Goal: Task Accomplishment & Management: Use online tool/utility

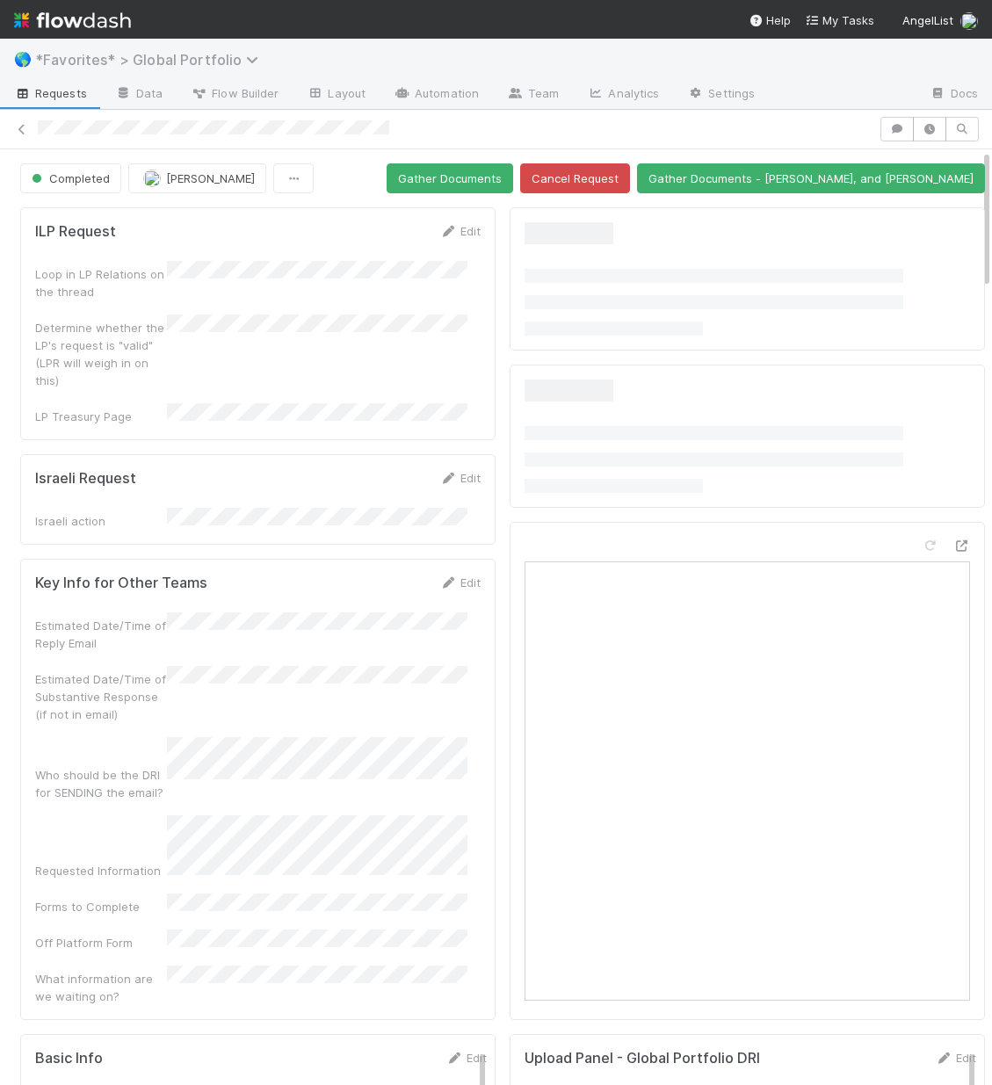
click at [142, 59] on span "*Favorites* > Global Portfolio" at bounding box center [151, 60] width 232 height 18
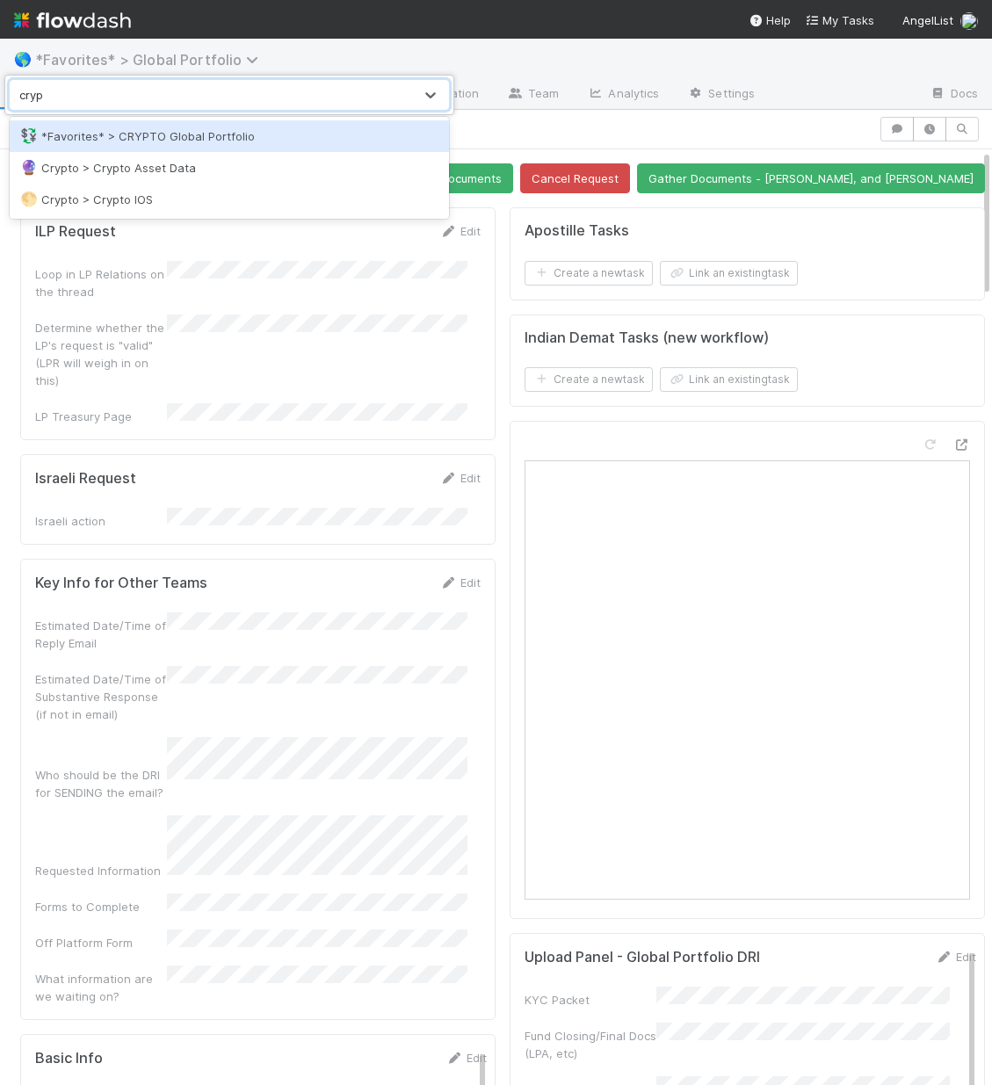
type input "crypt"
click at [235, 142] on div "💱 *Favorites* > CRYPTO Global Portfolio" at bounding box center [229, 136] width 418 height 18
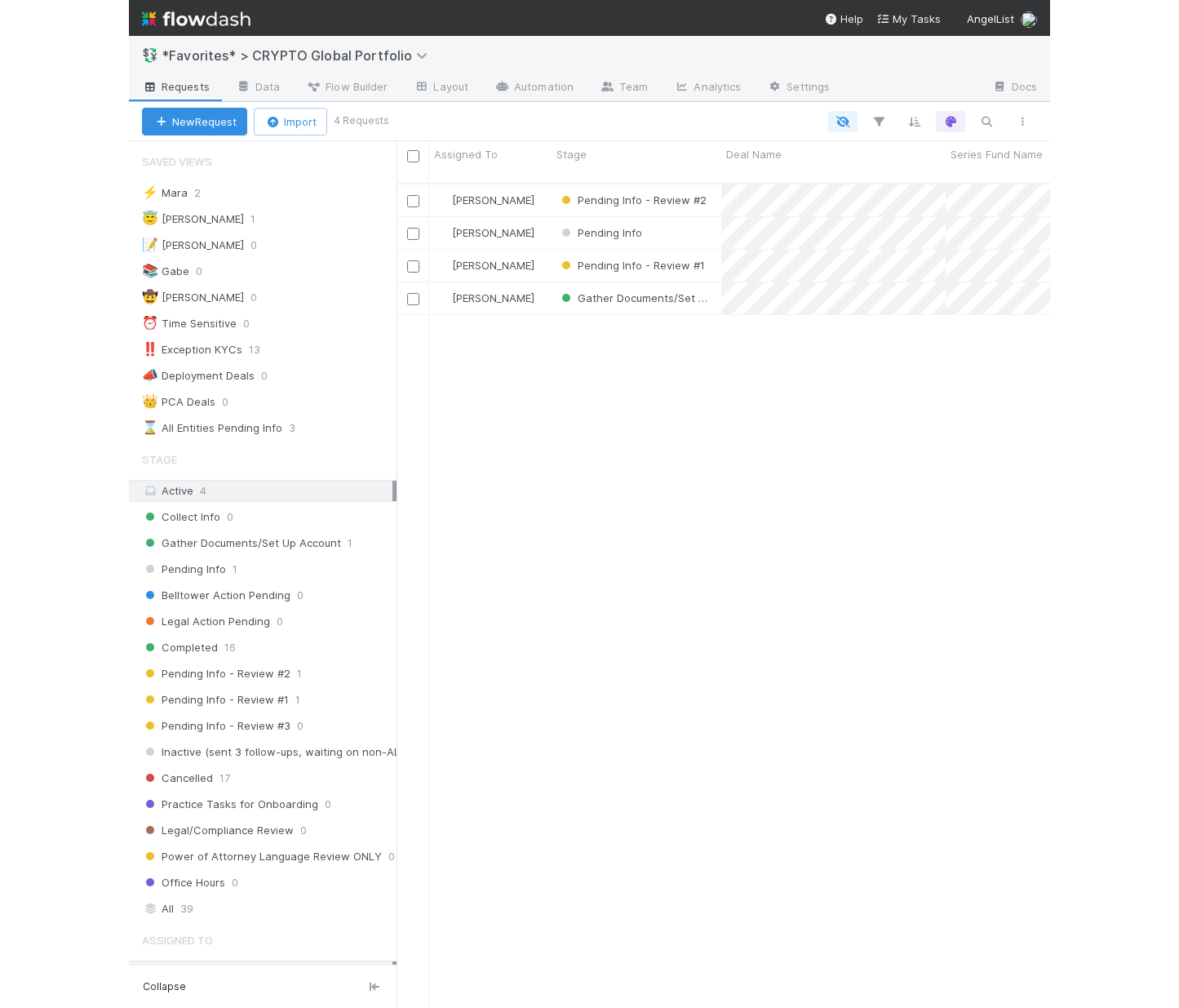
scroll to position [826, 641]
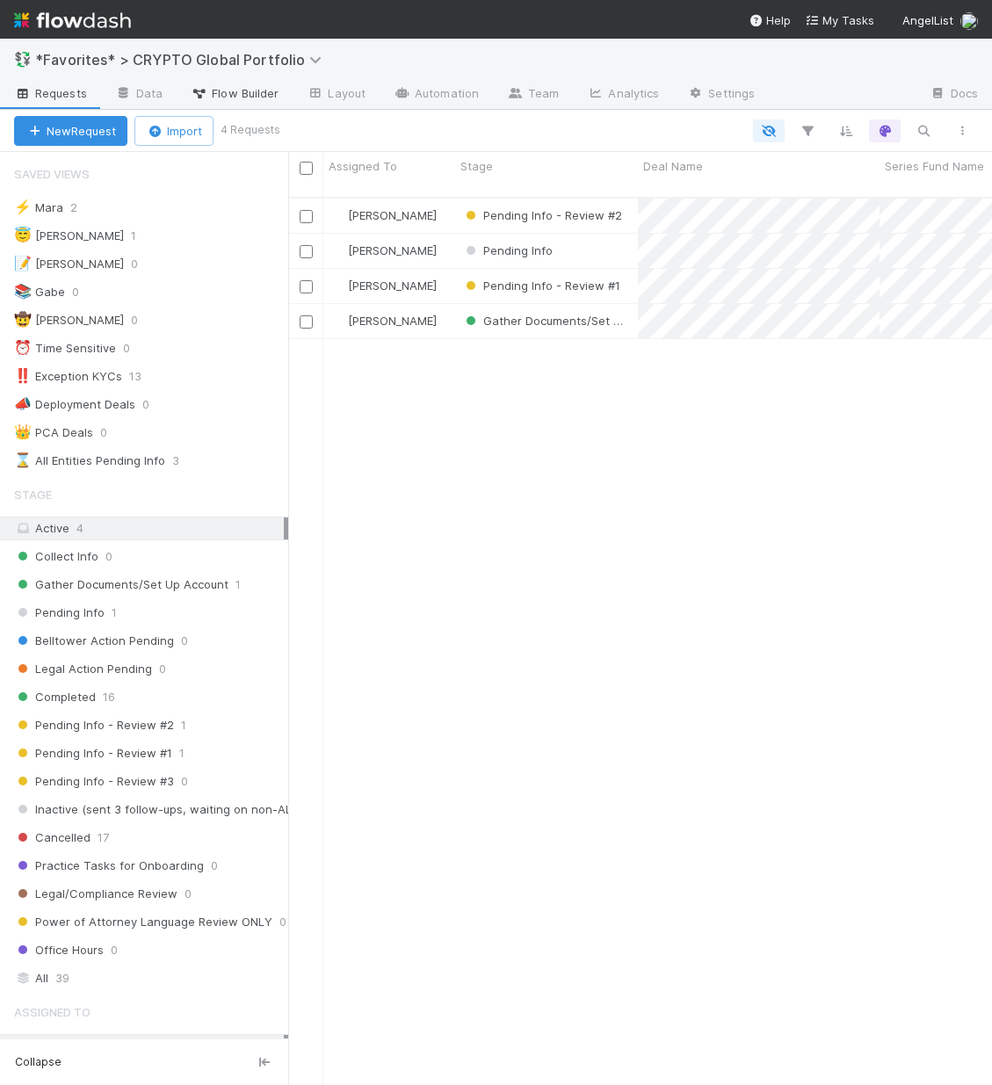
click at [221, 92] on span "Flow Builder" at bounding box center [235, 93] width 88 height 18
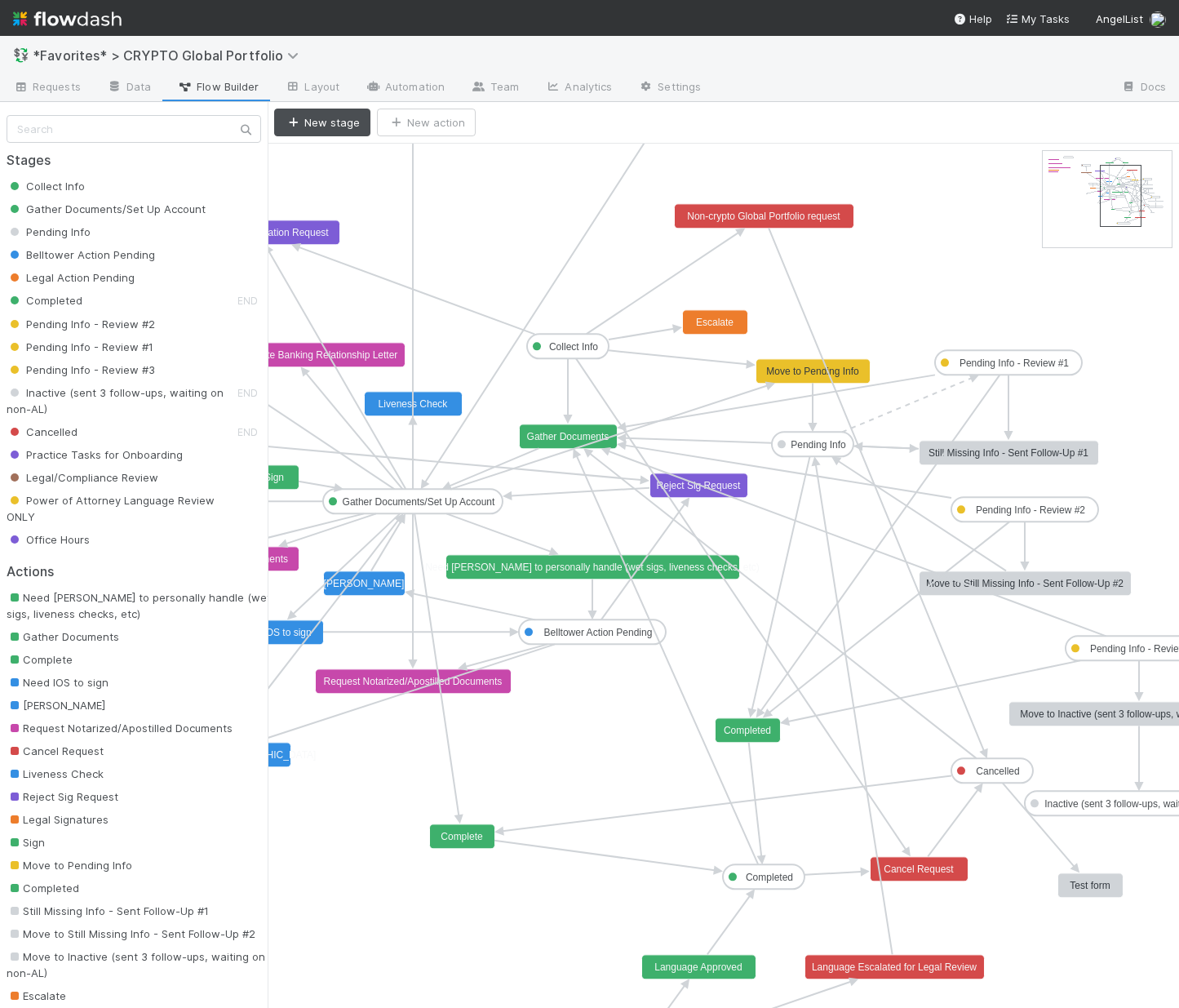
drag, startPoint x: 1055, startPoint y: 182, endPoint x: 1119, endPoint y: 198, distance: 66.0
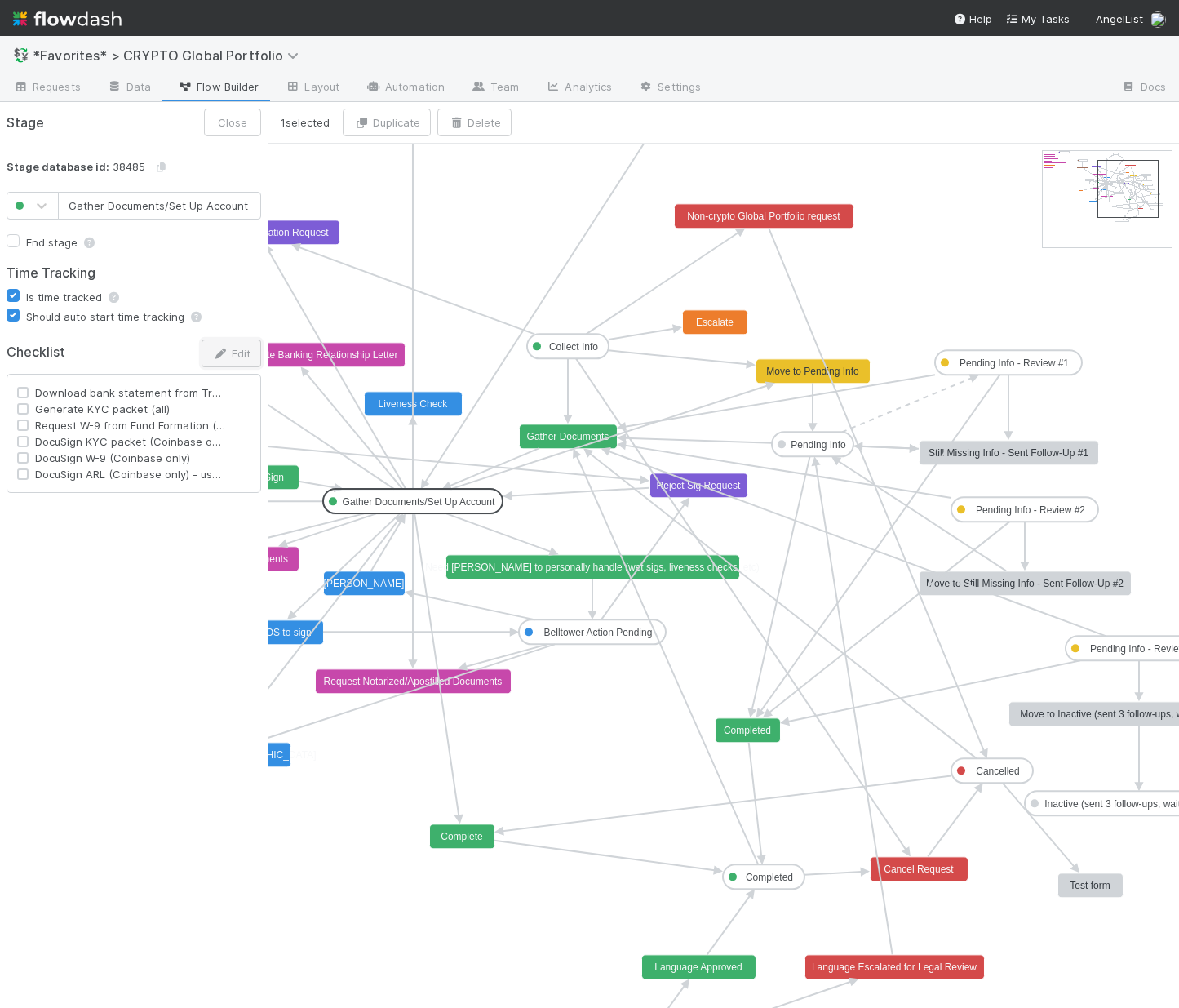
click at [236, 361] on button "Edit" at bounding box center [231, 353] width 59 height 28
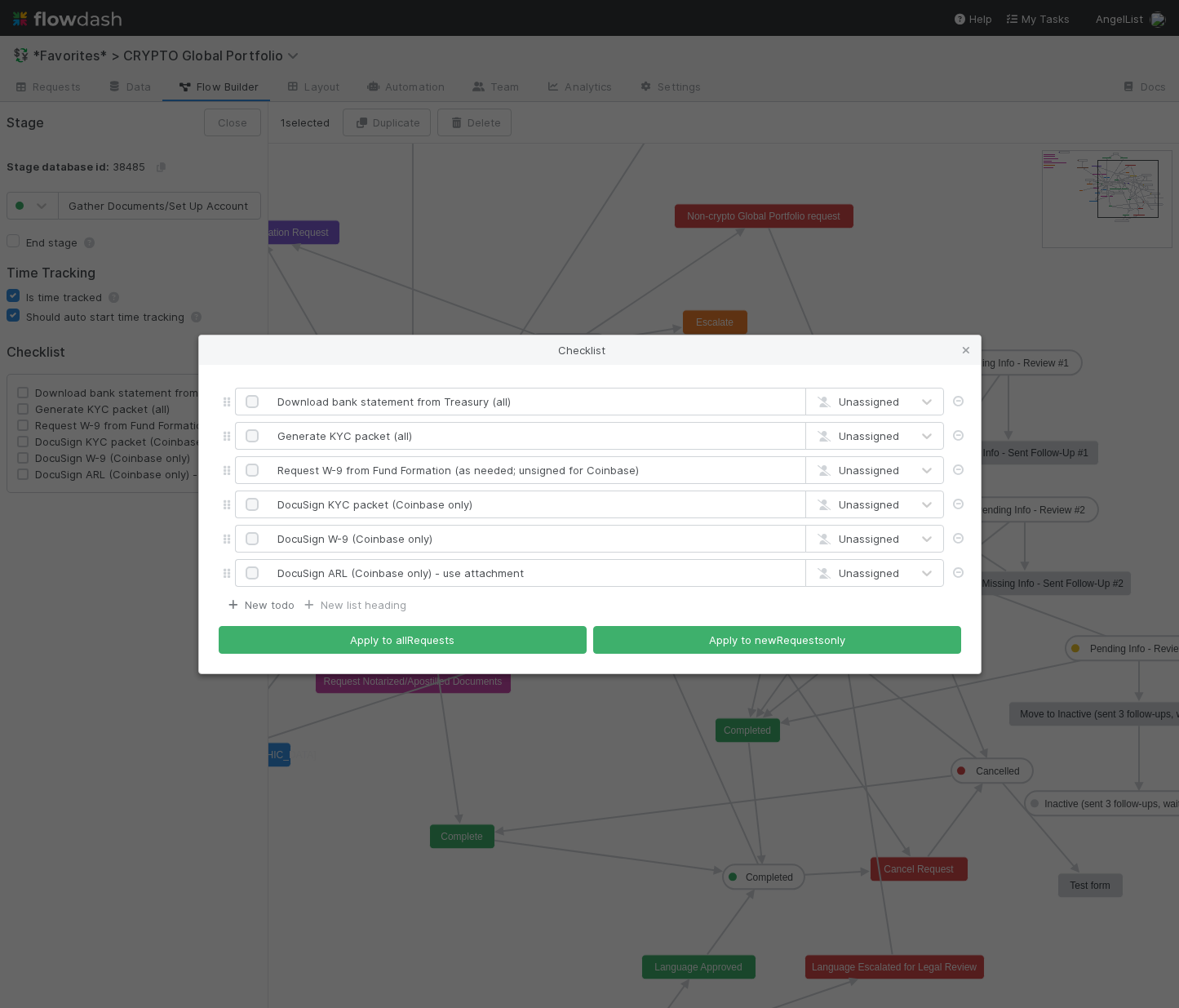
click at [252, 605] on link "New todo" at bounding box center [259, 605] width 70 height 13
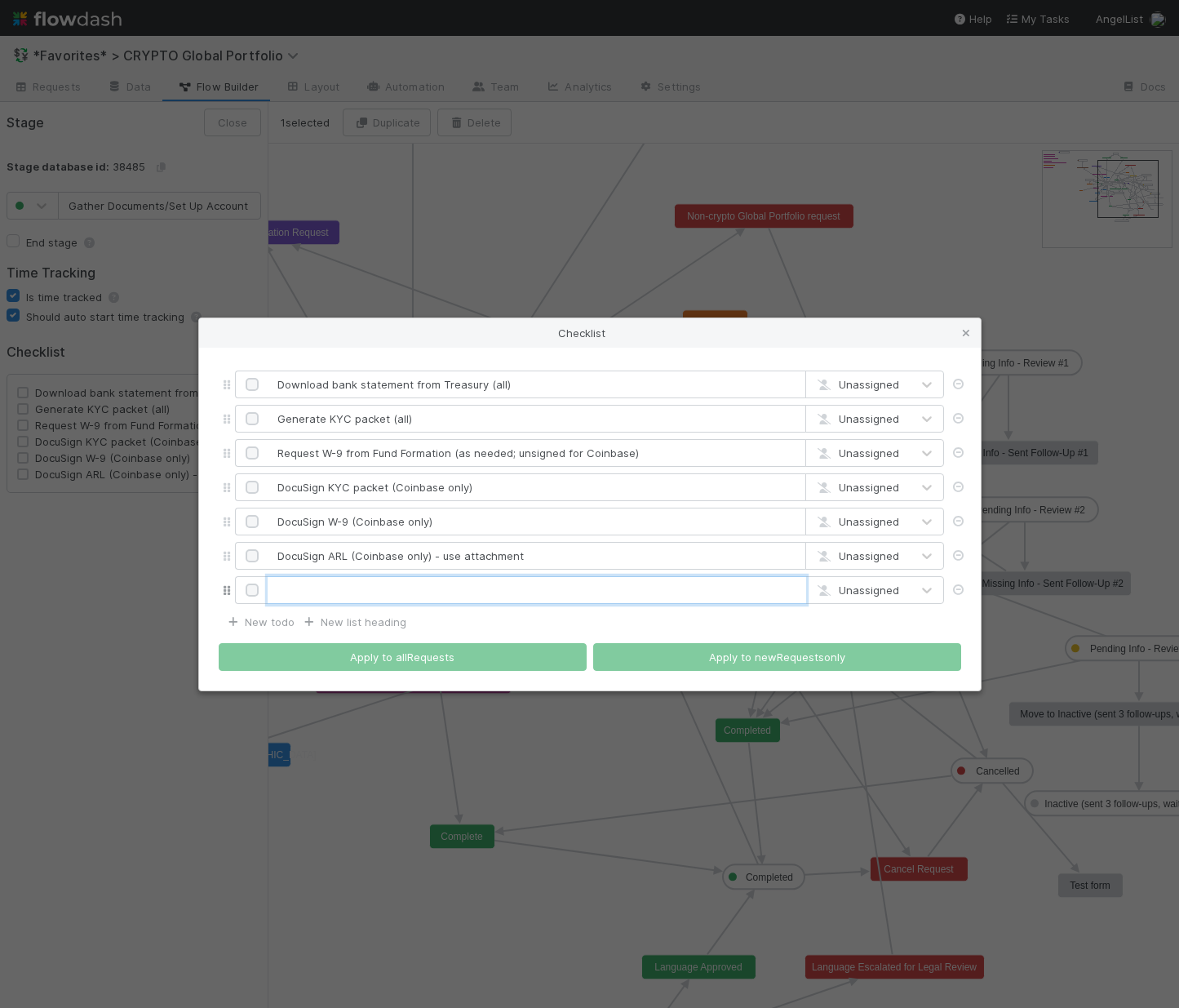
click at [319, 591] on input "text" at bounding box center [537, 590] width 539 height 28
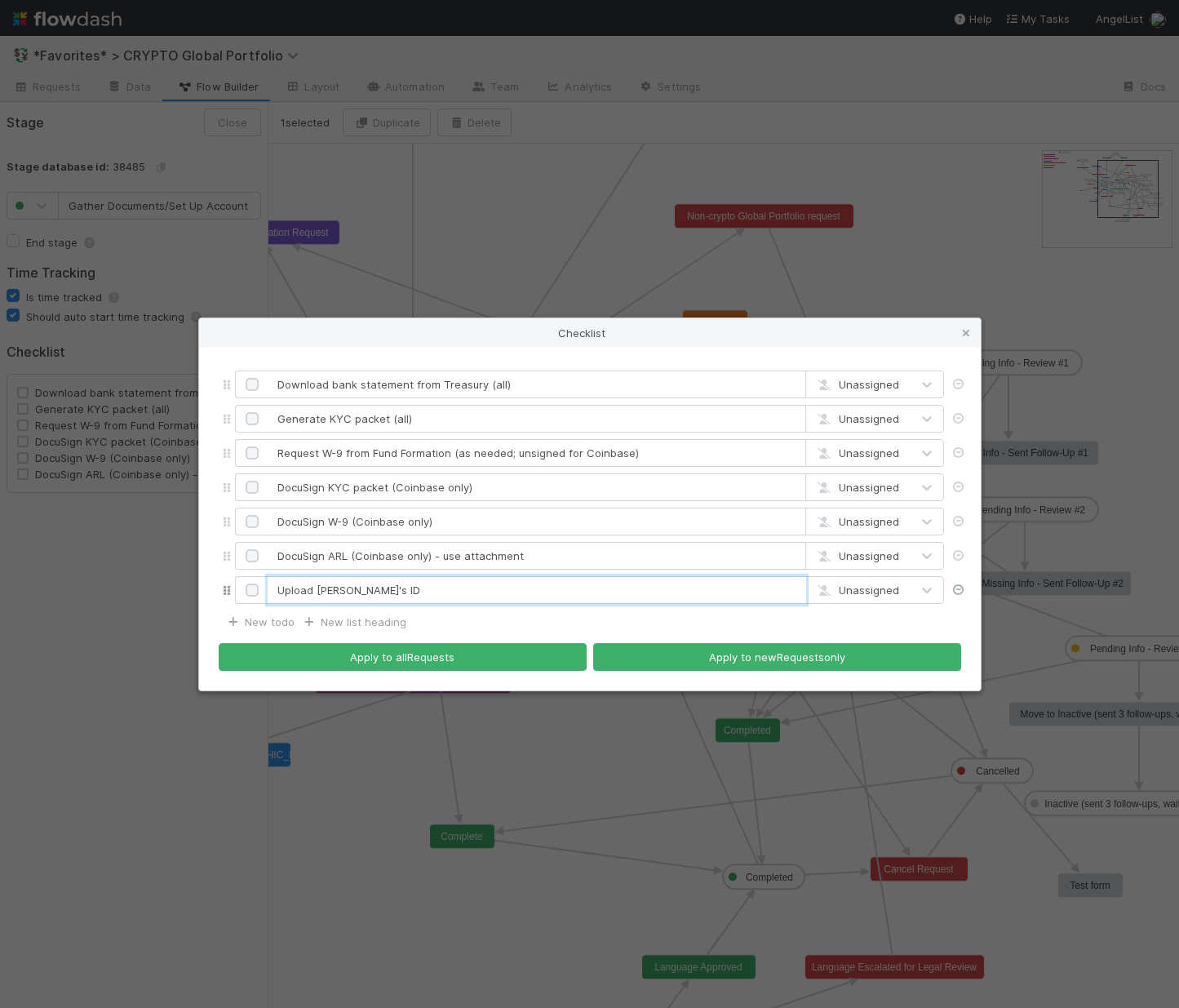
type input "Upload Josh's ID"
click at [921, 595] on link at bounding box center [959, 590] width 17 height 17
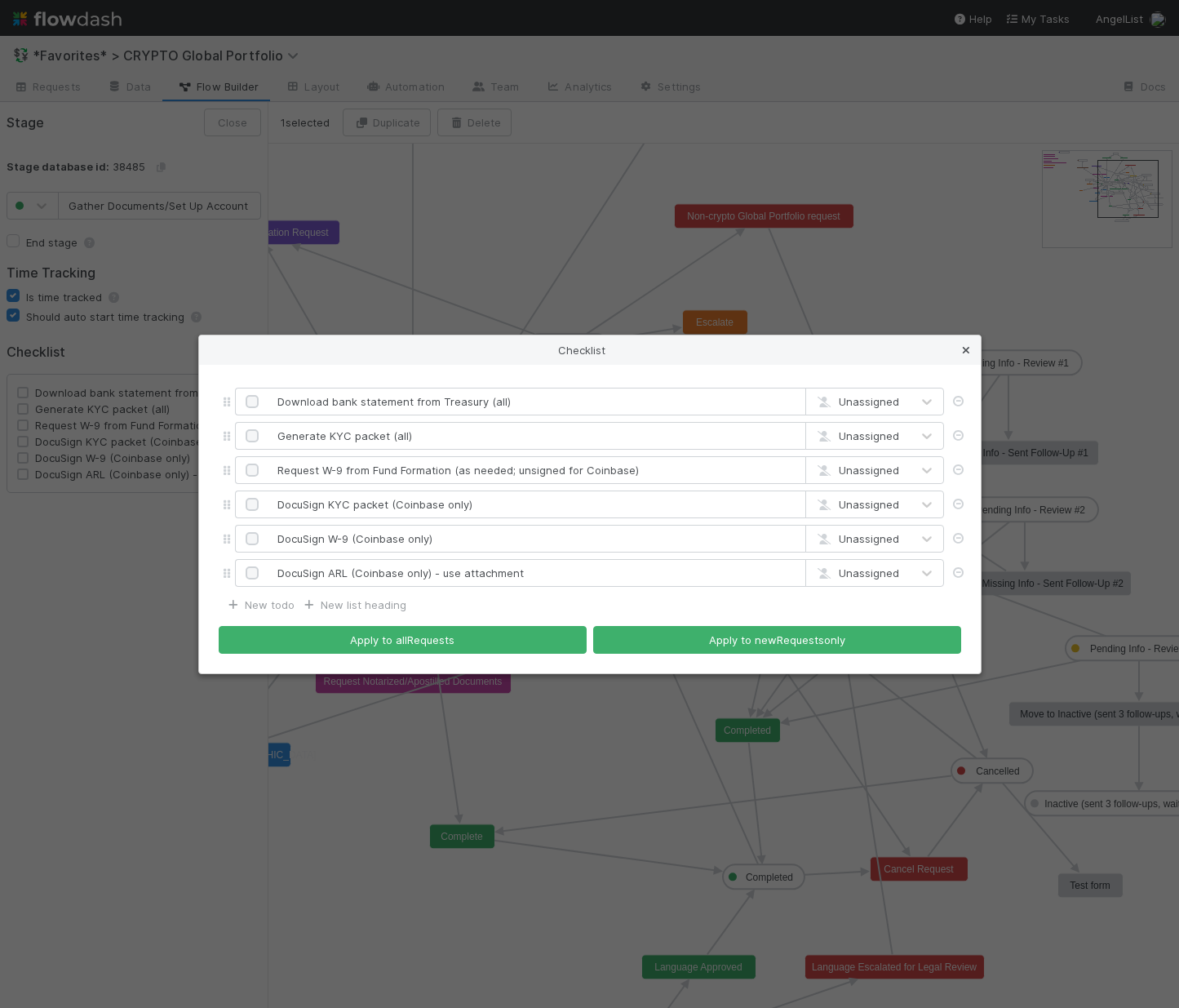
click at [921, 352] on icon at bounding box center [966, 350] width 17 height 10
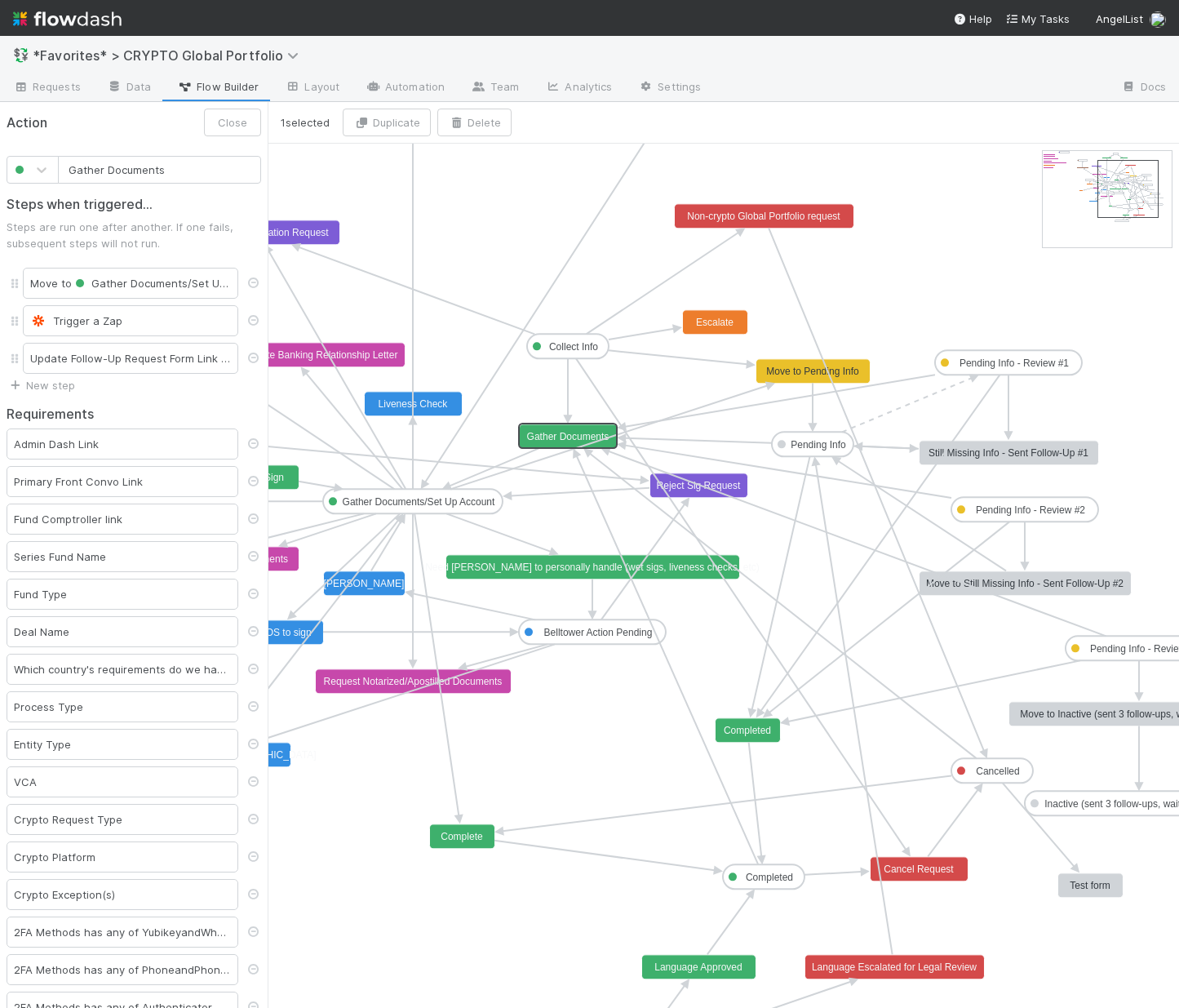
click at [560, 439] on text "Gather Documents" at bounding box center [568, 437] width 83 height 11
click at [119, 329] on div "Trigger a Zap" at bounding box center [131, 321] width 216 height 31
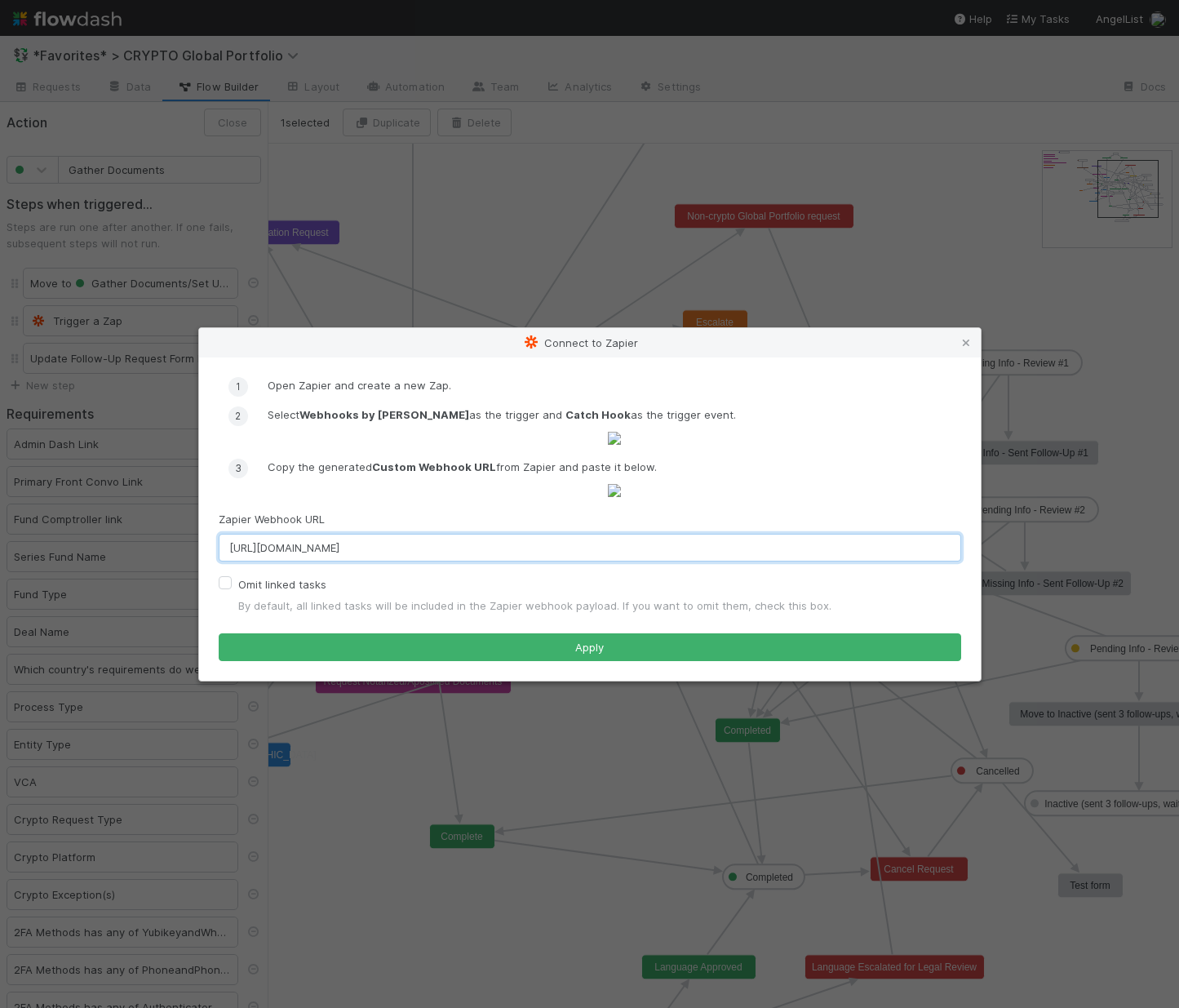
drag, startPoint x: 547, startPoint y: 685, endPoint x: 37, endPoint y: 608, distance: 515.8
click at [50, 609] on div "Connect to Zapier Open Zapier and create a new Zap. Select Webhooks by Zapier a…" at bounding box center [589, 504] width 1179 height 1008
paste input "22425770/uhqxb2w"
type input "https://hooks.zapier.com/hooks/catch/22425770/uhqxb2w/"
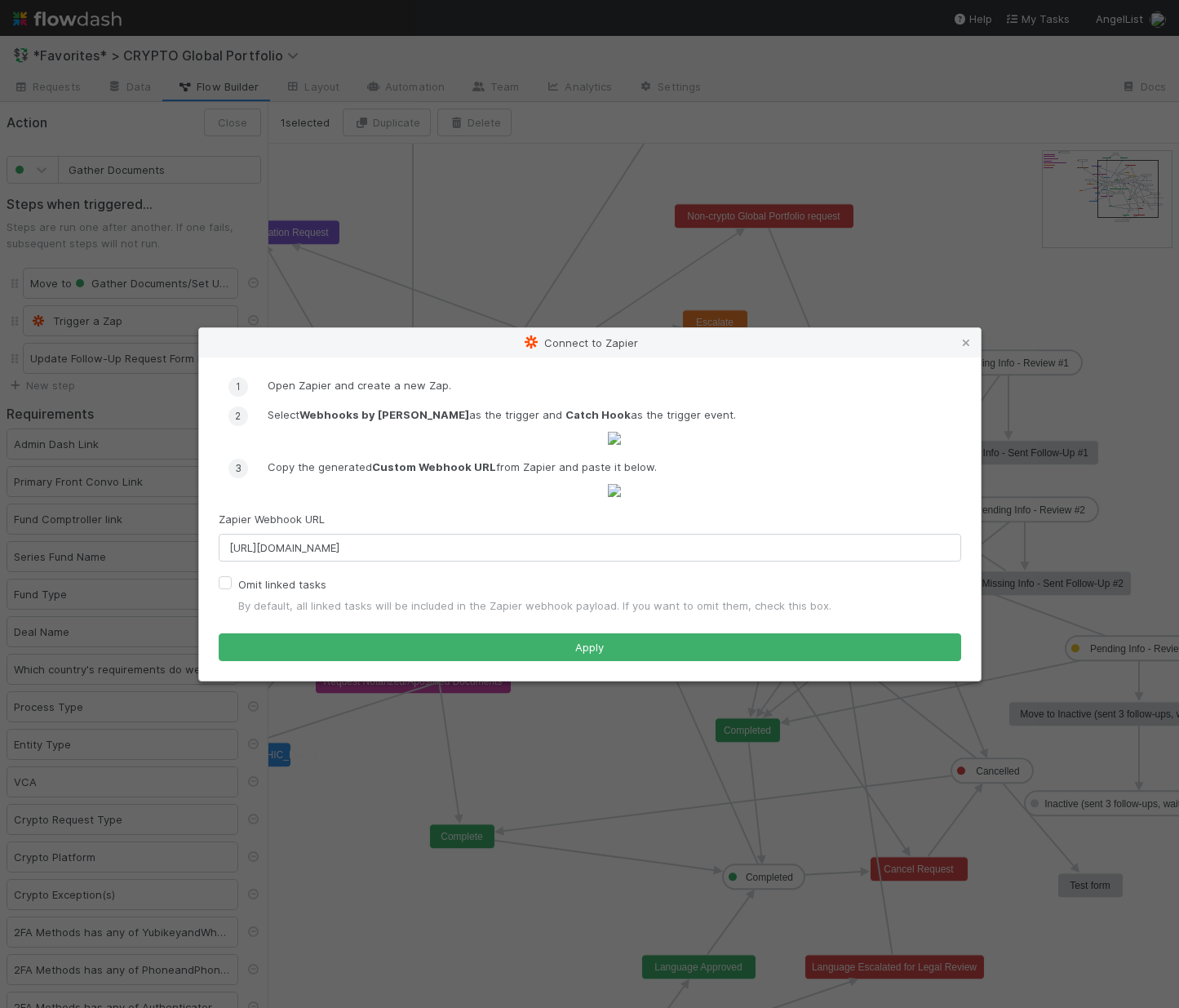
click at [239, 595] on label "Omit linked tasks" at bounding box center [282, 583] width 88 height 20
click at [225, 589] on input "Omit linked tasks" at bounding box center [225, 582] width 13 height 15
checkbox input "true"
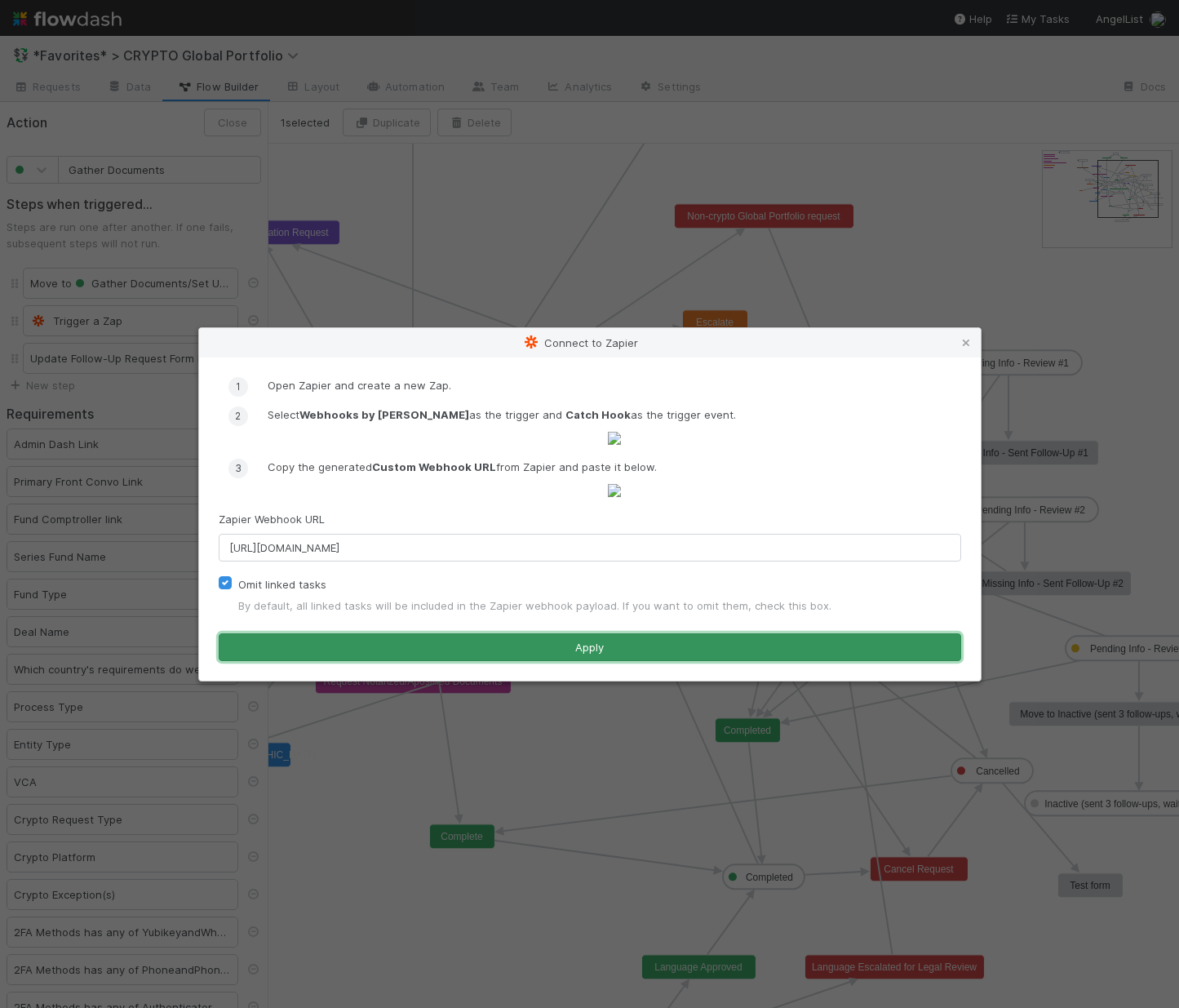
click at [386, 661] on button "Apply" at bounding box center [589, 648] width 742 height 28
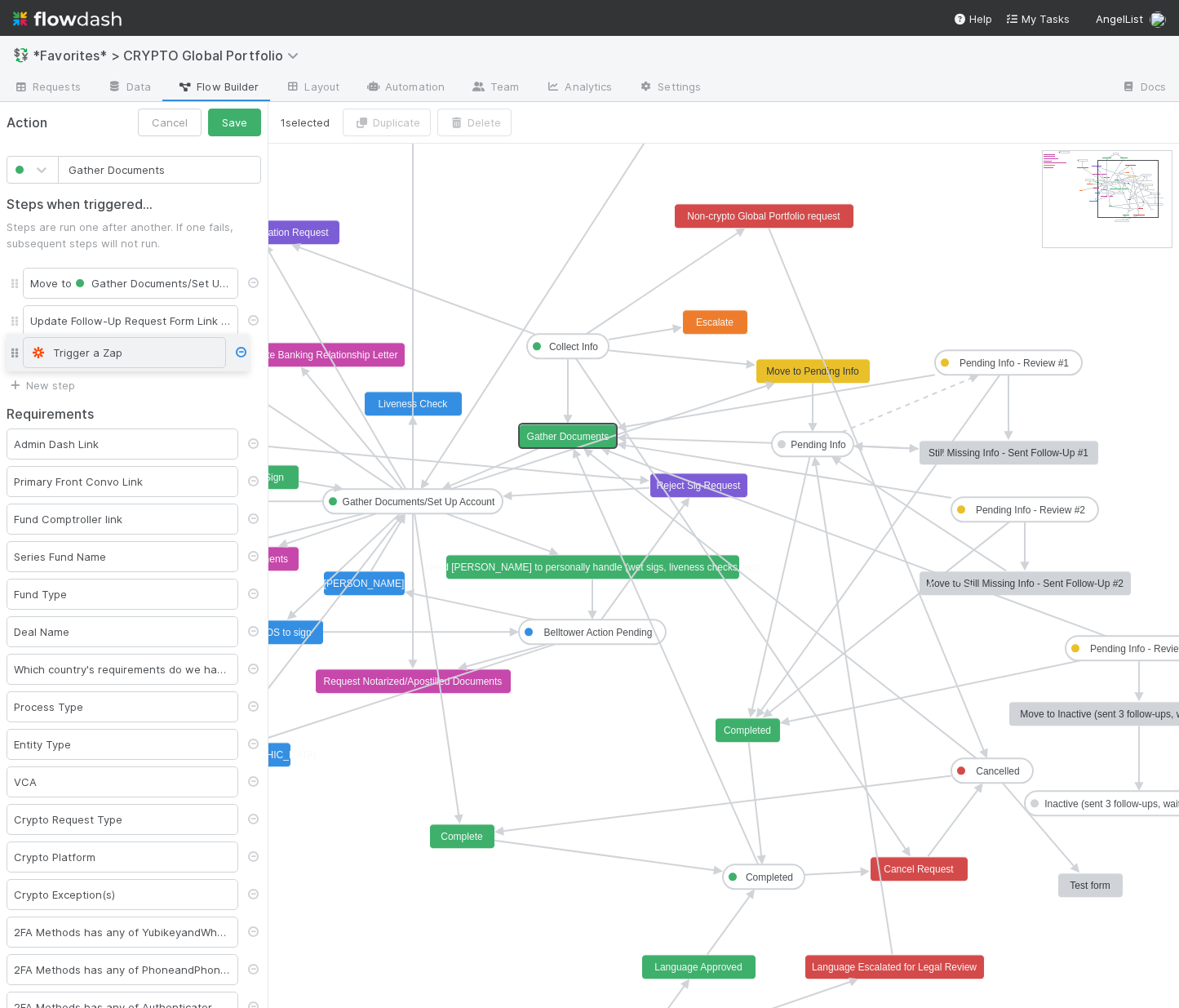
drag, startPoint x: 15, startPoint y: 323, endPoint x: 10, endPoint y: 355, distance: 32.4
click at [10, 355] on div "Move to Gather Documents/Set Up Account Trigger a Zap Update Follow-Up Request …" at bounding box center [134, 321] width 255 height 112
click at [245, 360] on icon at bounding box center [254, 357] width 17 height 10
click at [218, 127] on button "Save" at bounding box center [234, 123] width 53 height 28
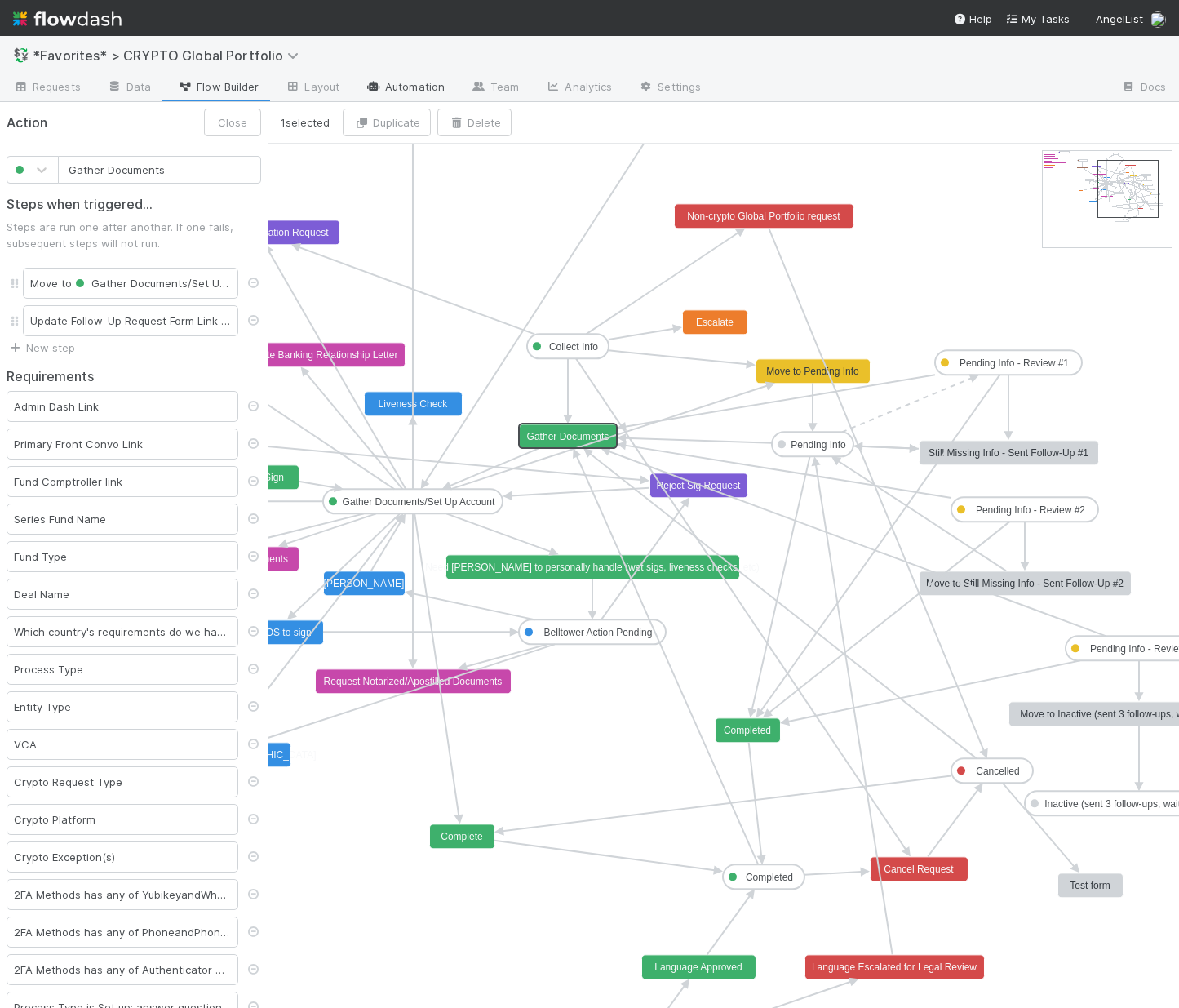
click at [393, 84] on link "Automation" at bounding box center [404, 88] width 105 height 26
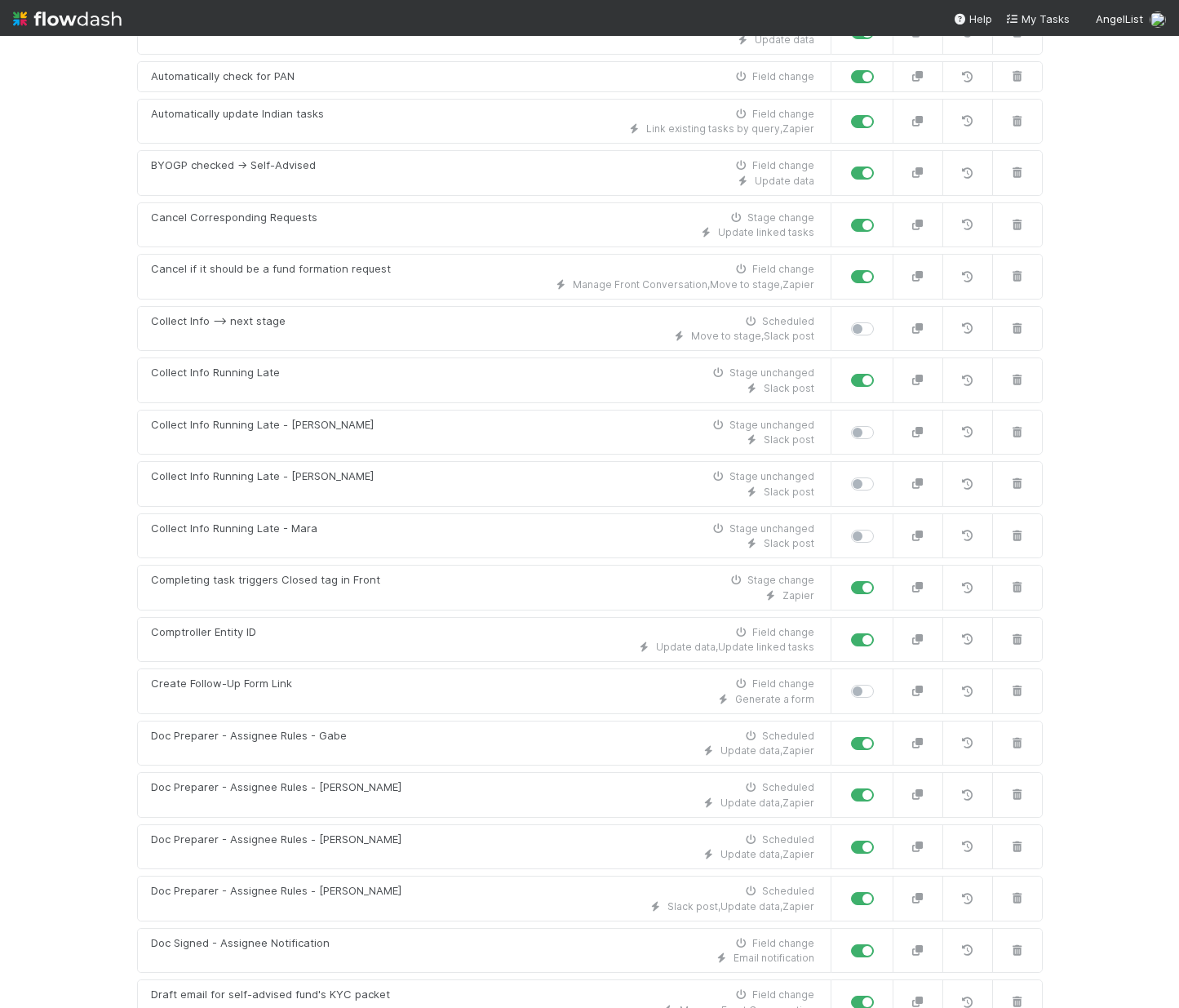
scroll to position [3738, 0]
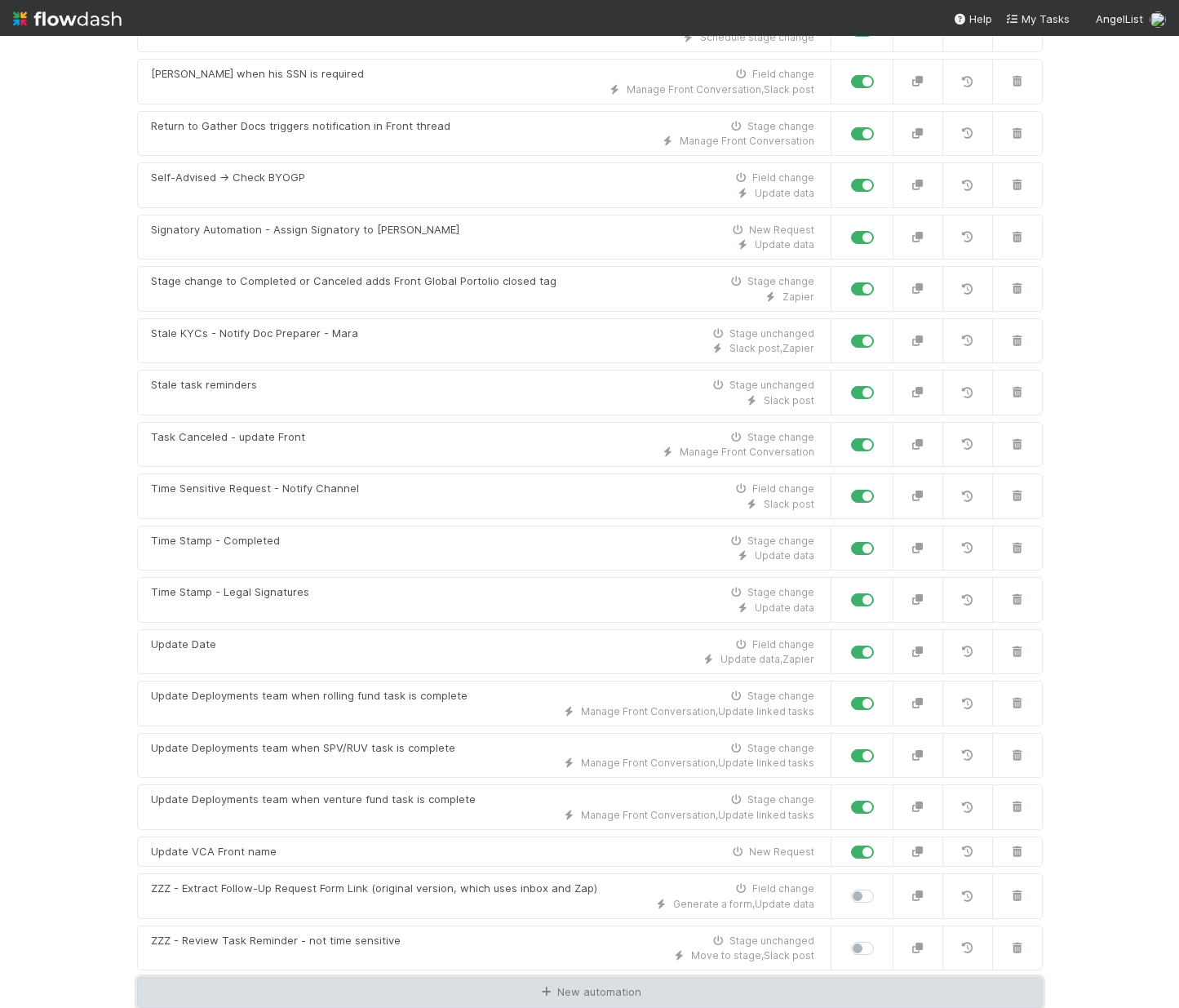
click at [476, 976] on link "New automation" at bounding box center [590, 991] width 906 height 31
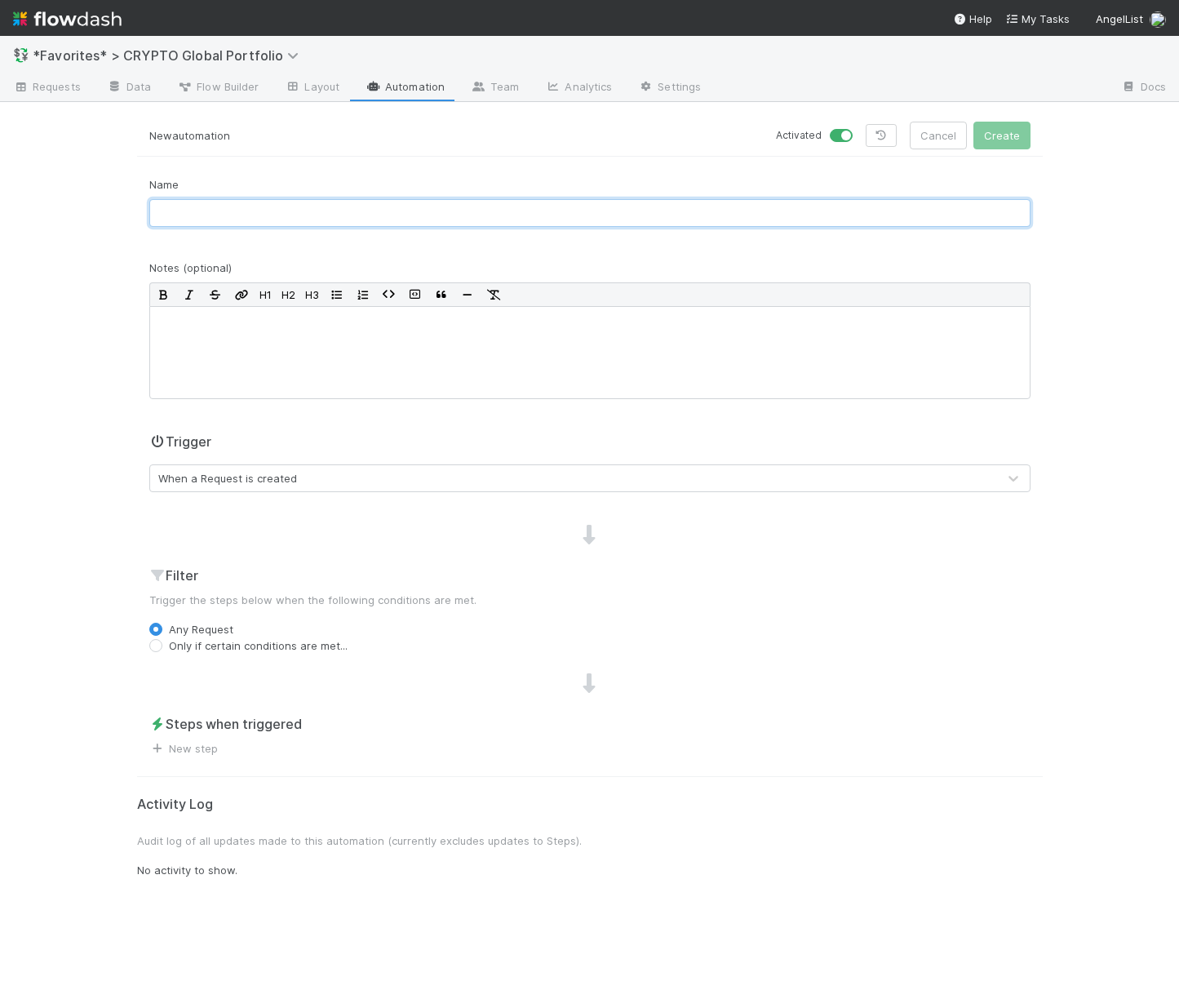
click at [573, 219] on input "text" at bounding box center [590, 213] width 882 height 28
type input "Coinbase has its own KYC Packet"
click at [540, 493] on div "Trigger When a Request is created" at bounding box center [590, 468] width 906 height 73
click at [401, 481] on div "When a Request is created" at bounding box center [574, 478] width 847 height 26
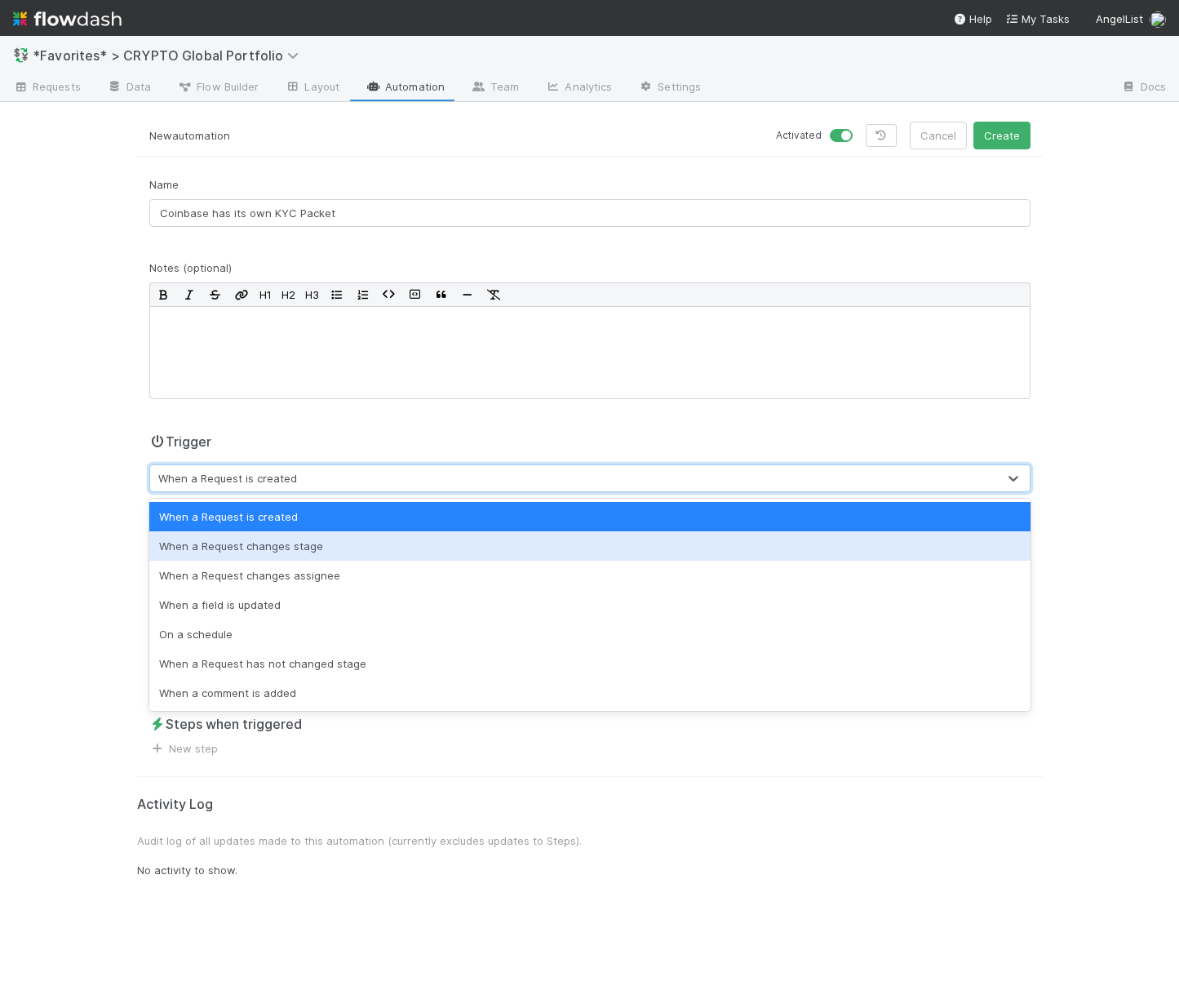
click at [305, 539] on div "When a Request changes stage" at bounding box center [590, 546] width 882 height 30
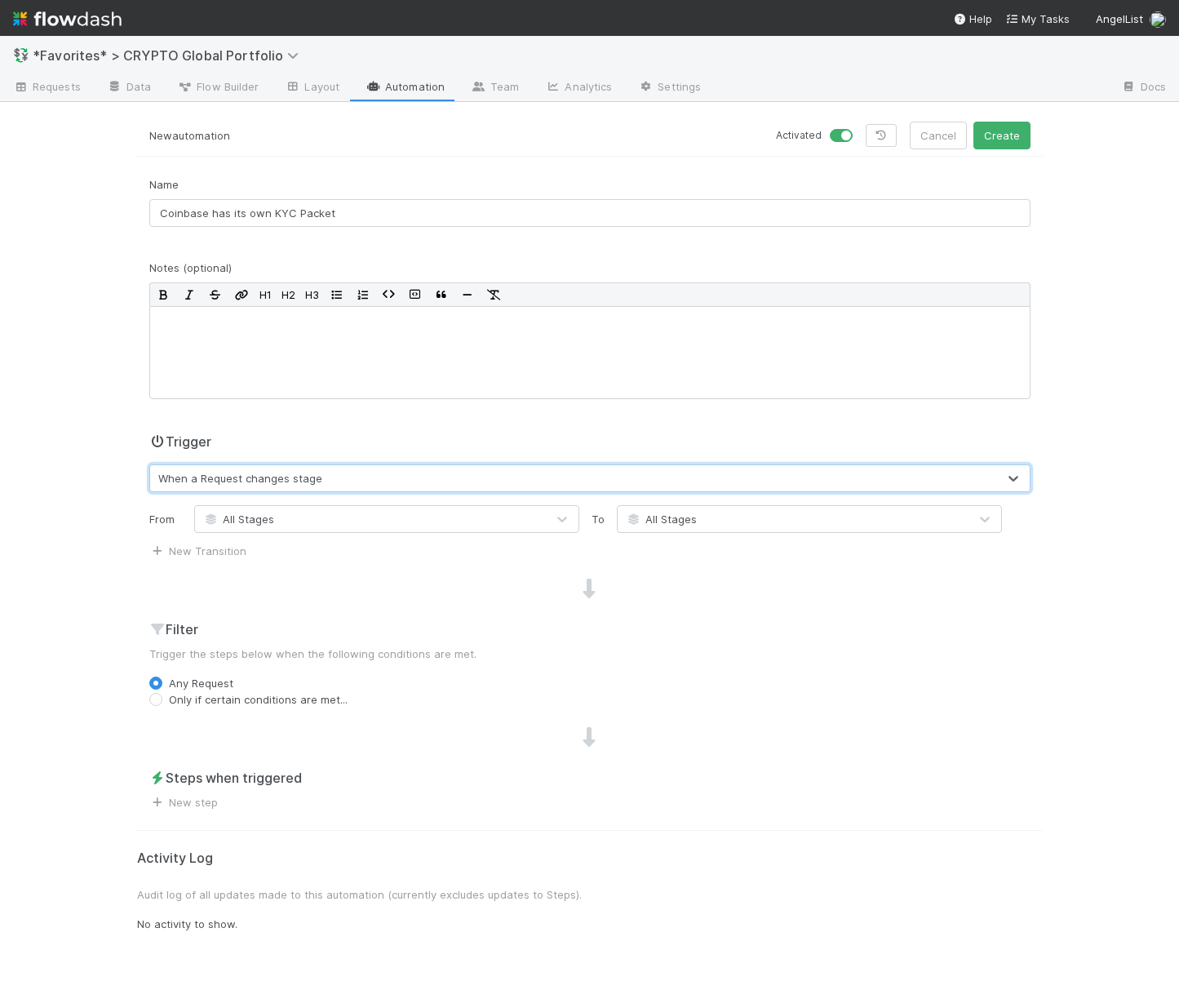
click at [729, 520] on div "All Stages" at bounding box center [793, 519] width 351 height 26
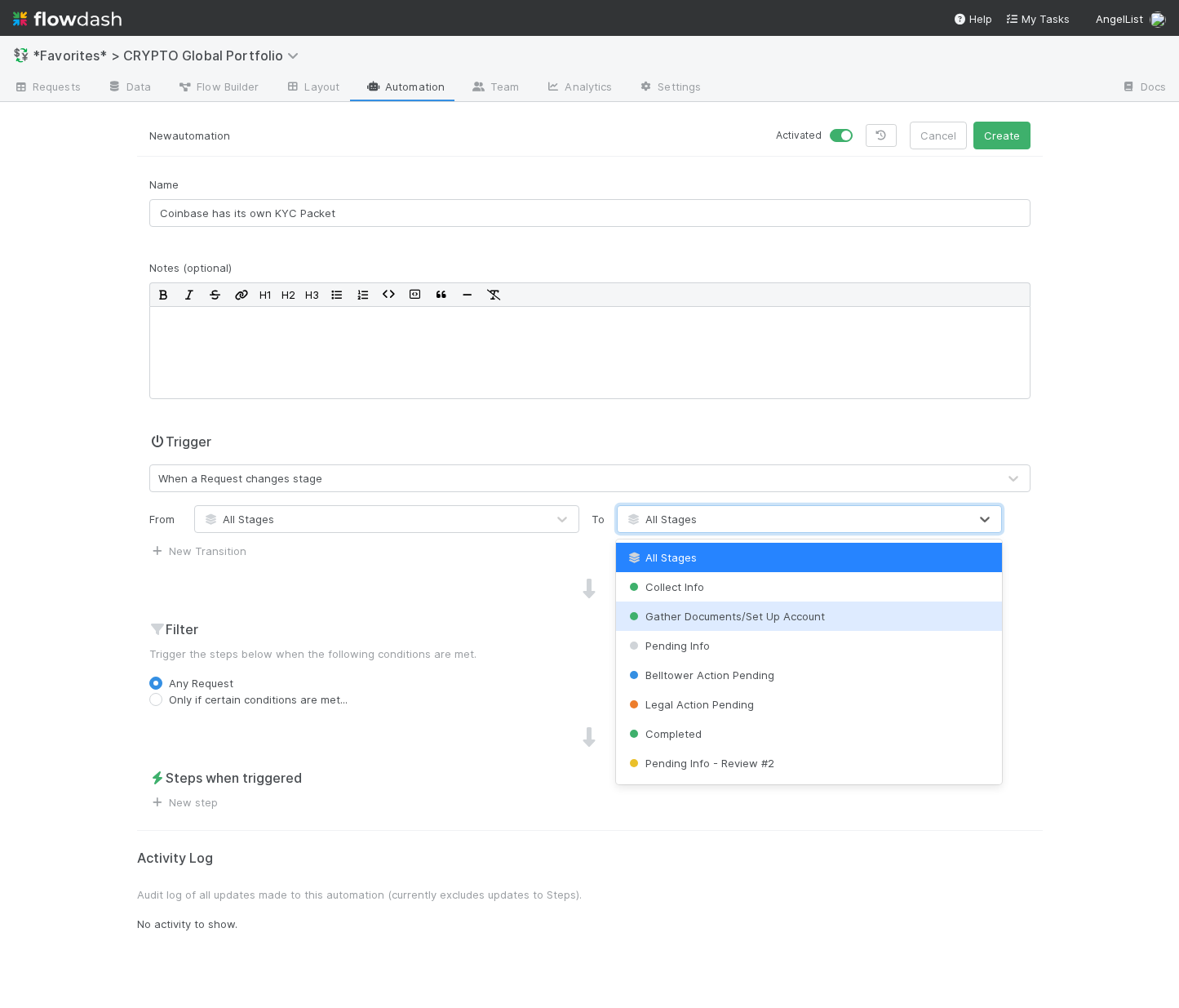
click at [676, 622] on span "Gather Documents/Set Up Account" at bounding box center [726, 616] width 199 height 13
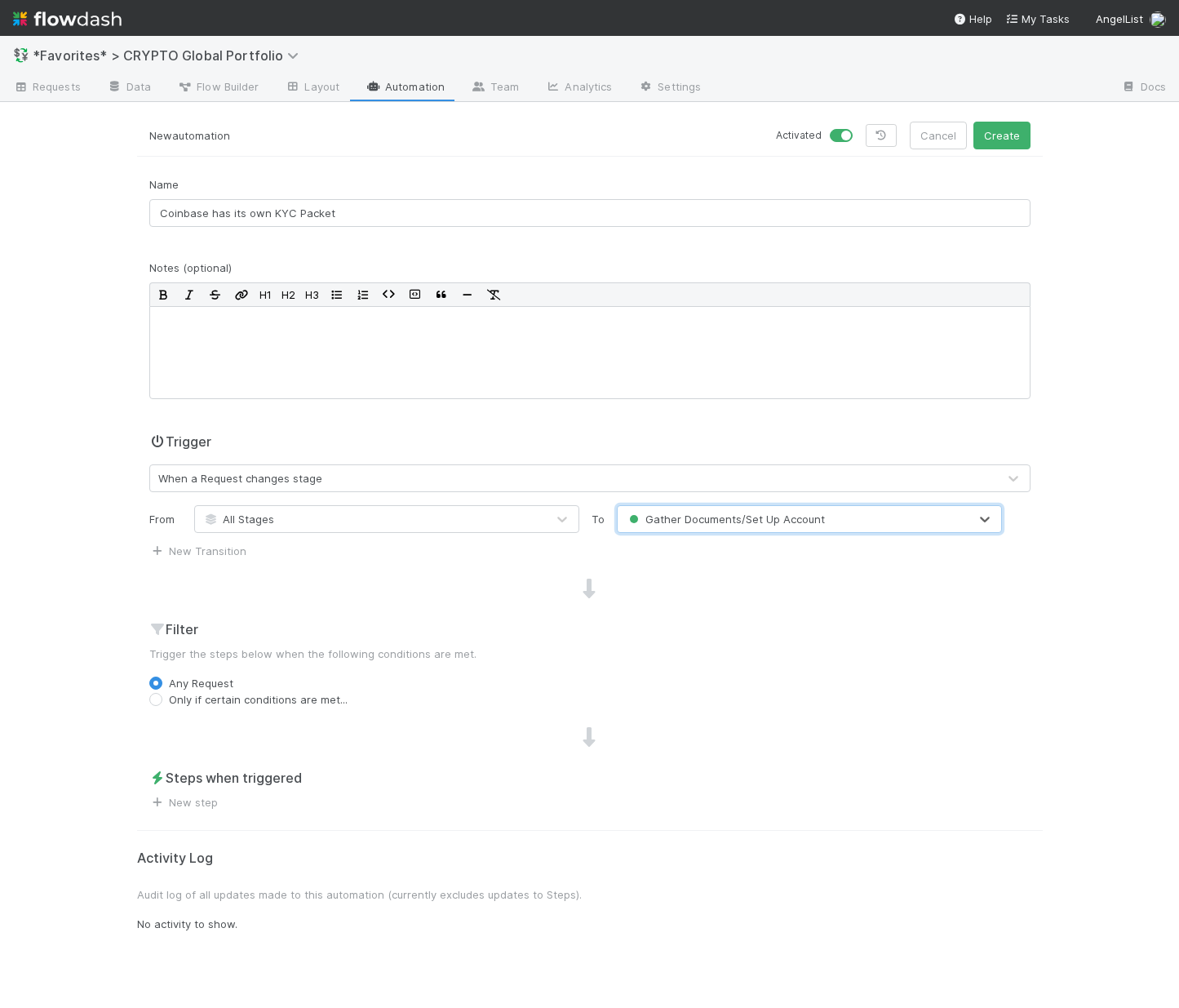
click at [309, 702] on label "Only if certain conditions are met..." at bounding box center [258, 700] width 178 height 17
click at [163, 702] on input "Only if certain conditions are met..." at bounding box center [156, 699] width 13 height 15
radio input "true"
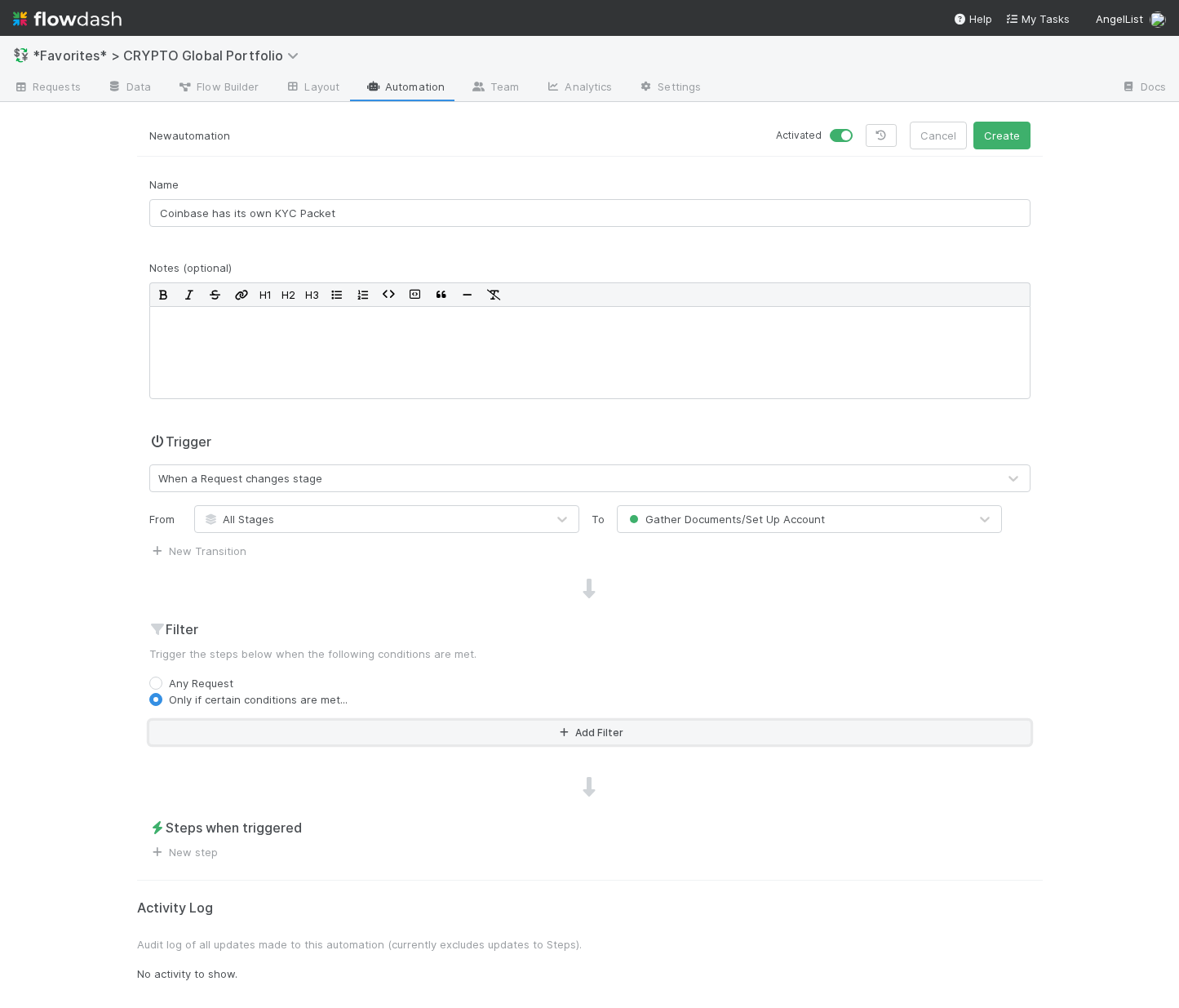
click at [341, 732] on button "Add Filter" at bounding box center [590, 732] width 882 height 23
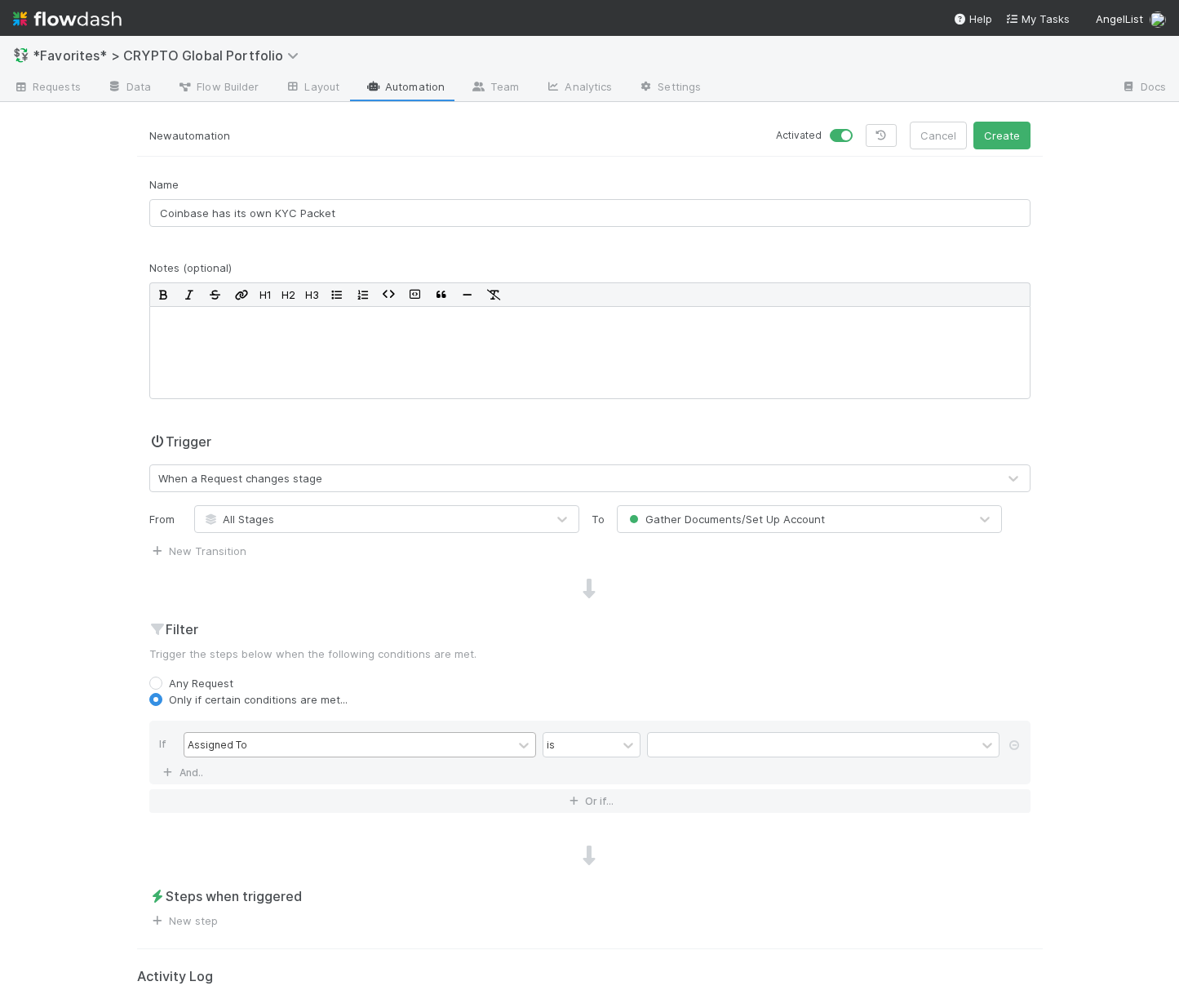
click at [307, 737] on div "Assigned To" at bounding box center [348, 744] width 328 height 23
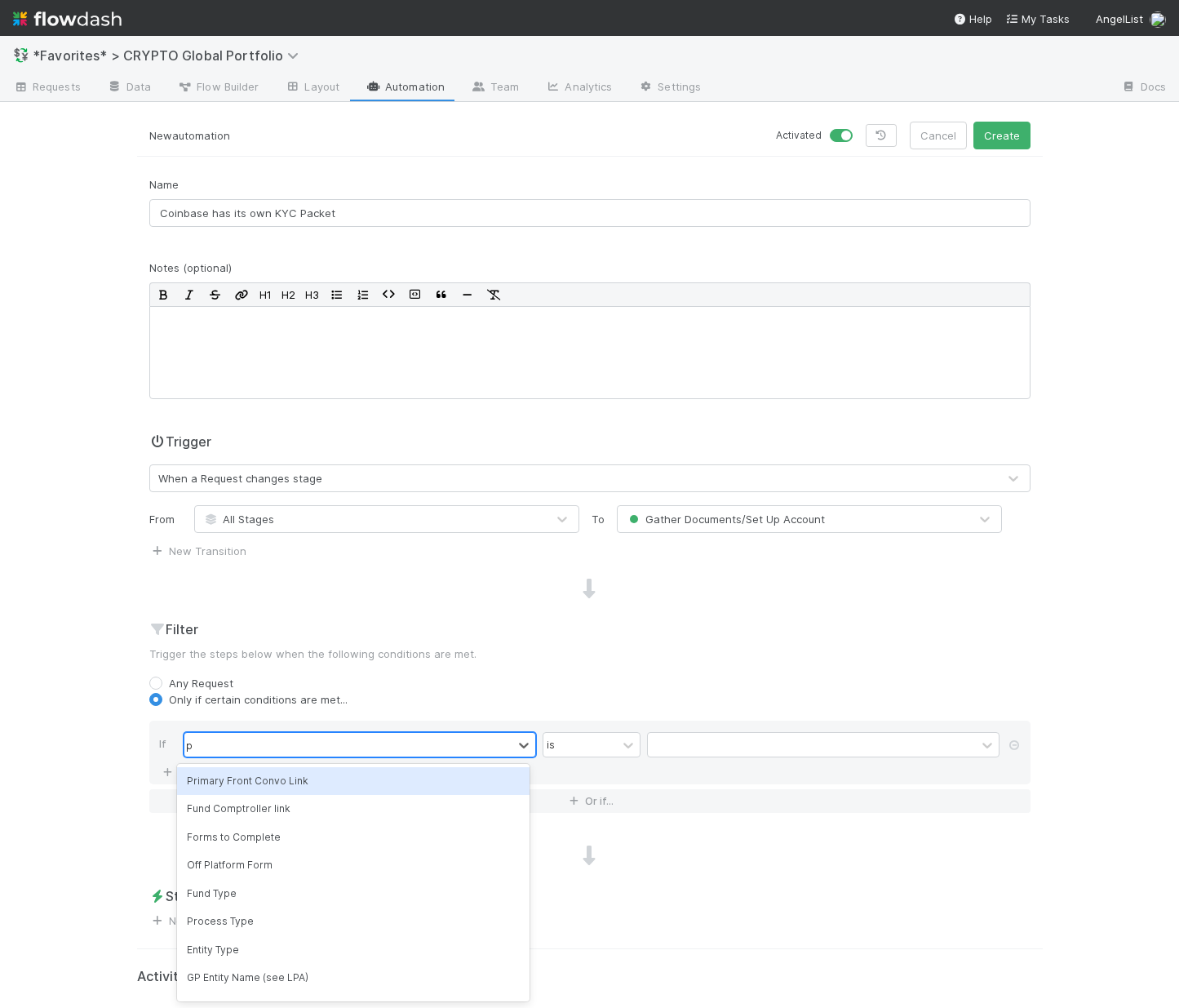
type input "pla"
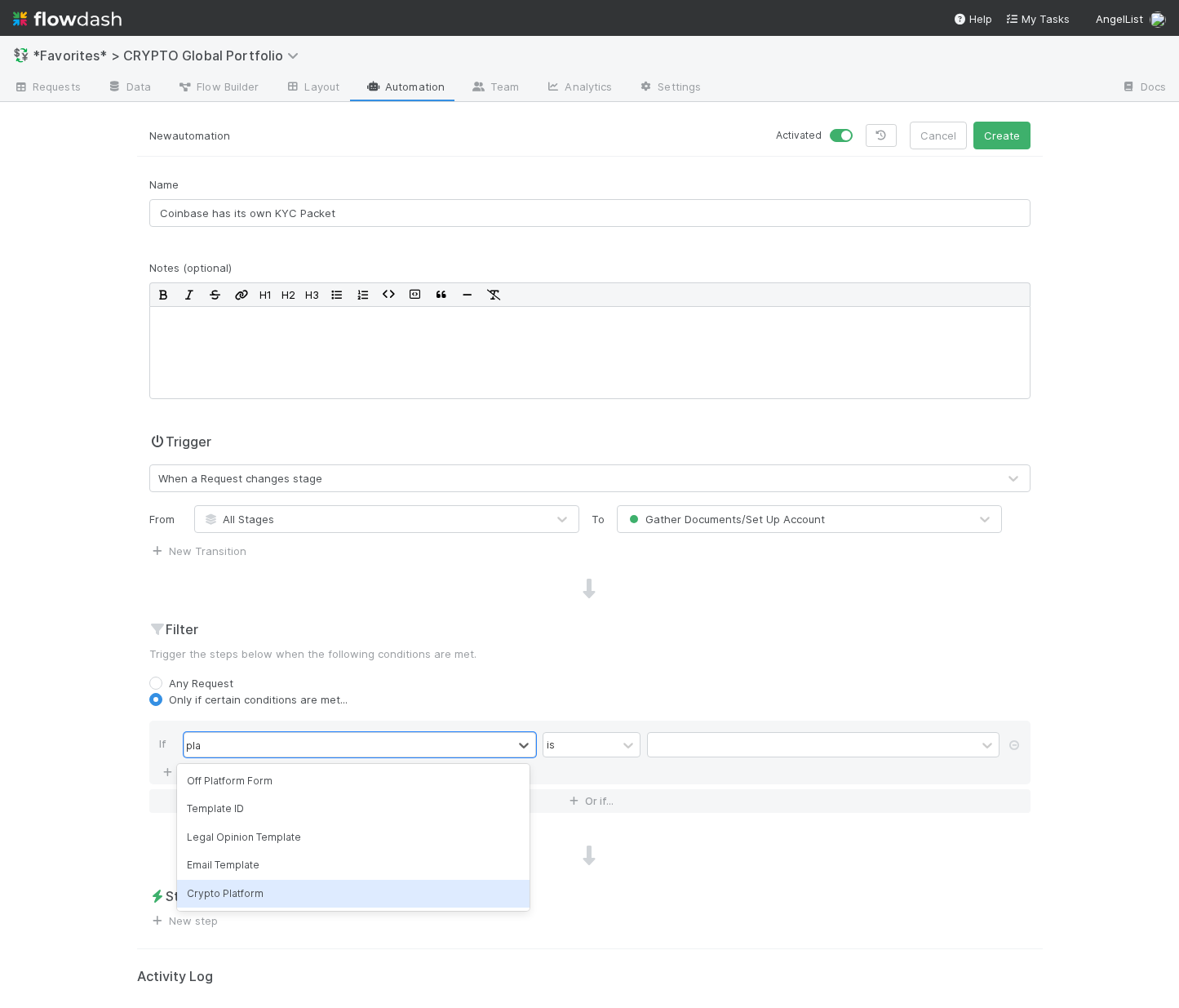
click at [246, 883] on div "Crypto Platform" at bounding box center [353, 894] width 352 height 28
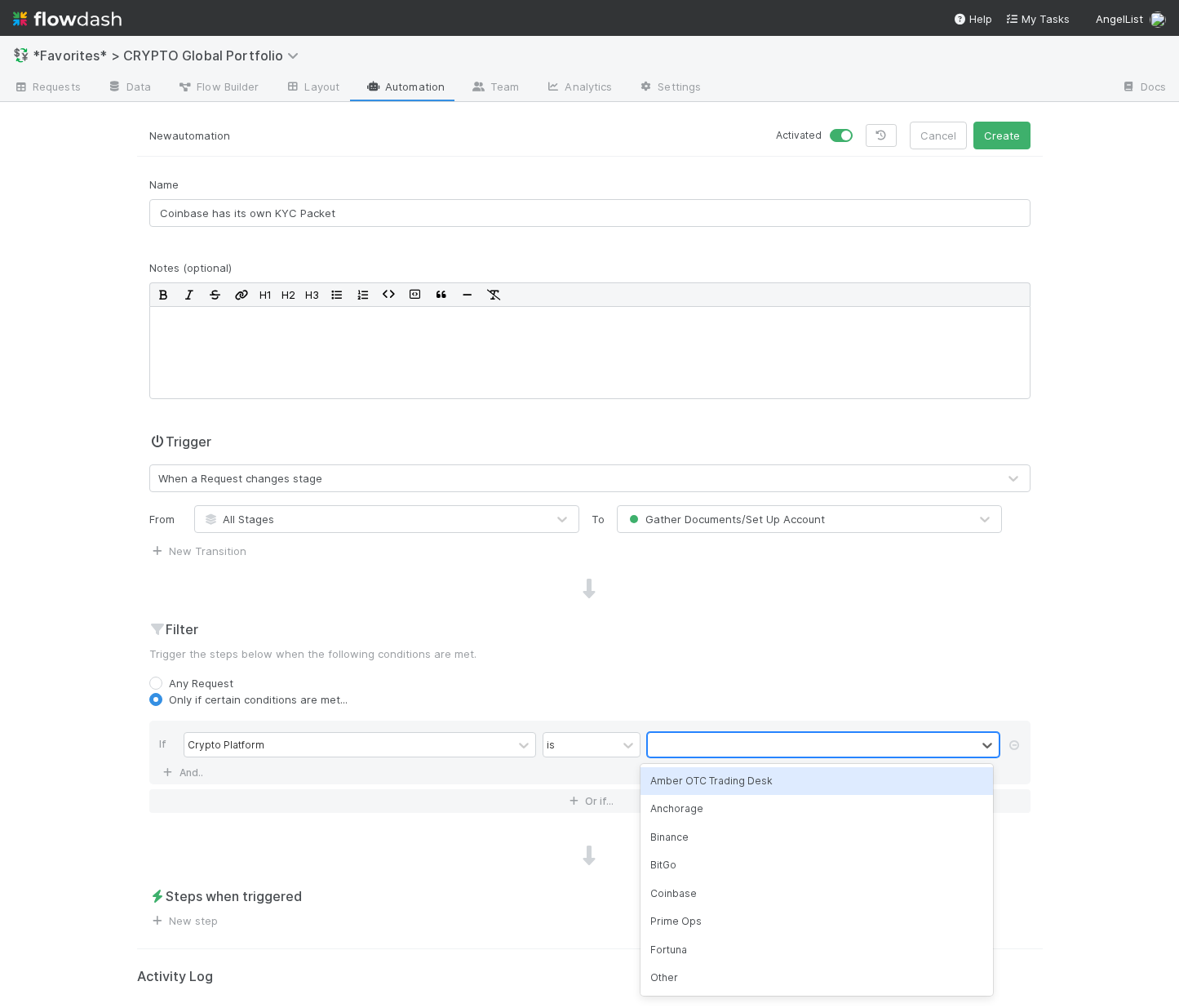
click at [710, 750] on div at bounding box center [811, 744] width 328 height 23
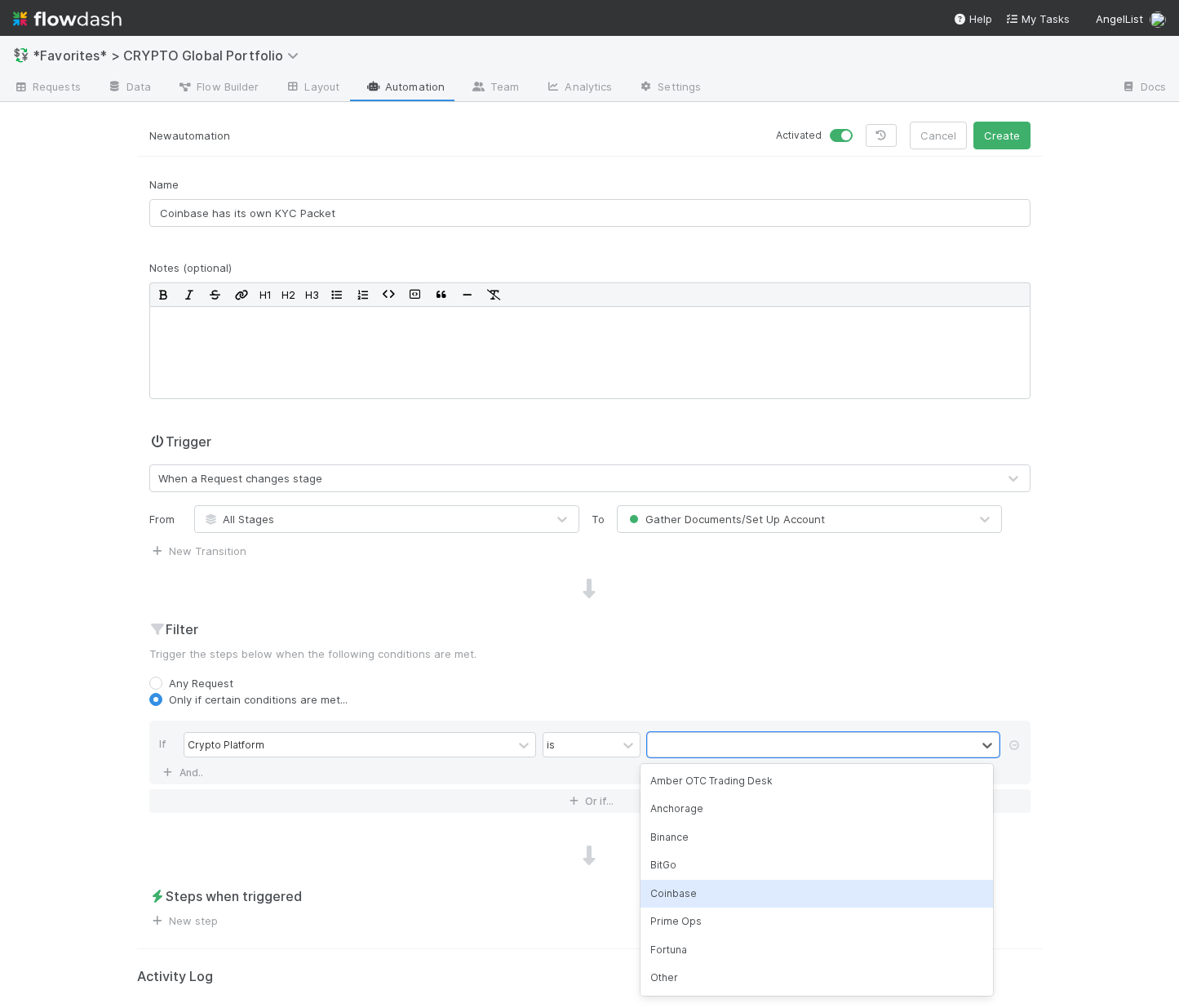
click at [675, 884] on div "Coinbase" at bounding box center [817, 894] width 352 height 28
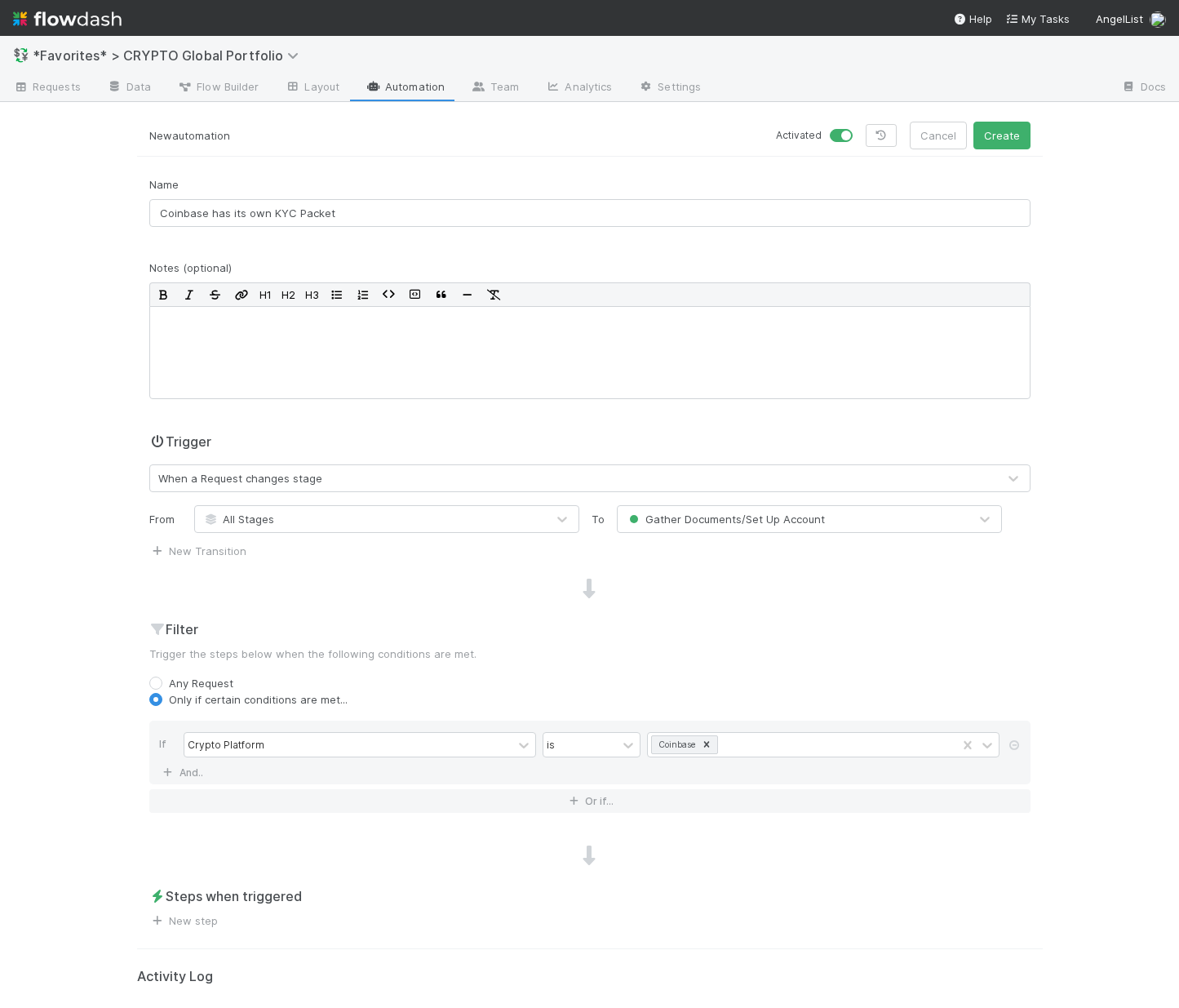
click at [399, 923] on div "Steps when triggered New step" at bounding box center [590, 908] width 906 height 43
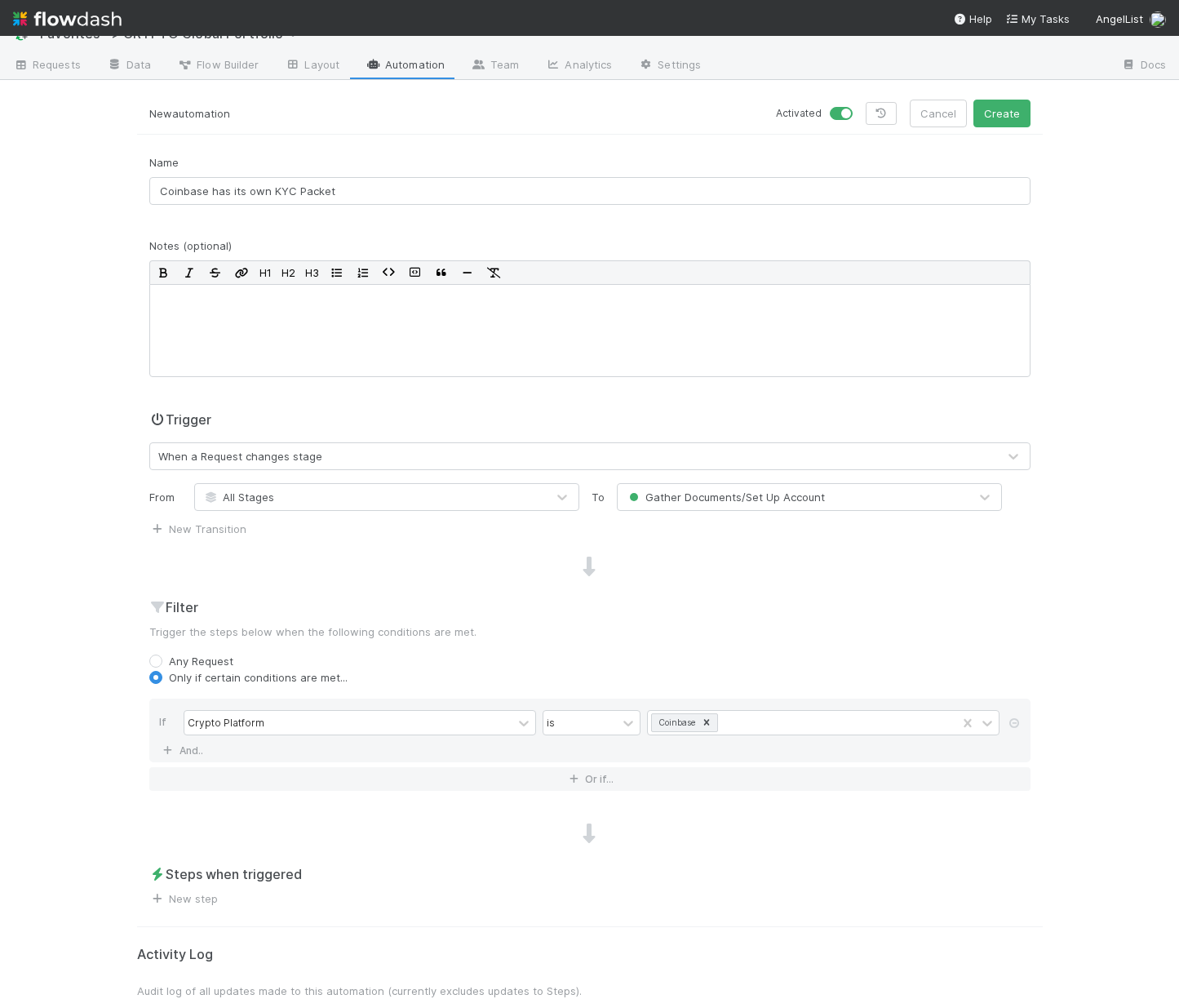
scroll to position [56, 0]
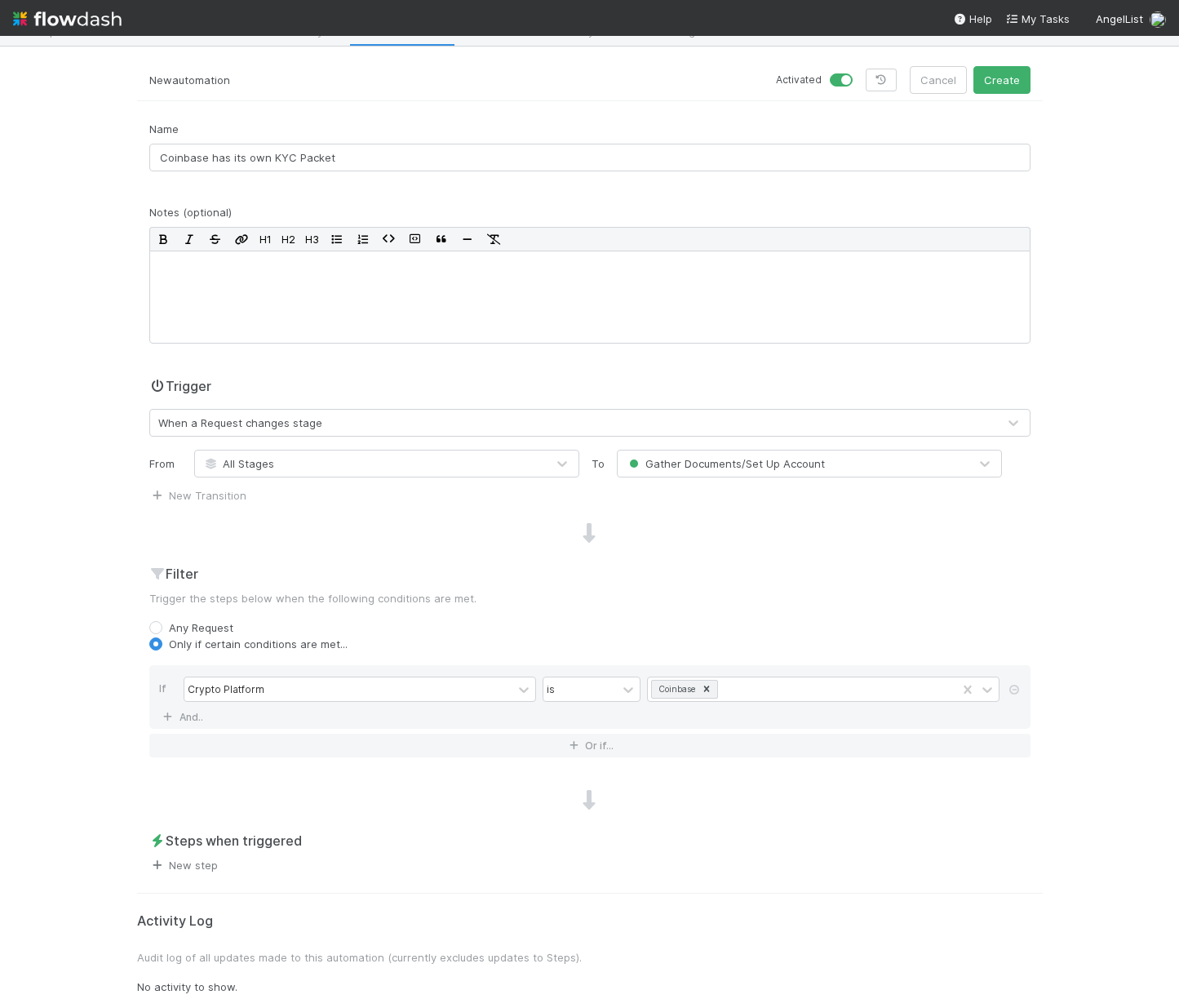
click at [204, 860] on link "New step" at bounding box center [184, 865] width 69 height 13
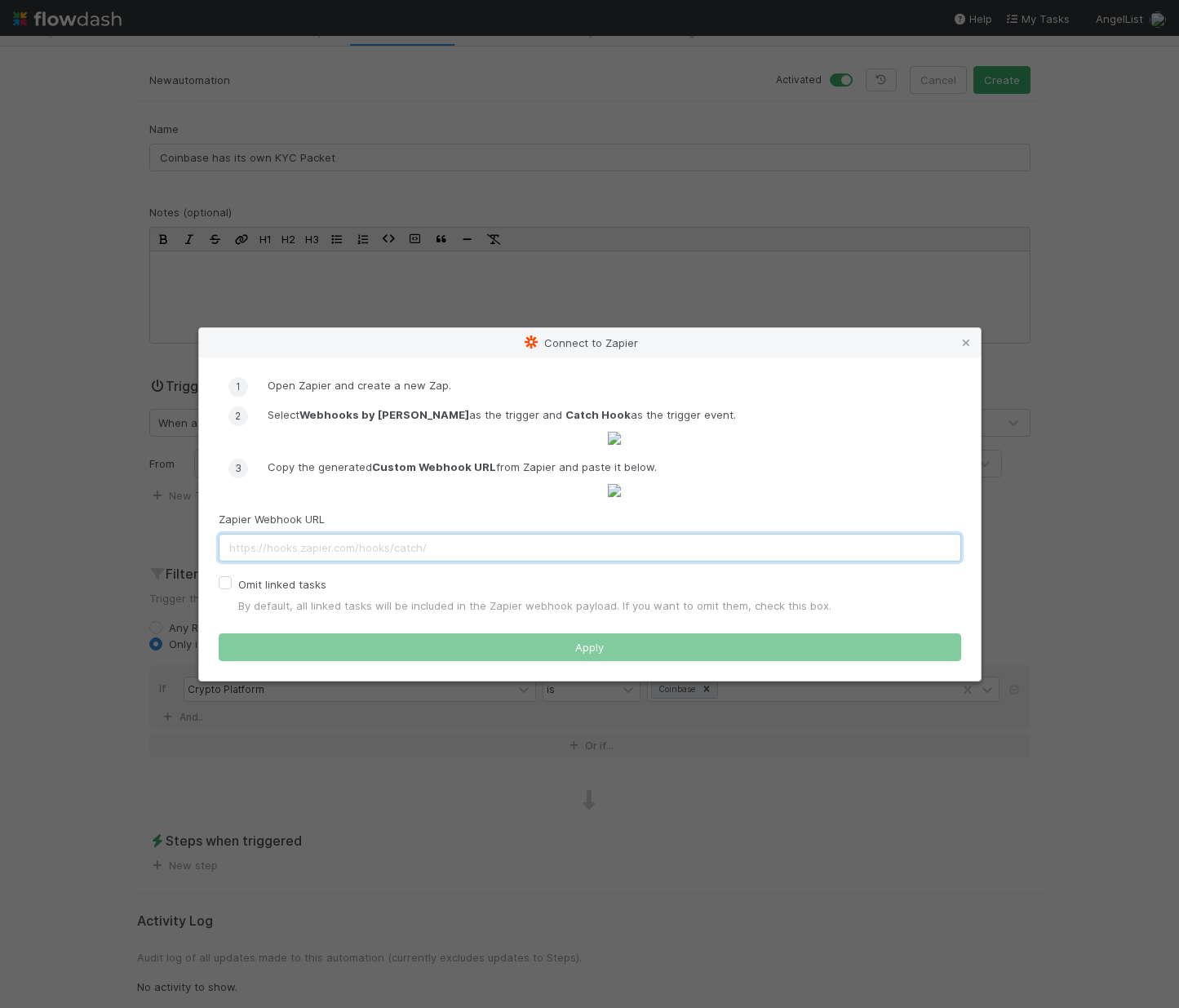
click at [386, 561] on input "text" at bounding box center [589, 547] width 742 height 28
paste input "https://hooks.zapier.com/hooks/catch/22425770/uhqxb2w/"
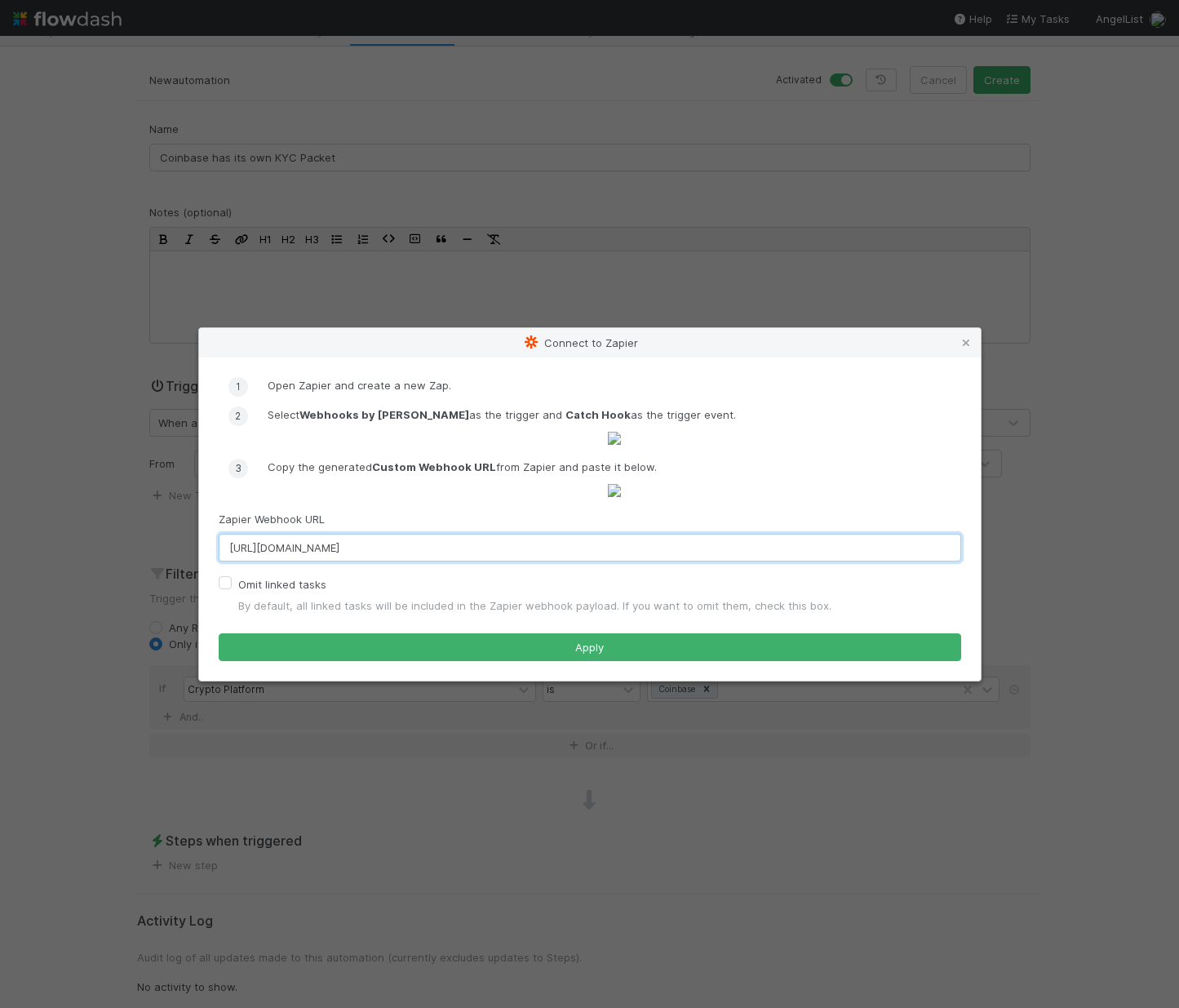
type input "https://hooks.zapier.com/hooks/catch/22425770/uhqxb2w/"
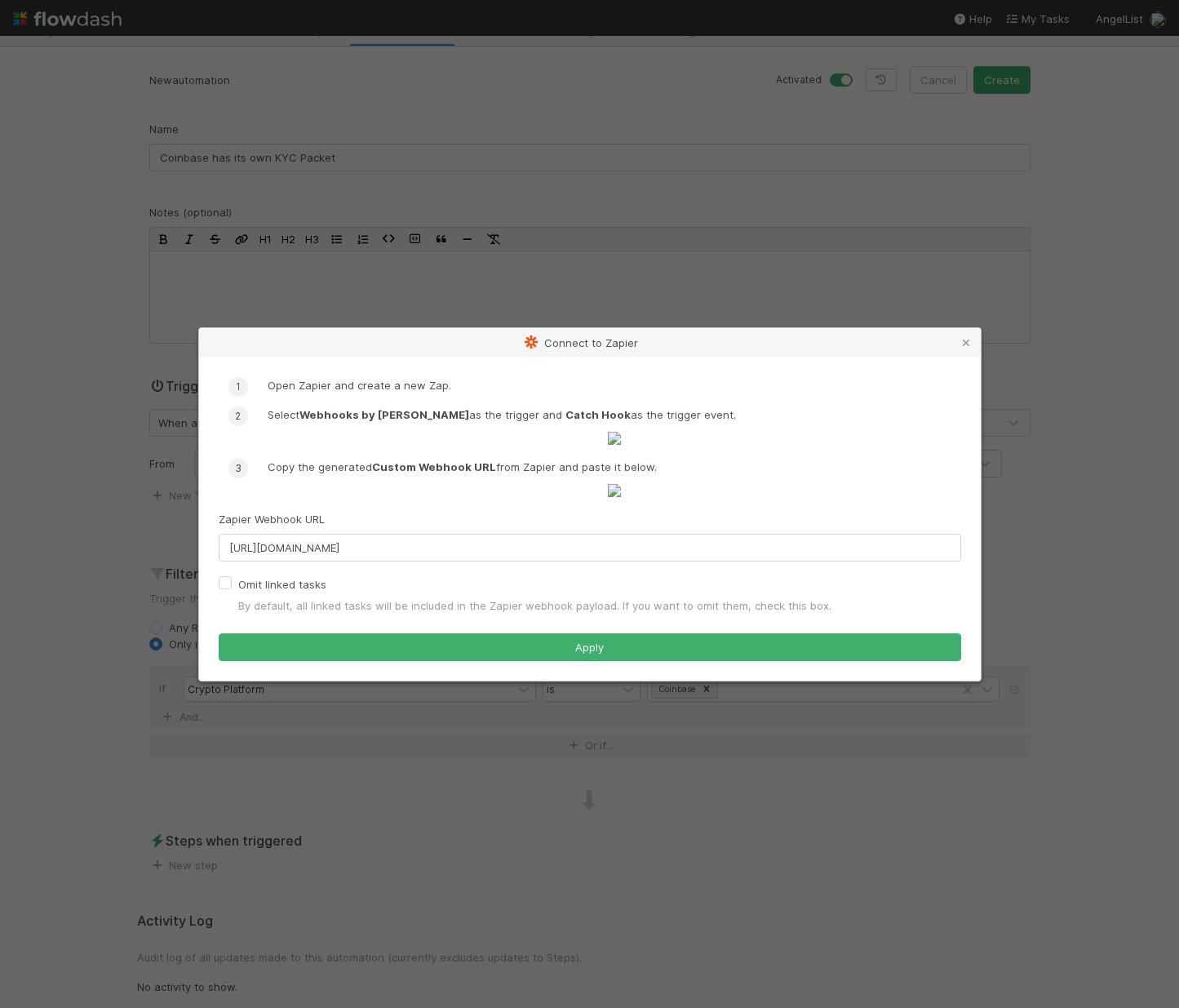
drag, startPoint x: 225, startPoint y: 721, endPoint x: 252, endPoint y: 733, distance: 29.5
click at [239, 595] on label "Omit linked tasks" at bounding box center [282, 583] width 88 height 20
click at [226, 589] on input "Omit linked tasks" at bounding box center [225, 582] width 13 height 15
checkbox input "true"
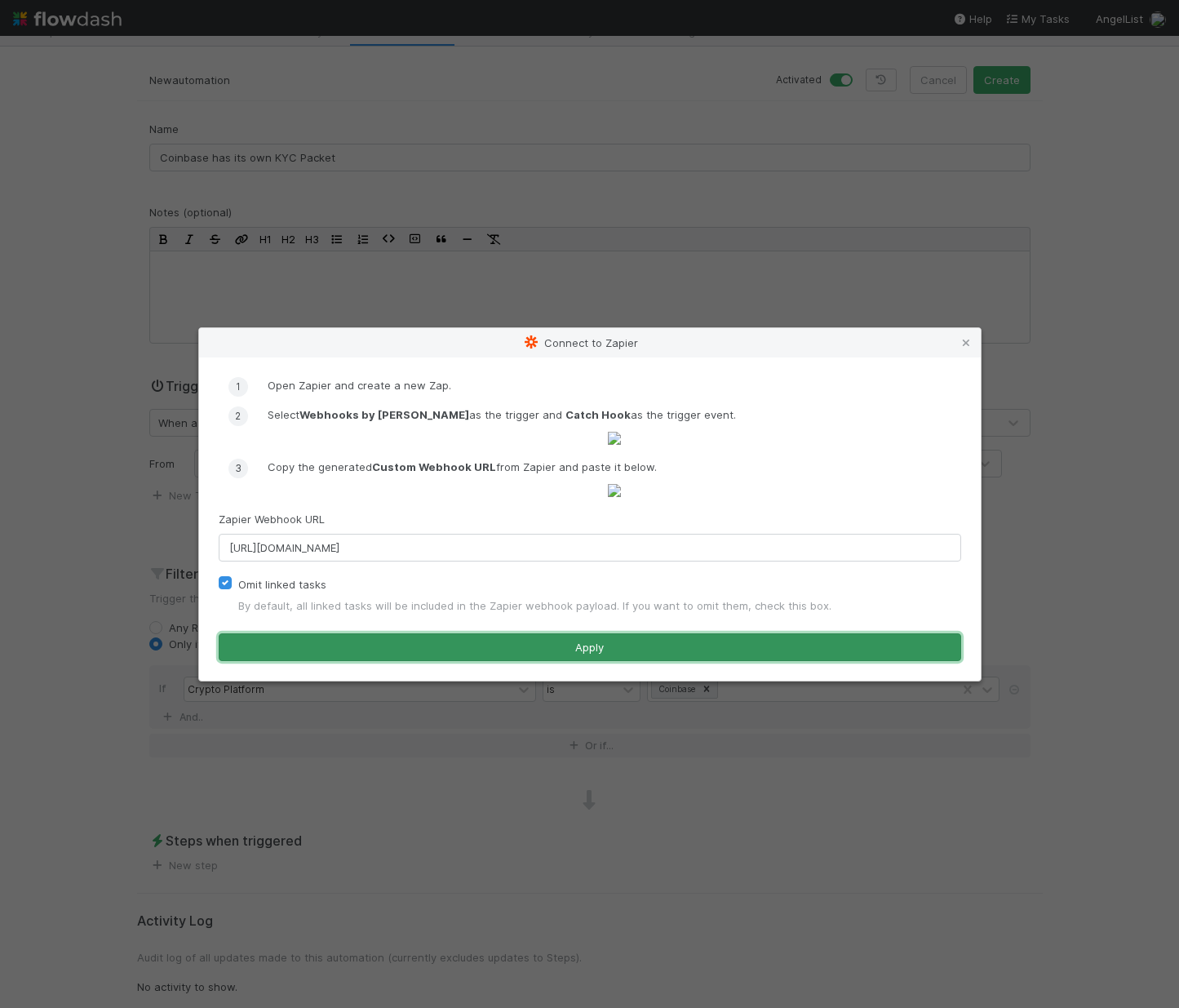
click at [376, 661] on button "Apply" at bounding box center [589, 648] width 742 height 28
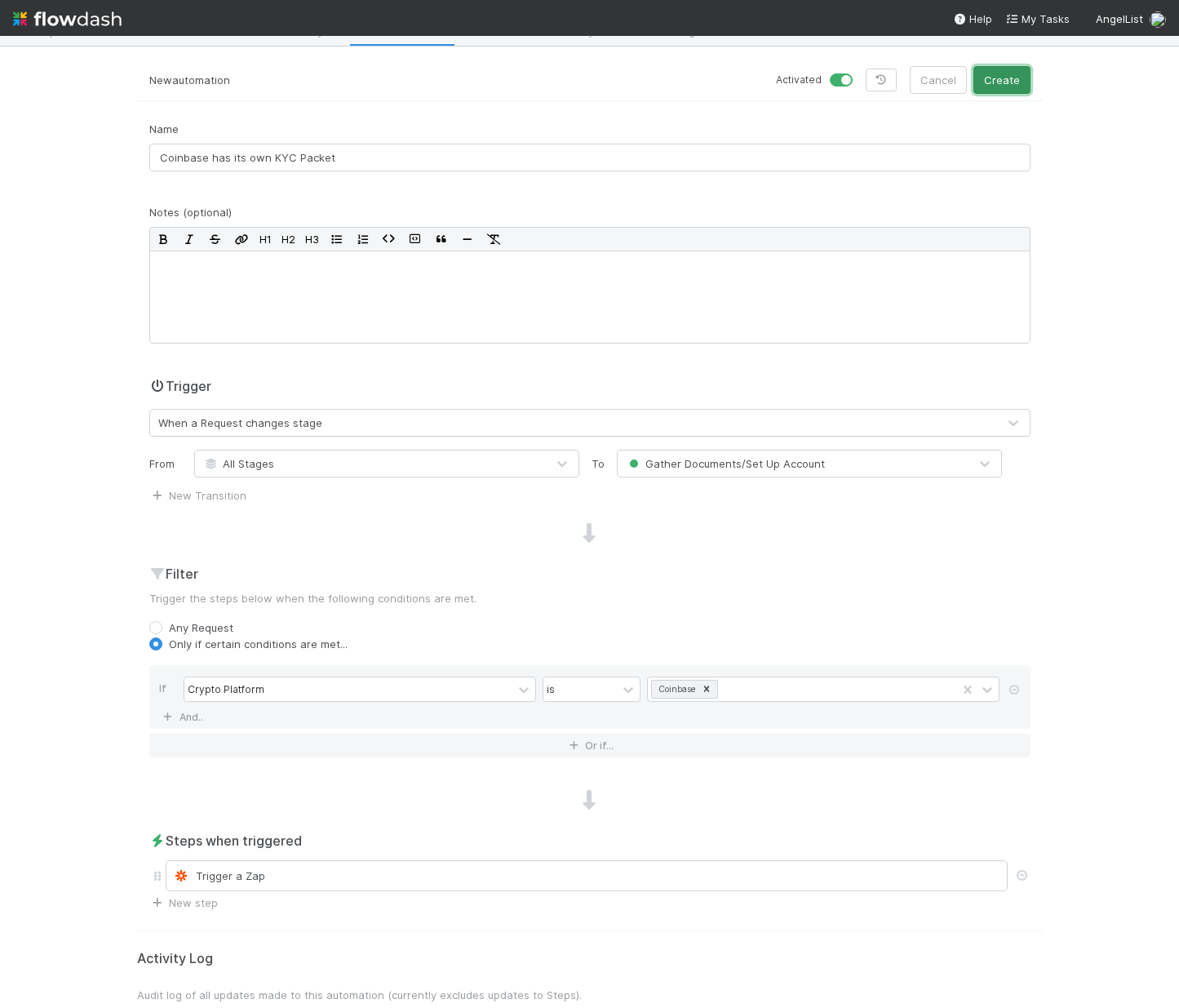
click at [921, 77] on button "Create" at bounding box center [1002, 80] width 57 height 28
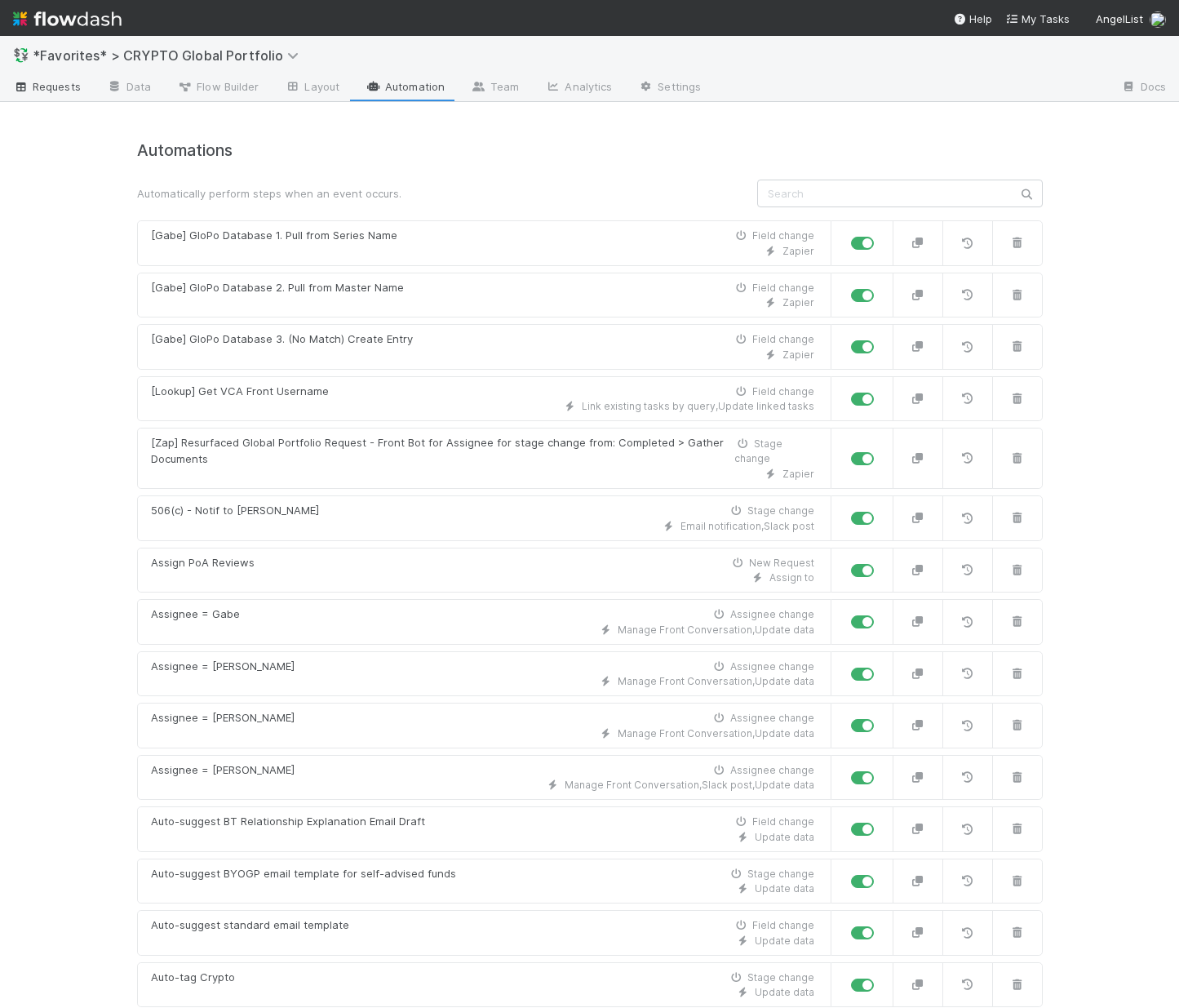
click at [45, 83] on span "Requests" at bounding box center [46, 86] width 68 height 17
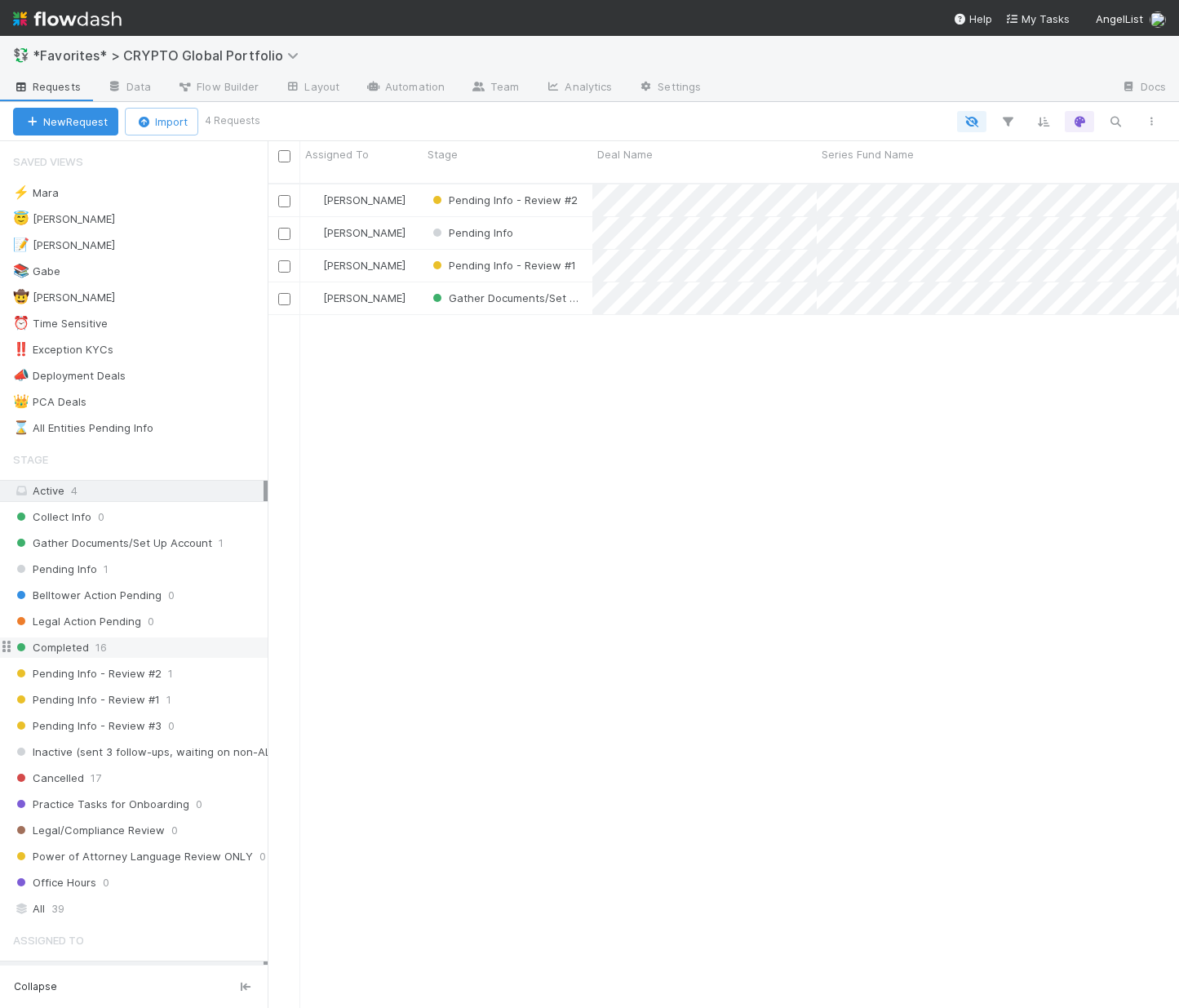
scroll to position [826, 899]
click at [117, 782] on div "Cancelled 17" at bounding box center [140, 779] width 255 height 20
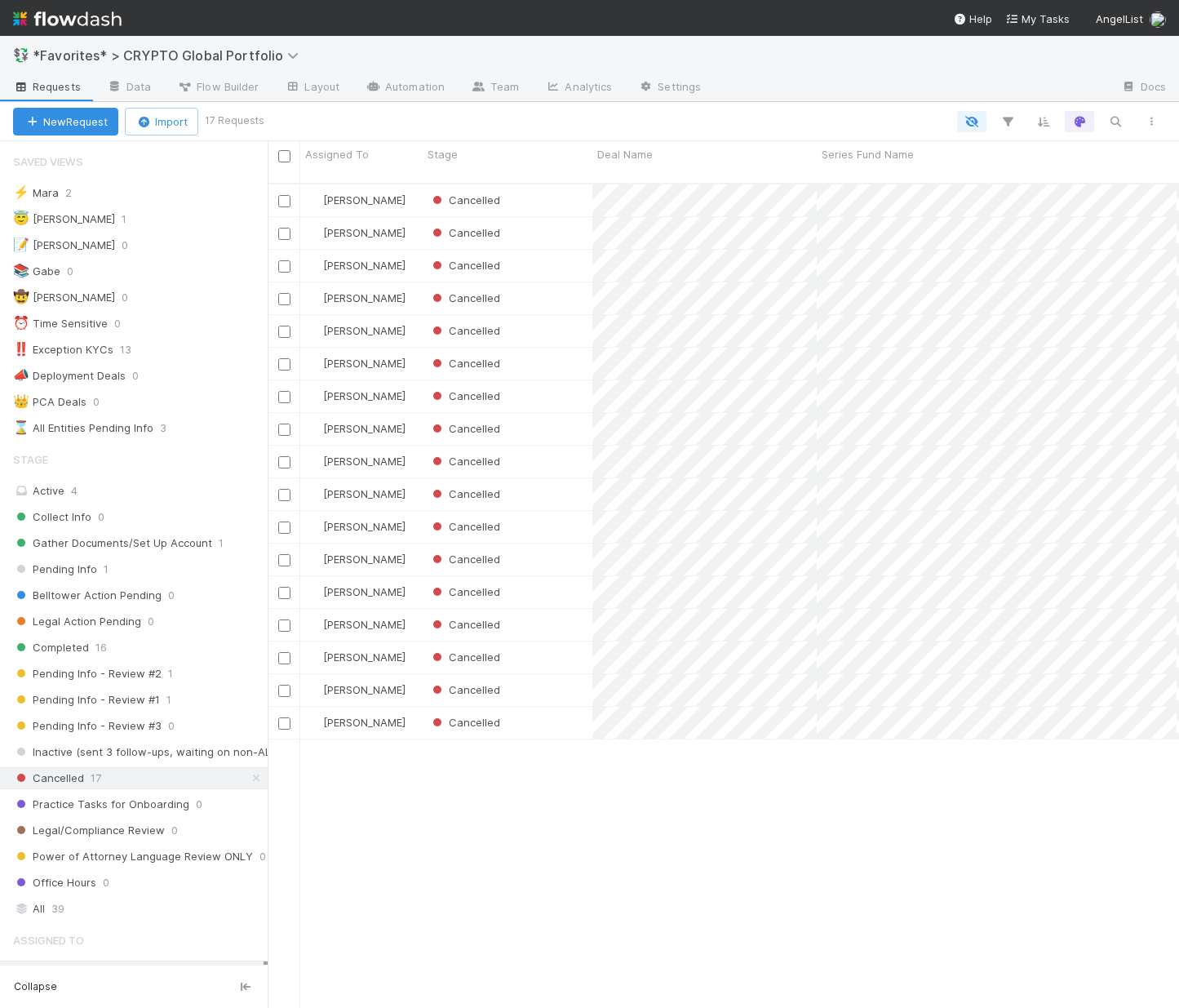
scroll to position [826, 899]
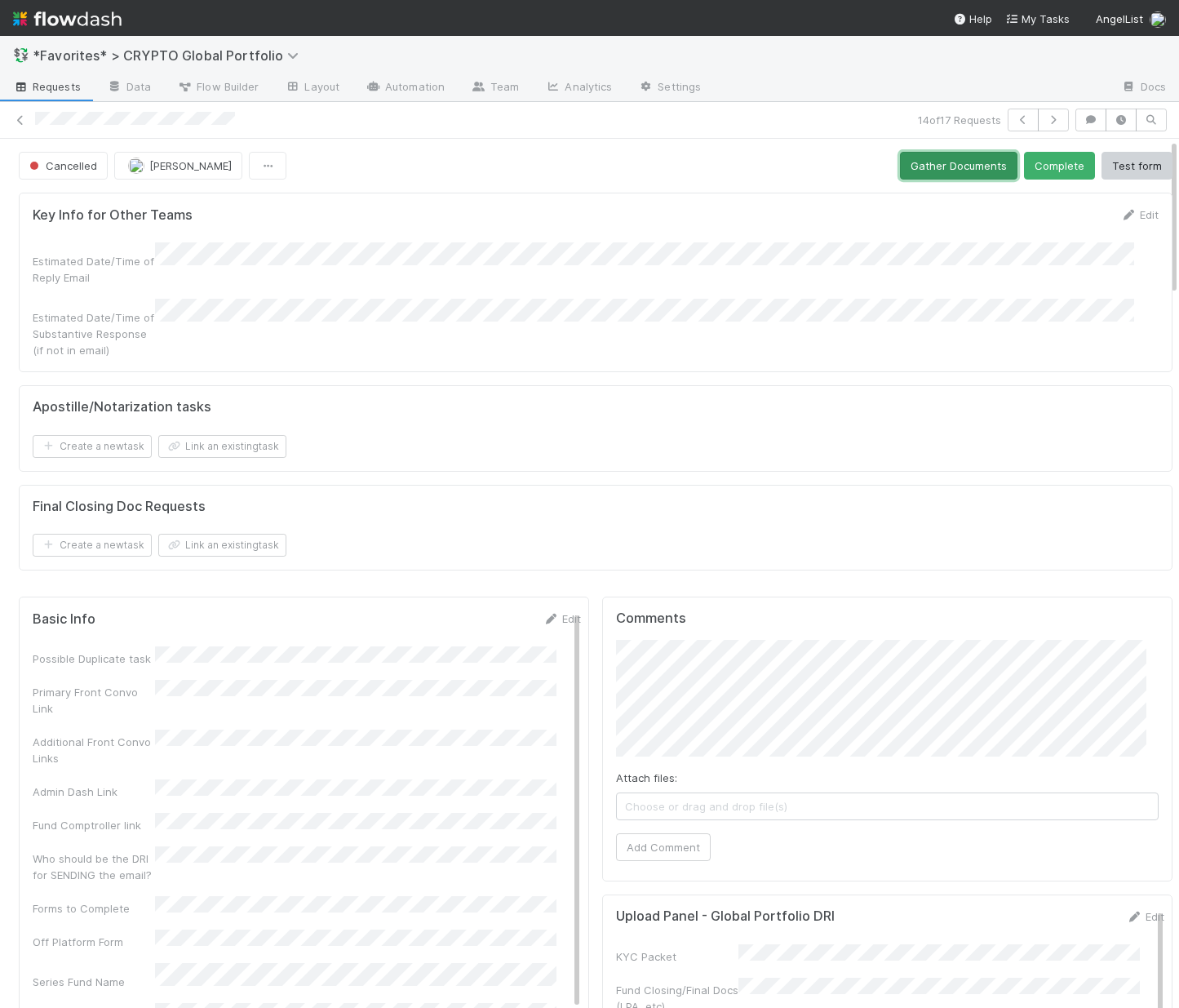
click at [907, 168] on button "Gather Documents" at bounding box center [959, 165] width 117 height 28
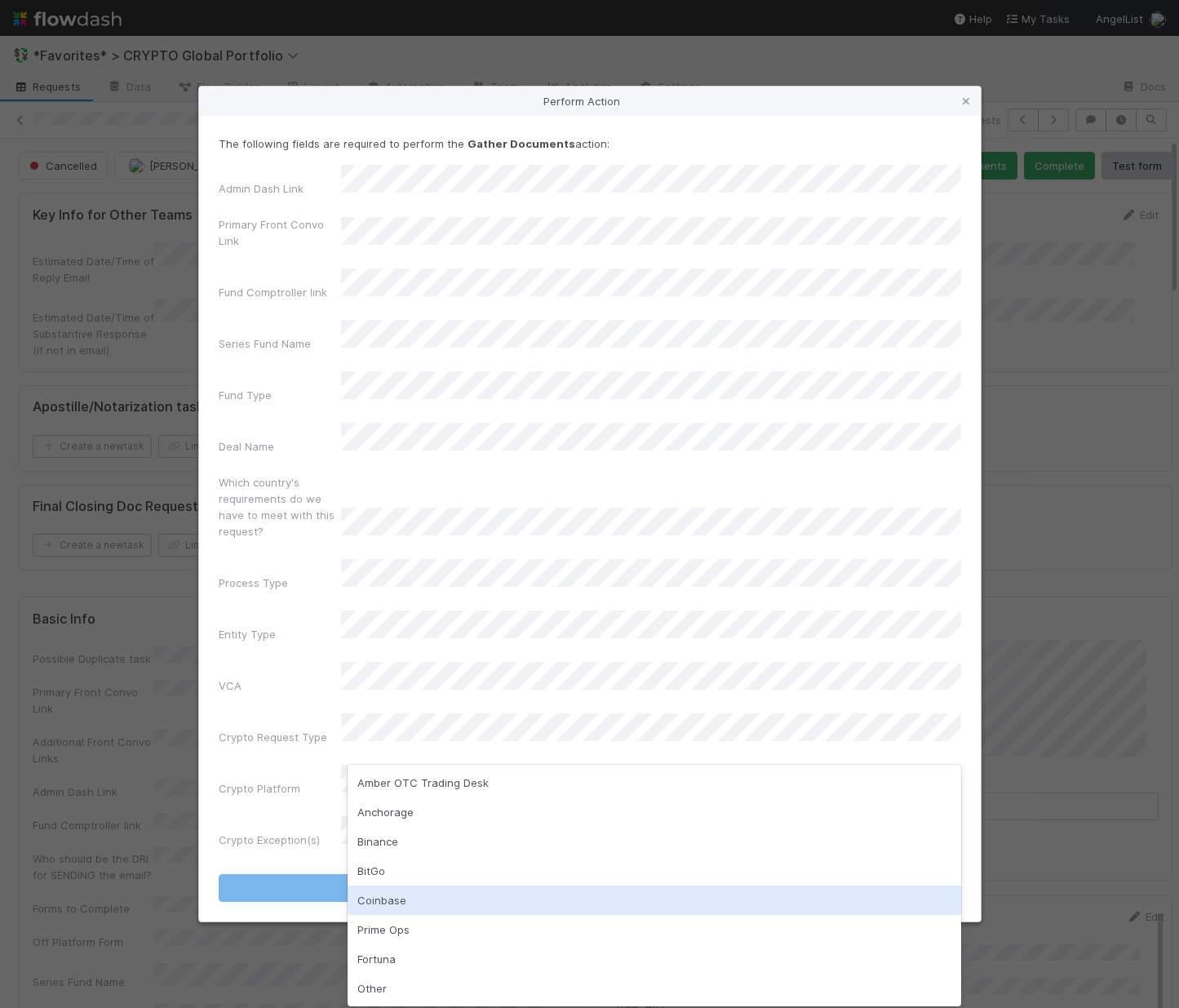
click at [400, 906] on div "Coinbase" at bounding box center [654, 900] width 614 height 30
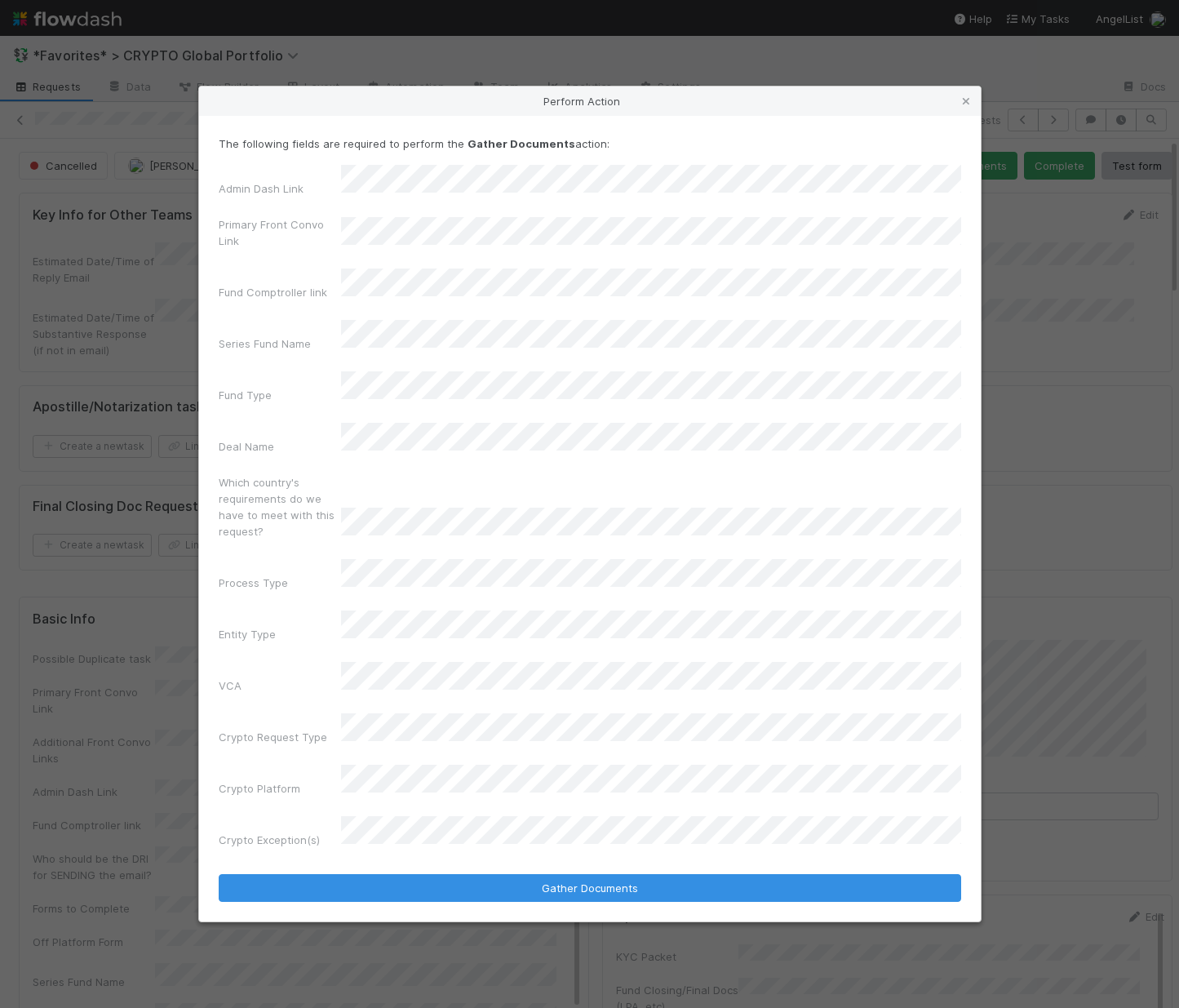
click at [414, 247] on div "Admin Dash Link Primary Front Convo Link Fund Comptroller link Series Fund Name…" at bounding box center [589, 509] width 742 height 689
click at [256, 190] on div "The following fields are required to perform the Gather Documents action: Admin…" at bounding box center [589, 495] width 742 height 719
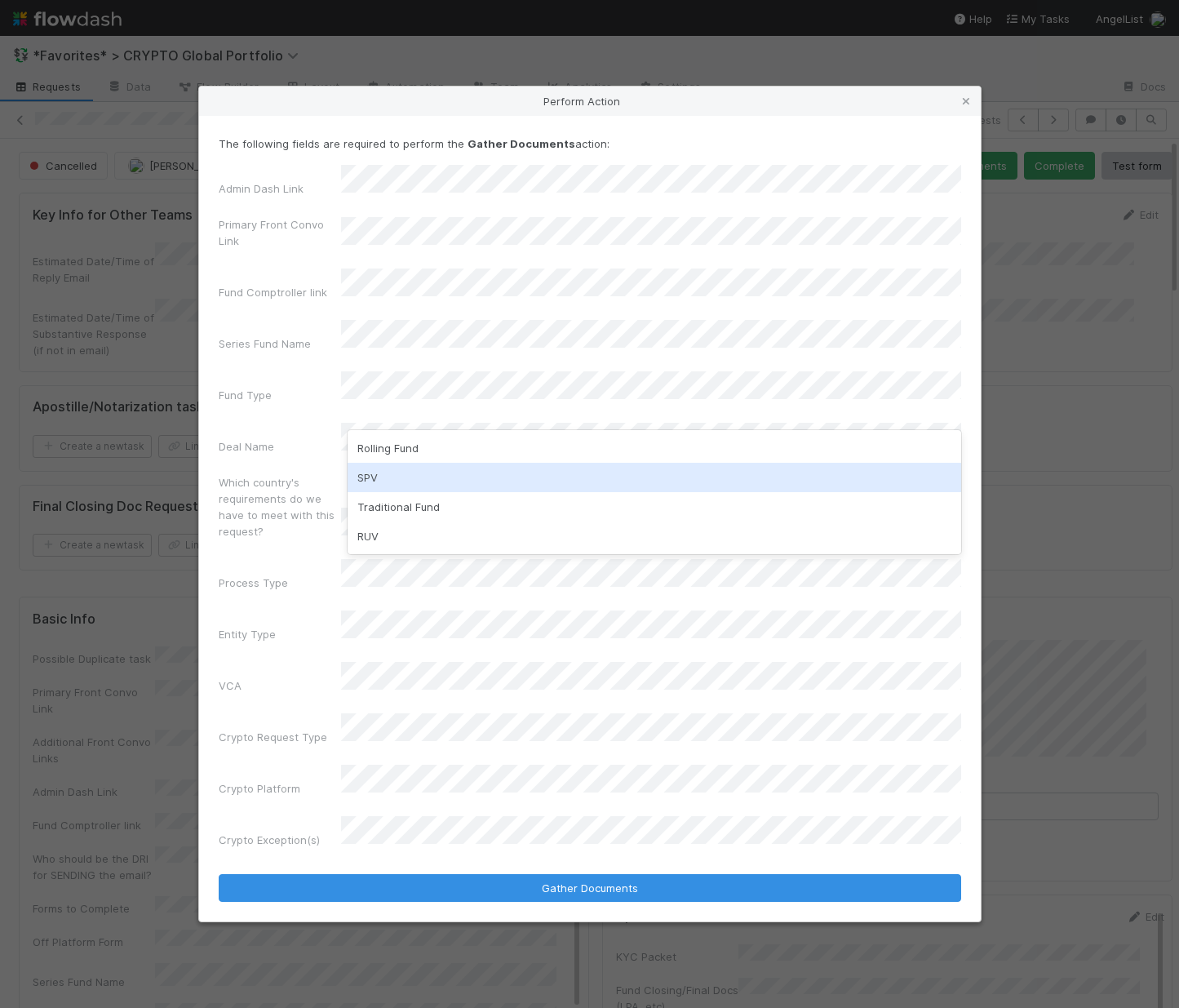
click at [391, 483] on div "SPV" at bounding box center [654, 478] width 614 height 30
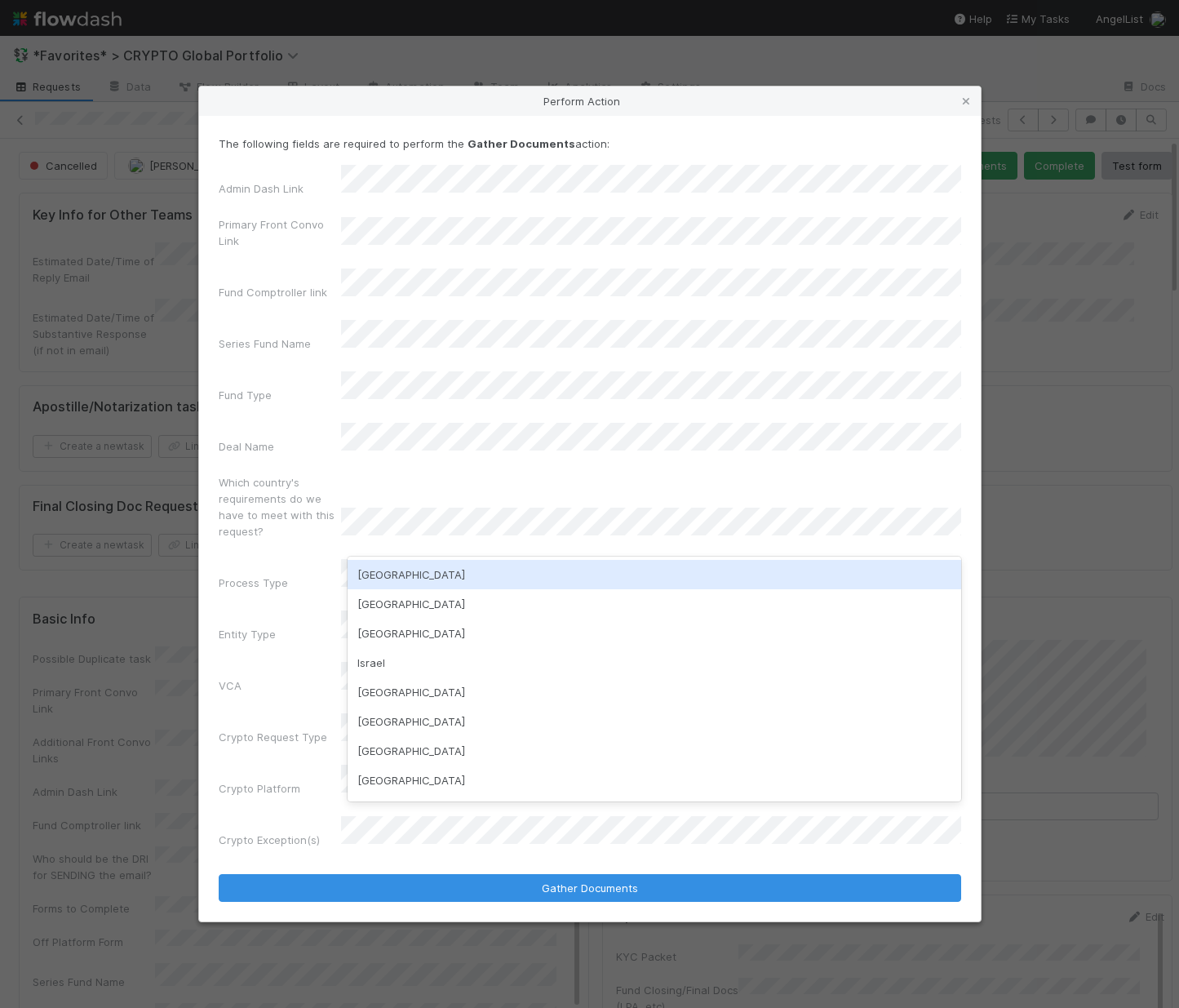
click at [423, 560] on div "USA" at bounding box center [654, 575] width 614 height 30
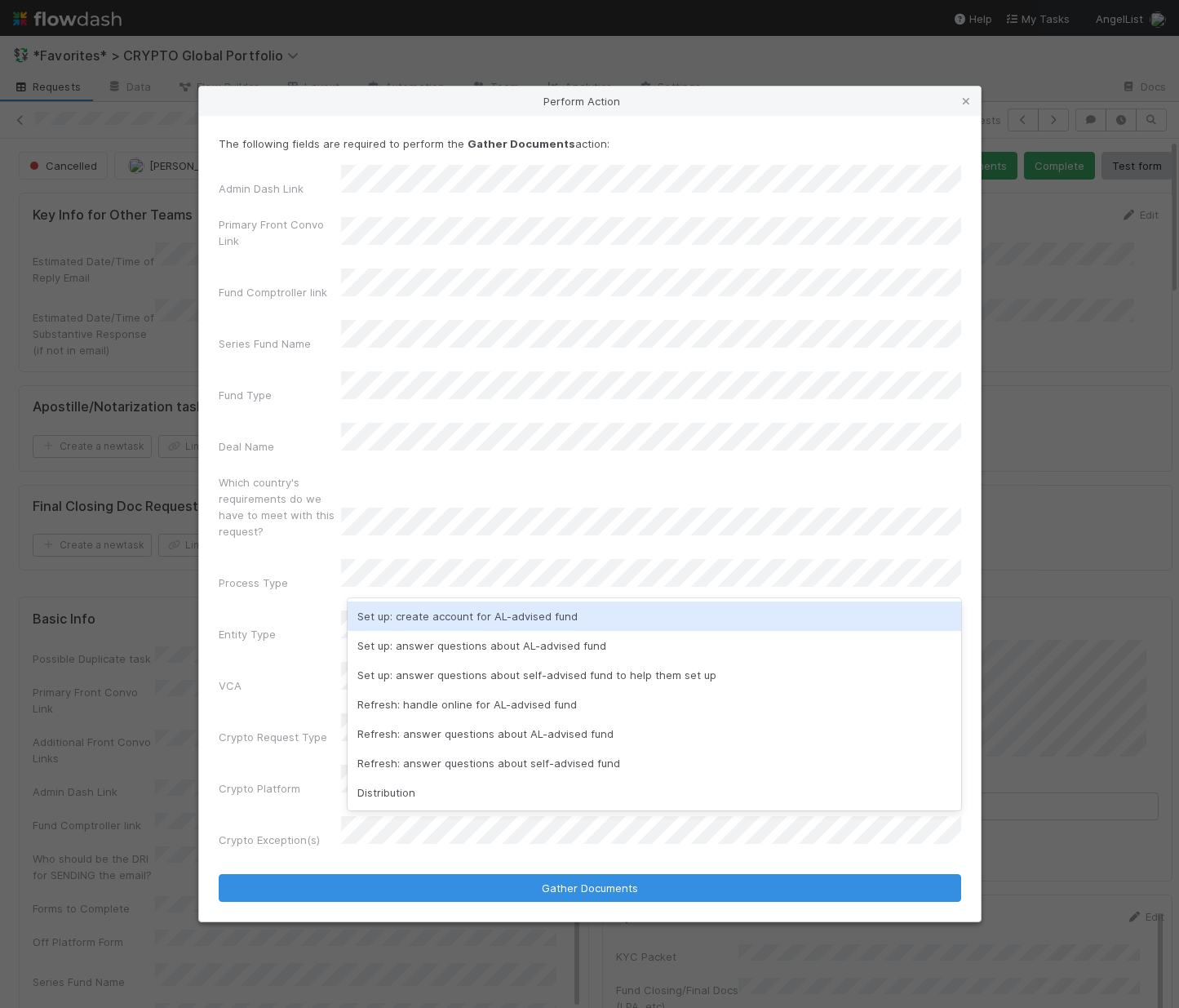
click at [413, 610] on div "Set up: create account for AL-advised fund" at bounding box center [654, 616] width 614 height 30
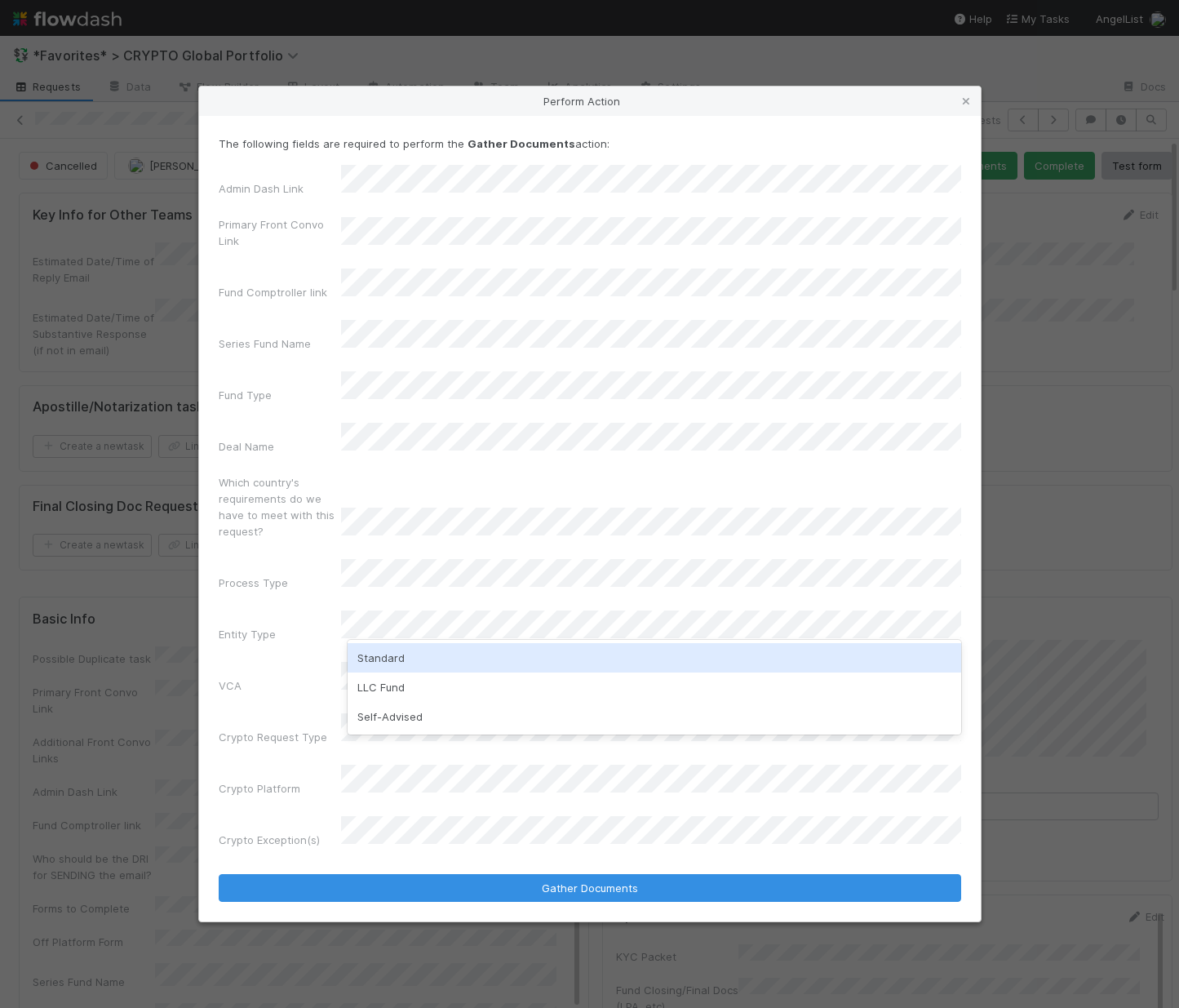
click at [380, 660] on div "Standard" at bounding box center [654, 658] width 614 height 30
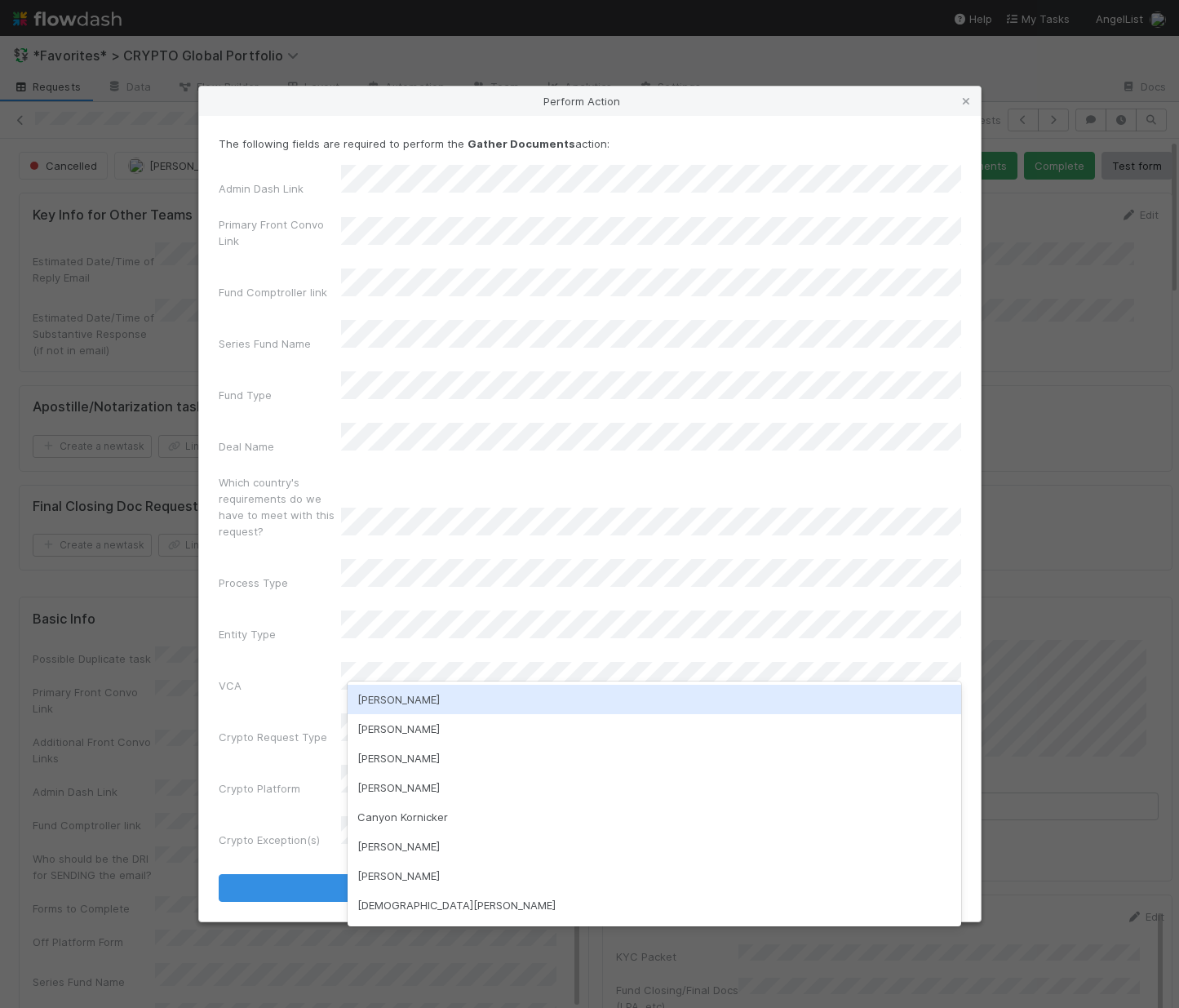
click at [375, 691] on div "Alexandra Eglow" at bounding box center [654, 700] width 614 height 30
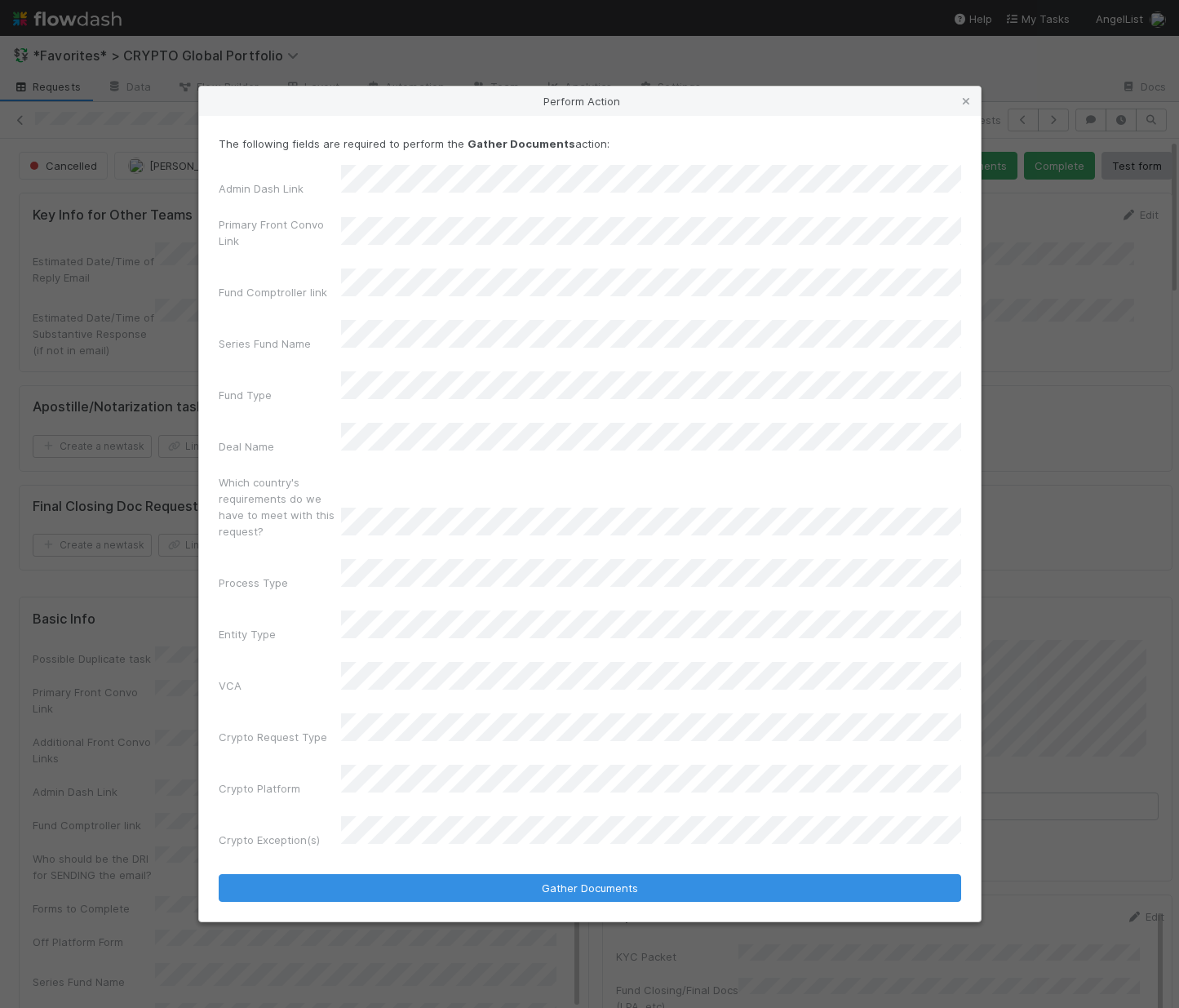
click at [410, 716] on div "Crypto Request Type" at bounding box center [589, 732] width 742 height 38
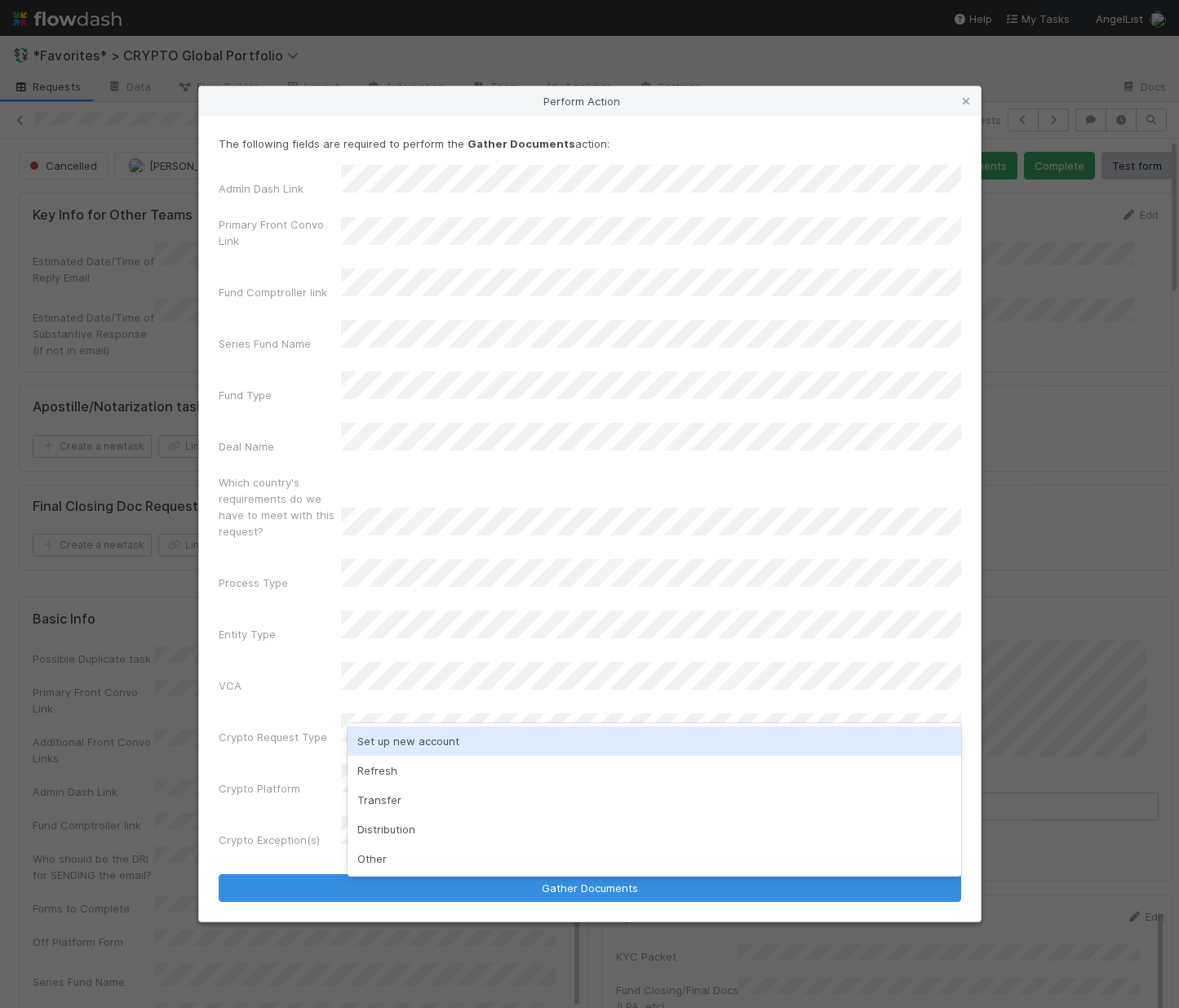
click at [400, 735] on div "Set up new account" at bounding box center [654, 741] width 614 height 30
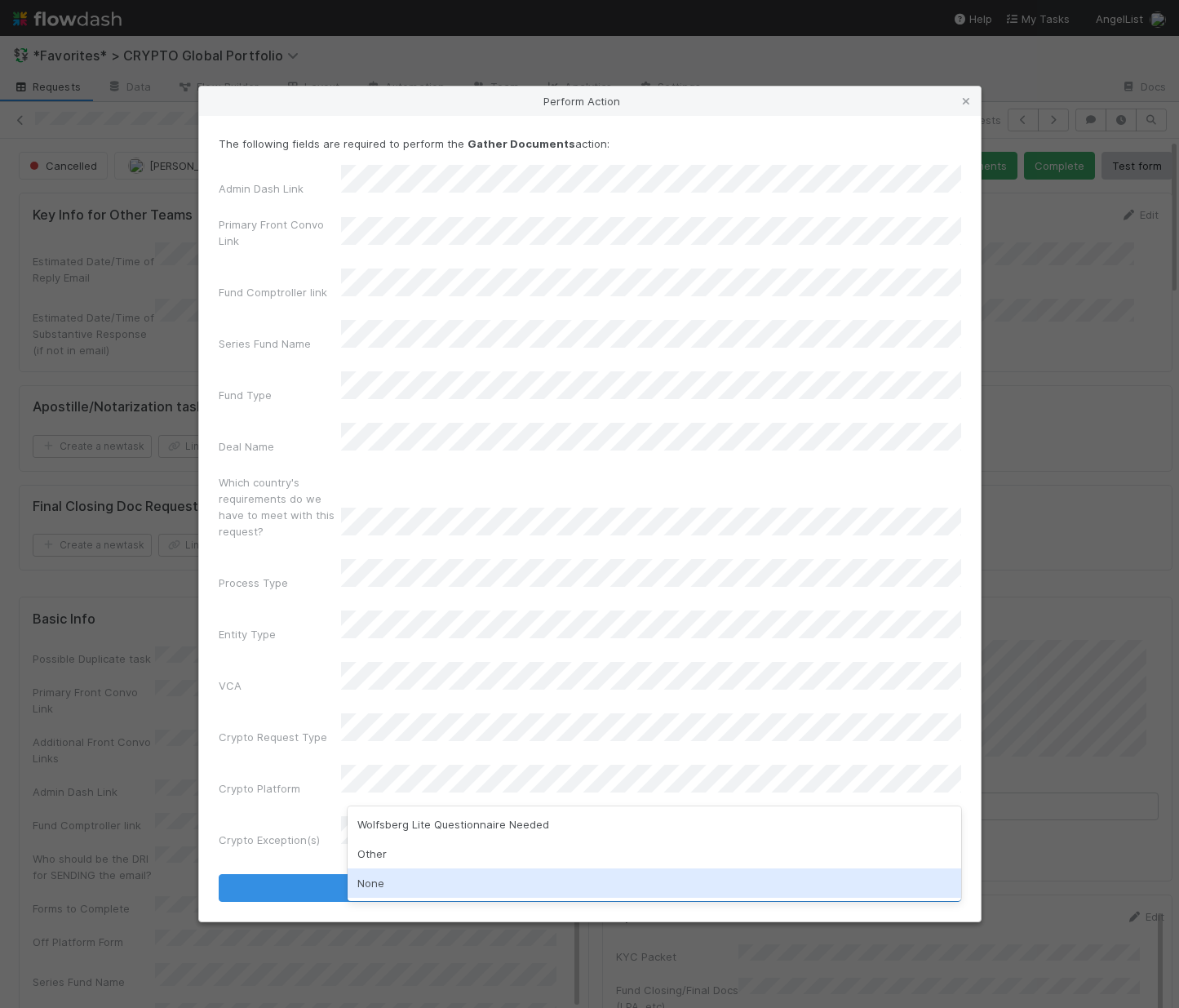
drag, startPoint x: 397, startPoint y: 880, endPoint x: 410, endPoint y: 857, distance: 26.4
click at [397, 880] on div "None" at bounding box center [654, 884] width 614 height 30
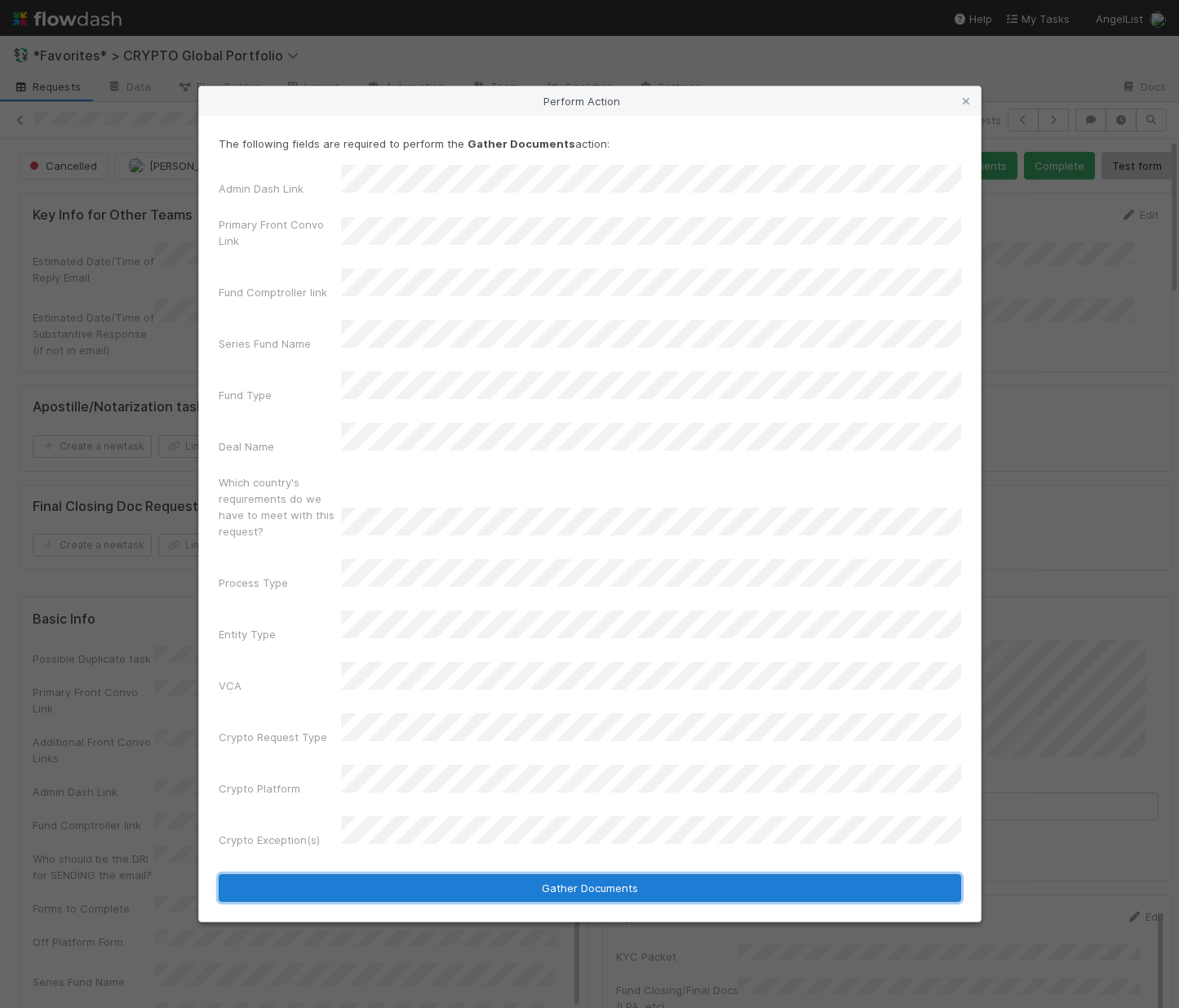
click at [426, 874] on button "Gather Documents" at bounding box center [589, 888] width 742 height 28
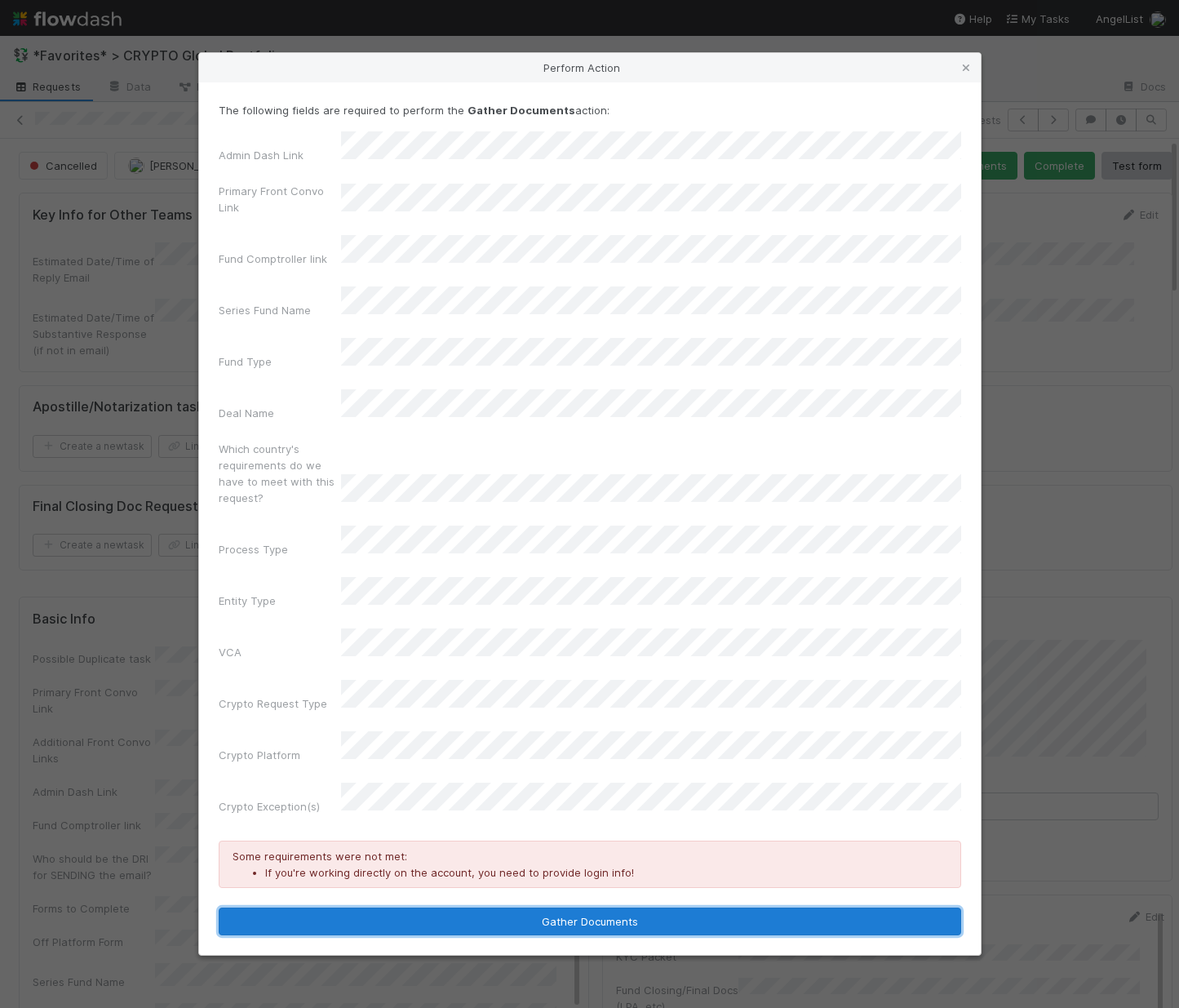
click at [628, 908] on button "Gather Documents" at bounding box center [589, 922] width 742 height 28
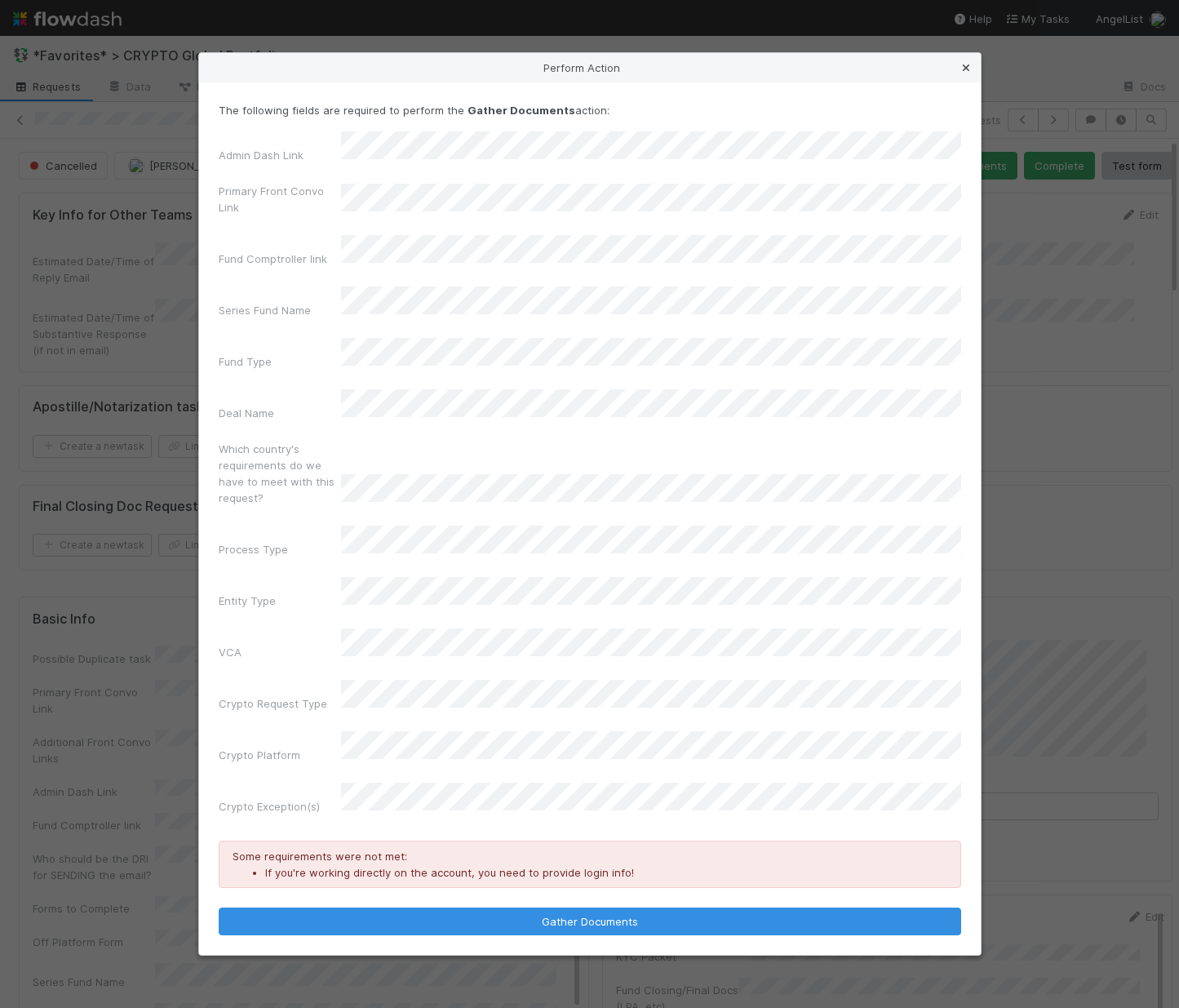
click at [921, 73] on icon at bounding box center [966, 68] width 17 height 10
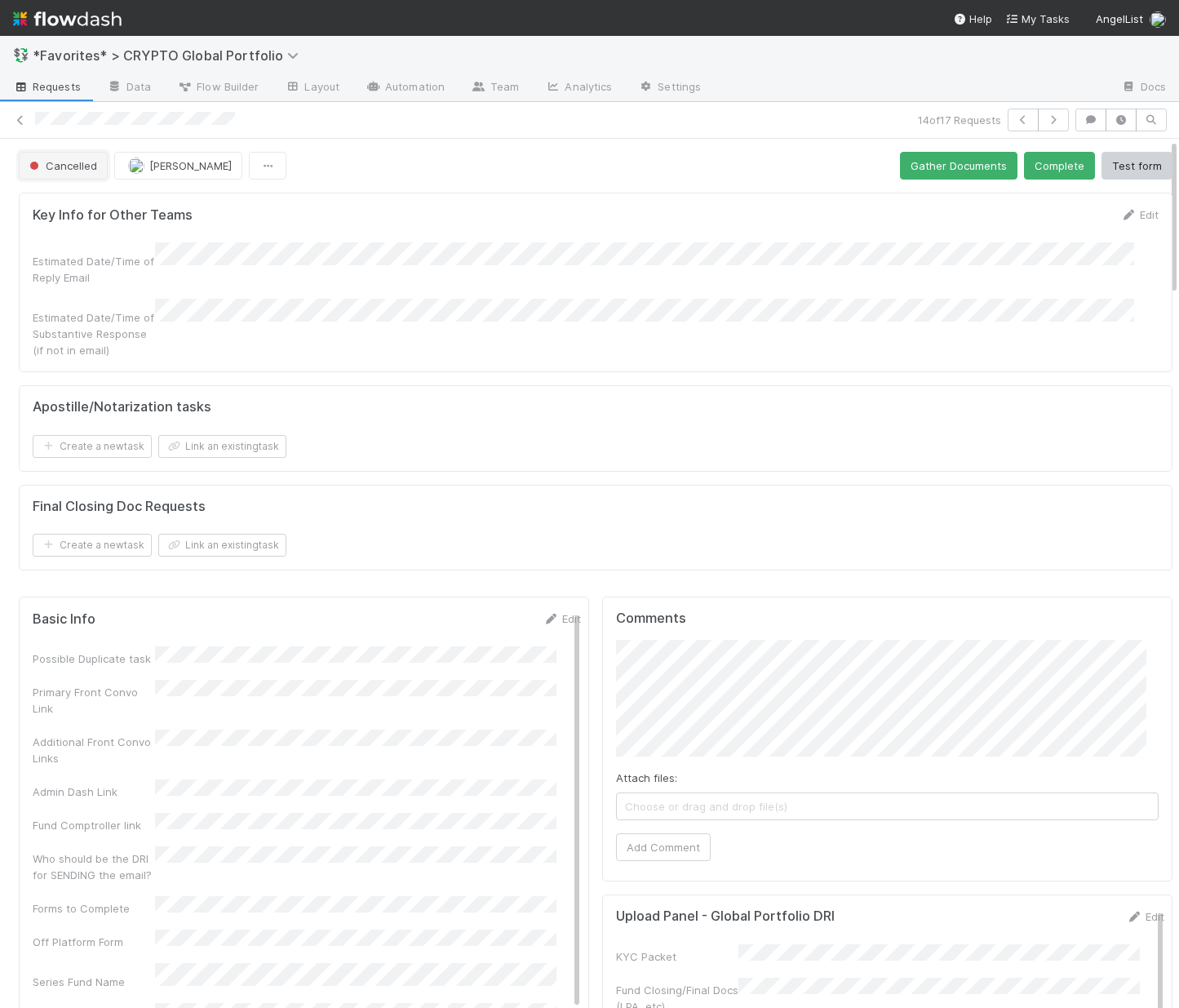
click at [78, 161] on span "Cancelled" at bounding box center [61, 165] width 71 height 13
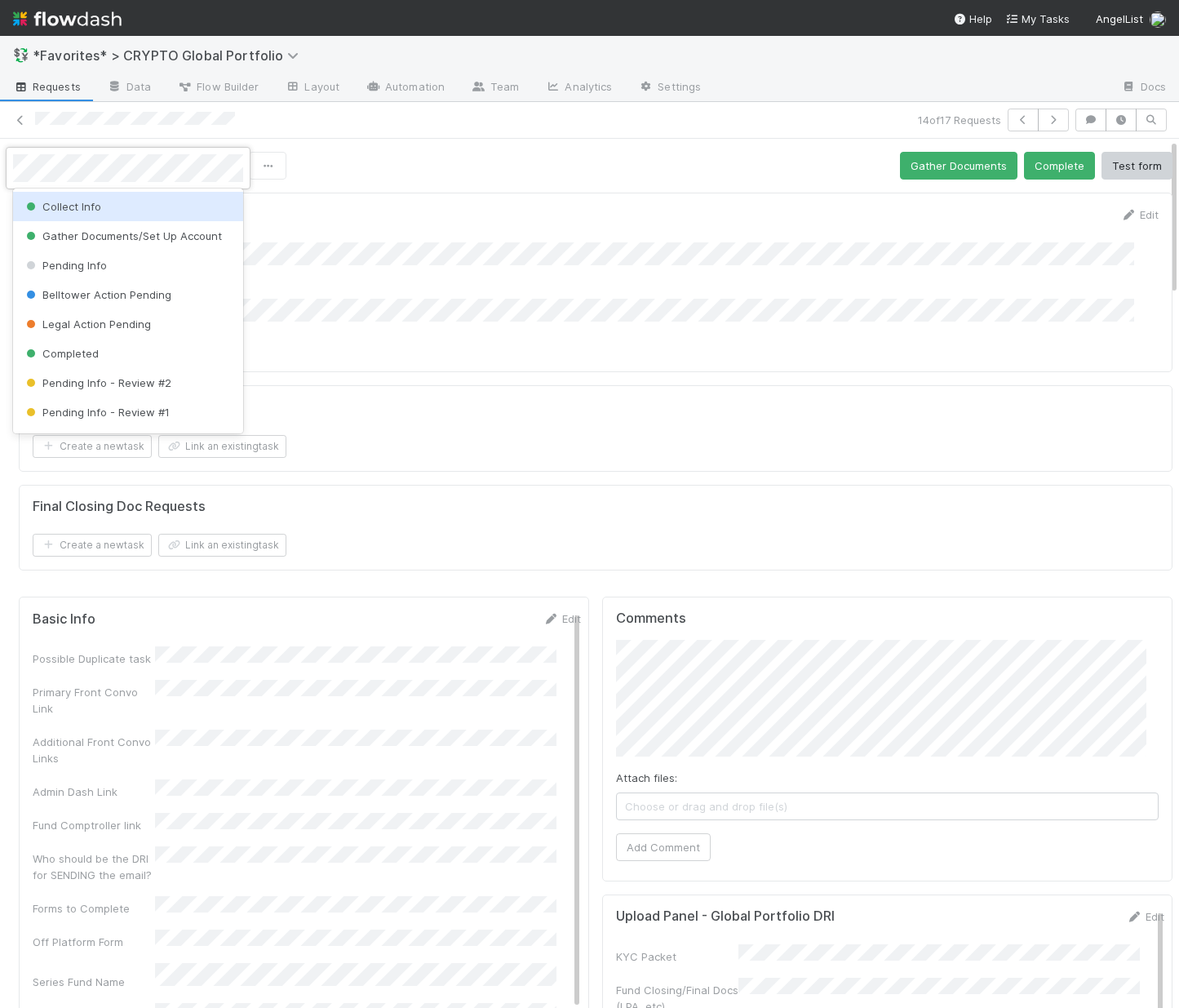
click at [111, 205] on div "Collect Info" at bounding box center [128, 206] width 230 height 30
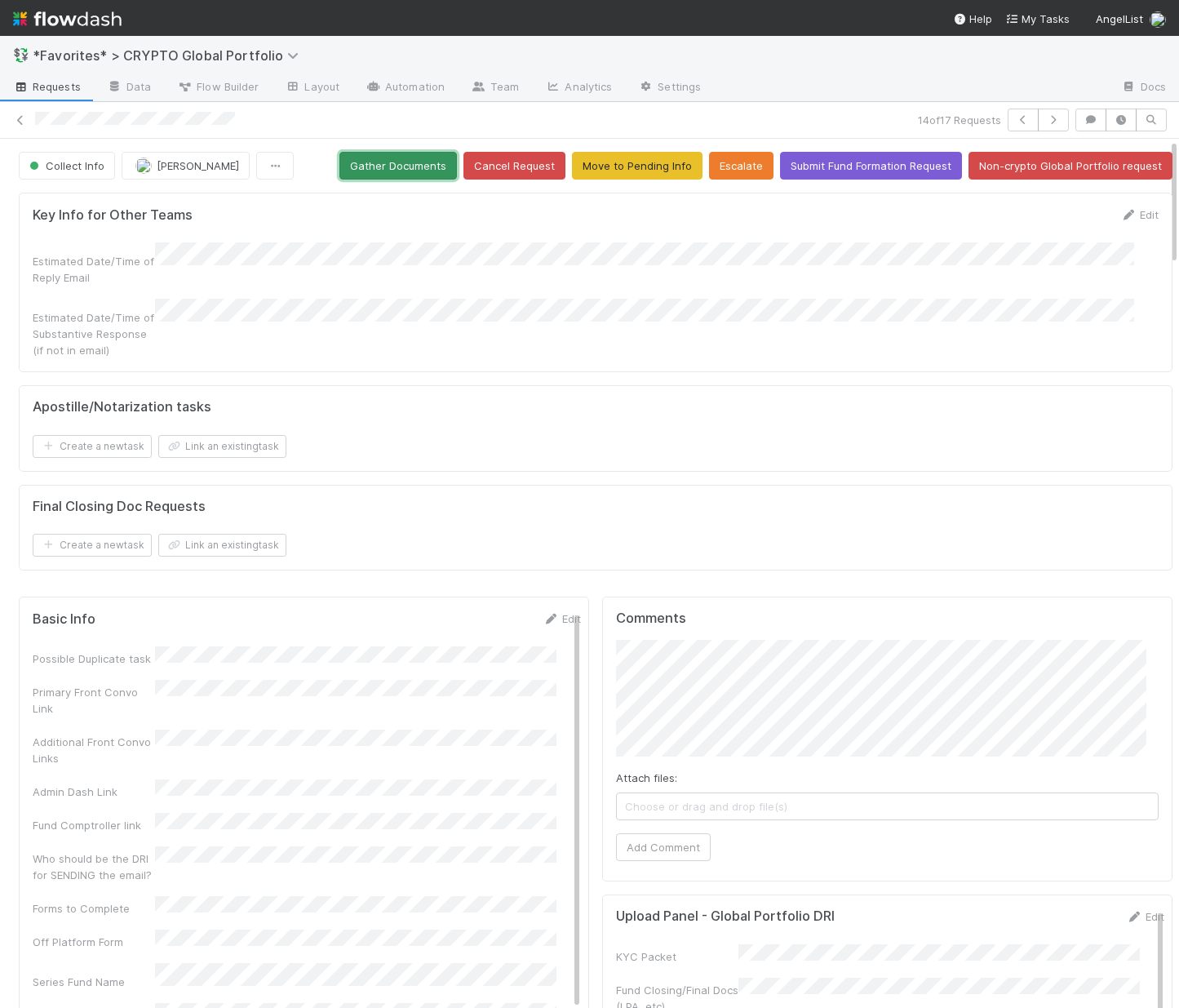
click at [399, 171] on button "Gather Documents" at bounding box center [398, 165] width 117 height 28
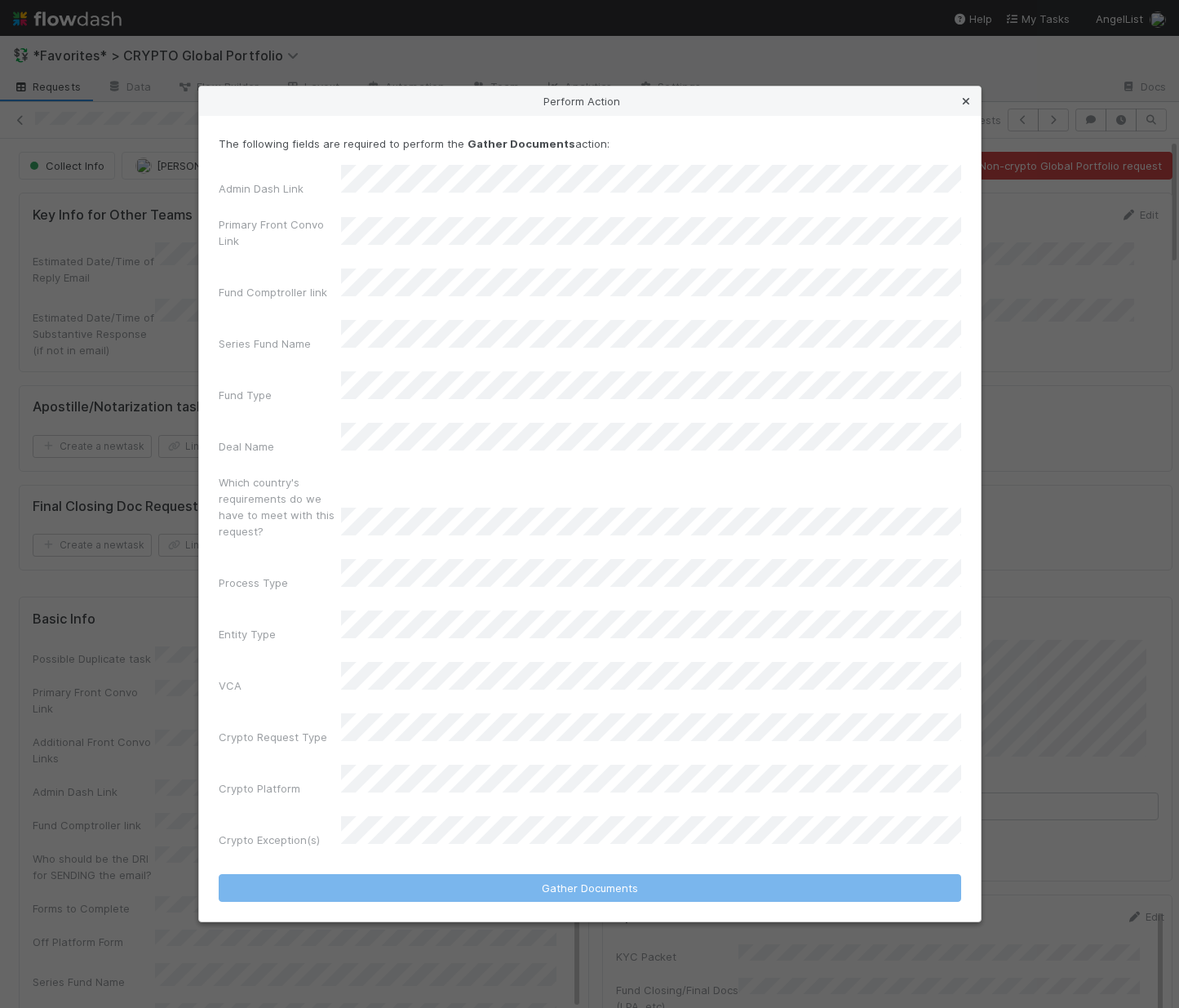
click at [921, 107] on icon at bounding box center [966, 101] width 17 height 10
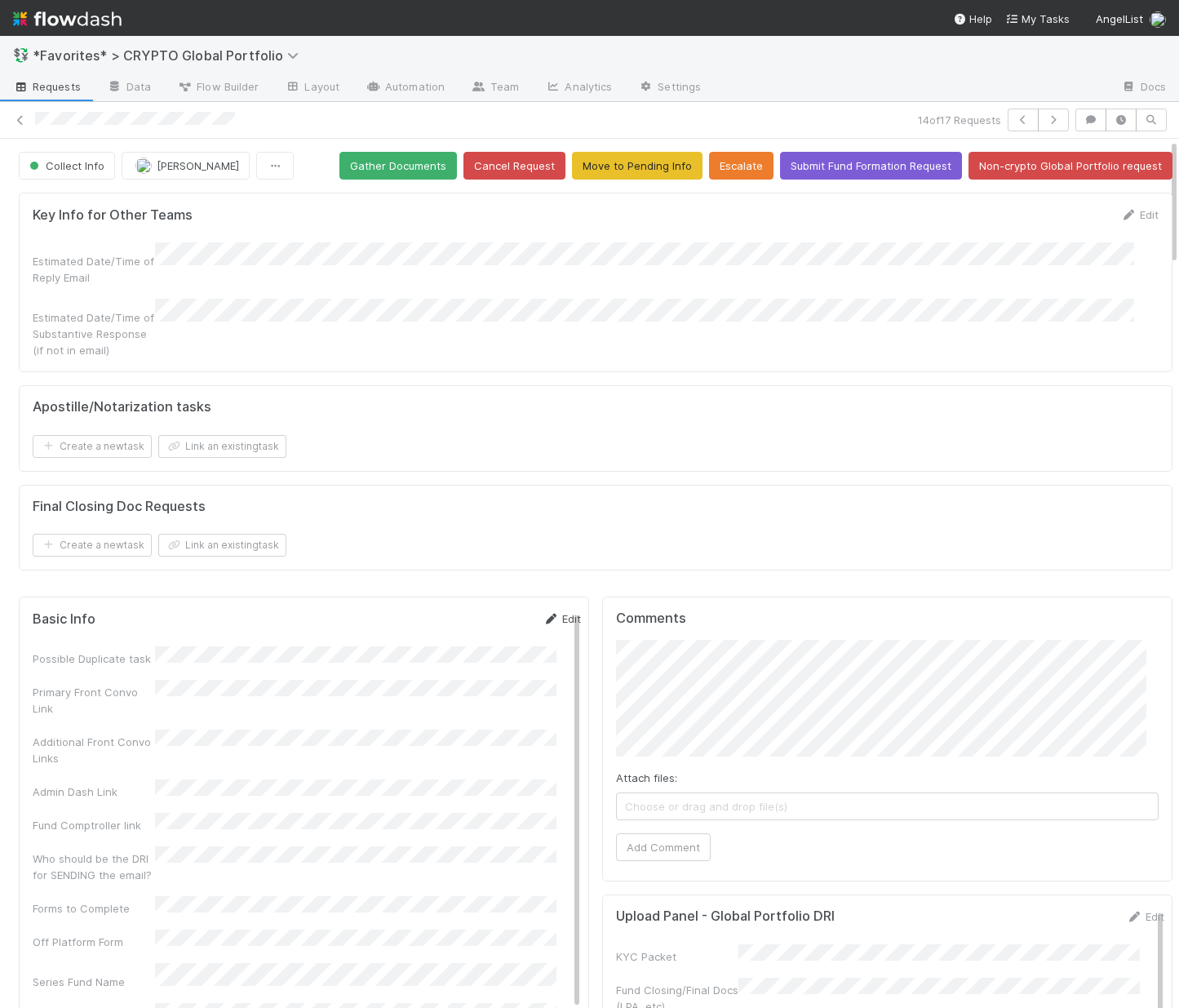
click at [545, 612] on link "Edit" at bounding box center [561, 619] width 38 height 13
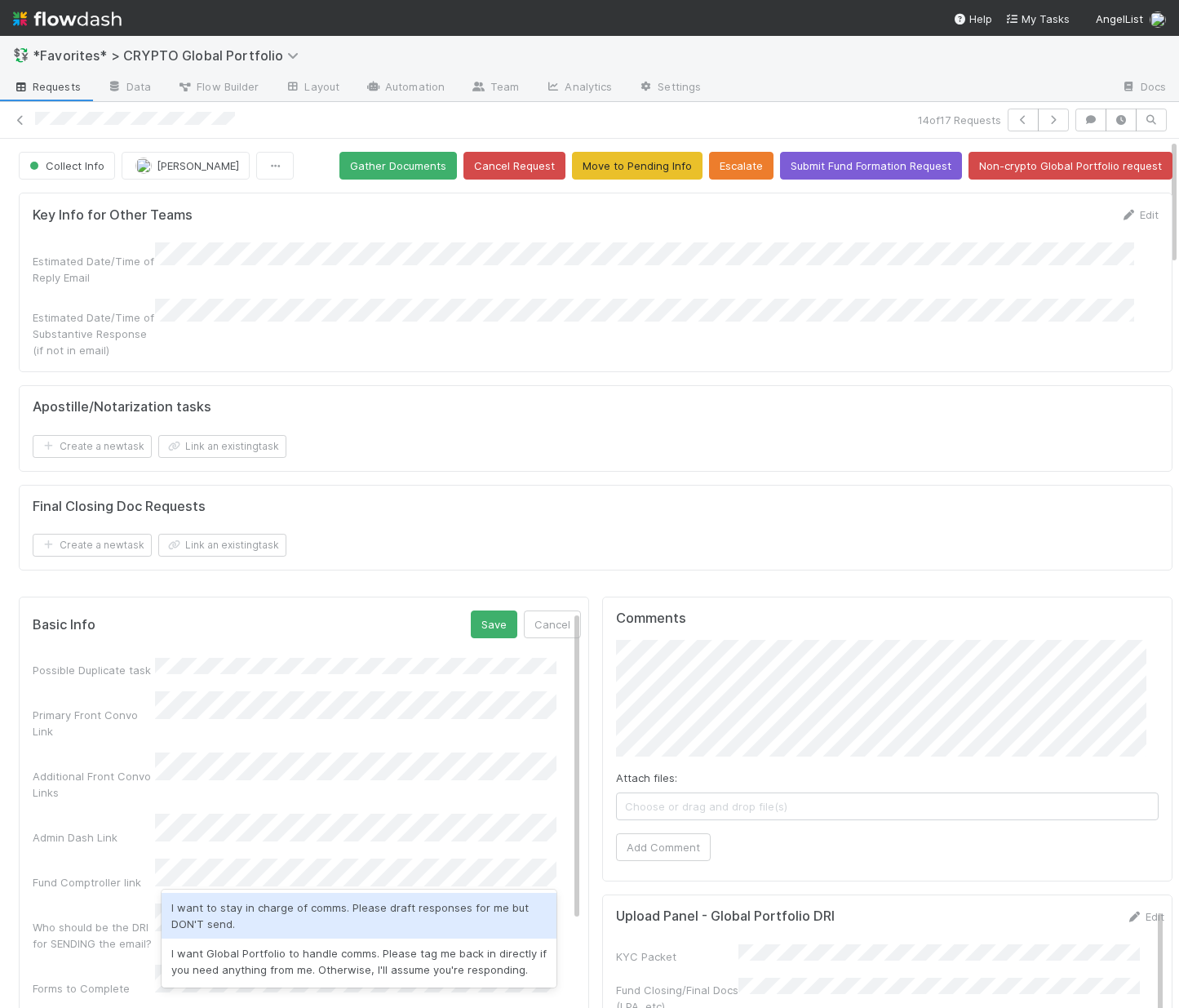
drag, startPoint x: 318, startPoint y: 914, endPoint x: 298, endPoint y: 897, distance: 26.2
click at [318, 914] on div "I want to stay in charge of comms. Please draft responses for me but DON'T send." at bounding box center [359, 915] width 395 height 46
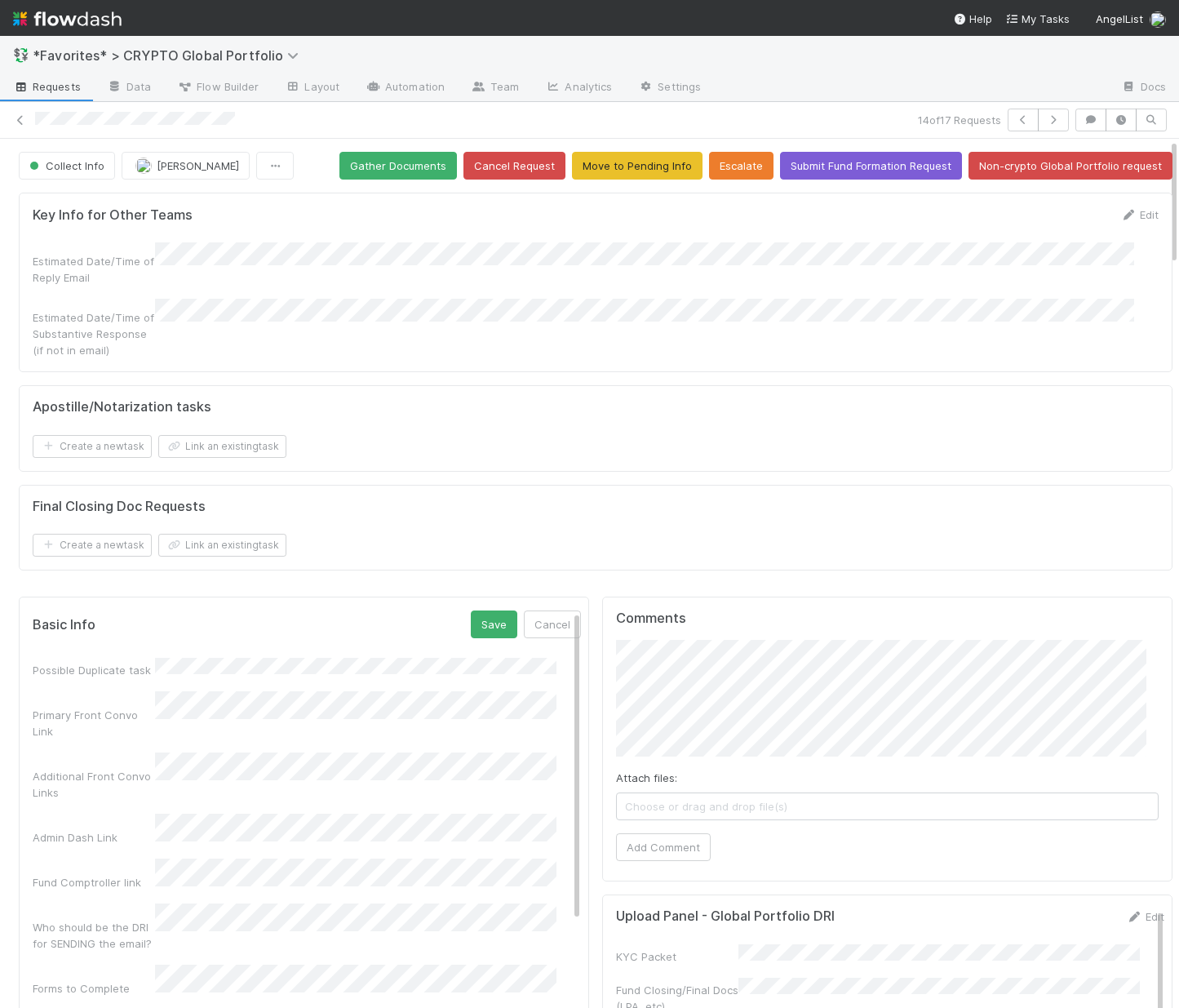
drag, startPoint x: 144, startPoint y: 807, endPoint x: 159, endPoint y: 805, distance: 15.1
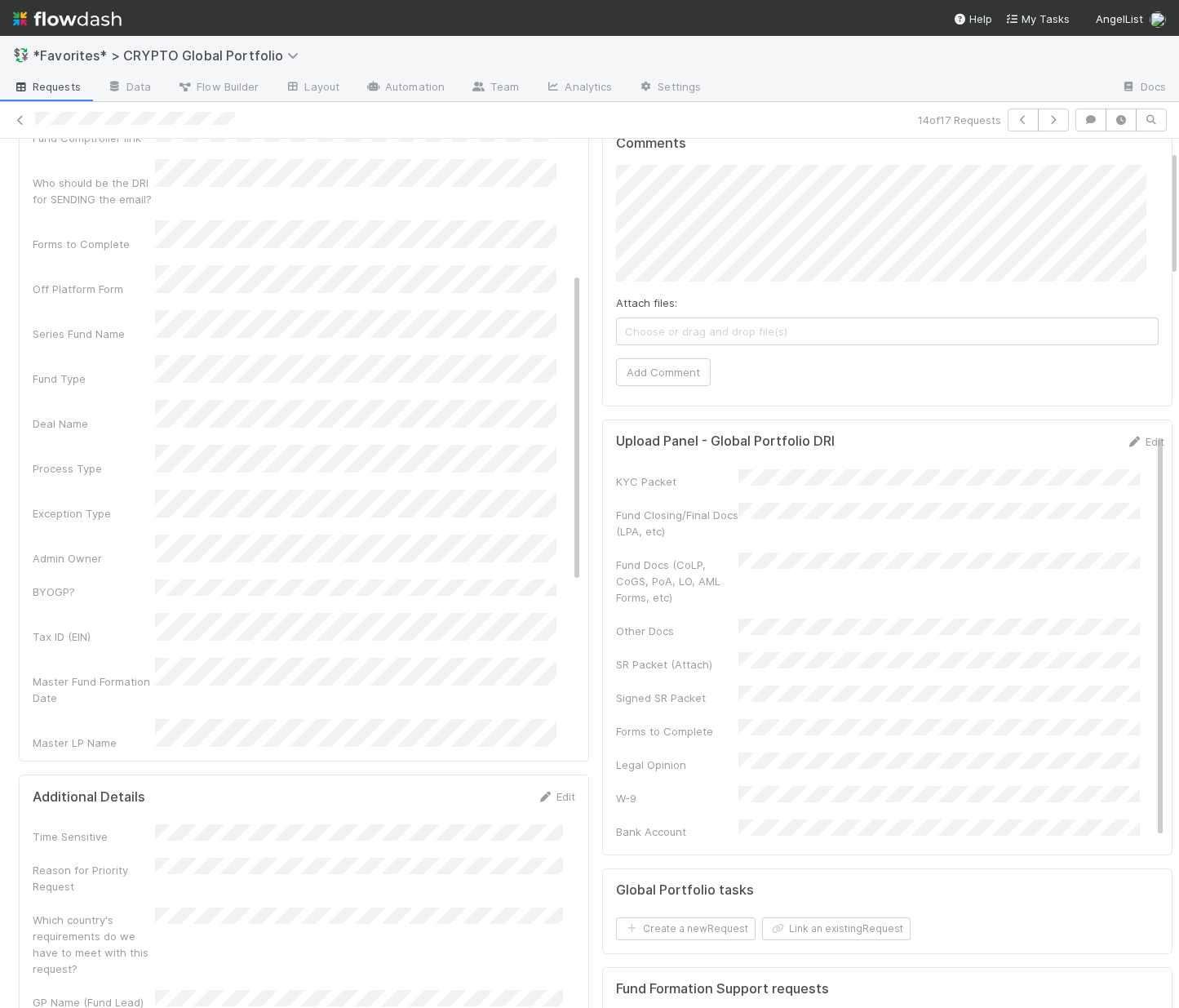
scroll to position [493, 0]
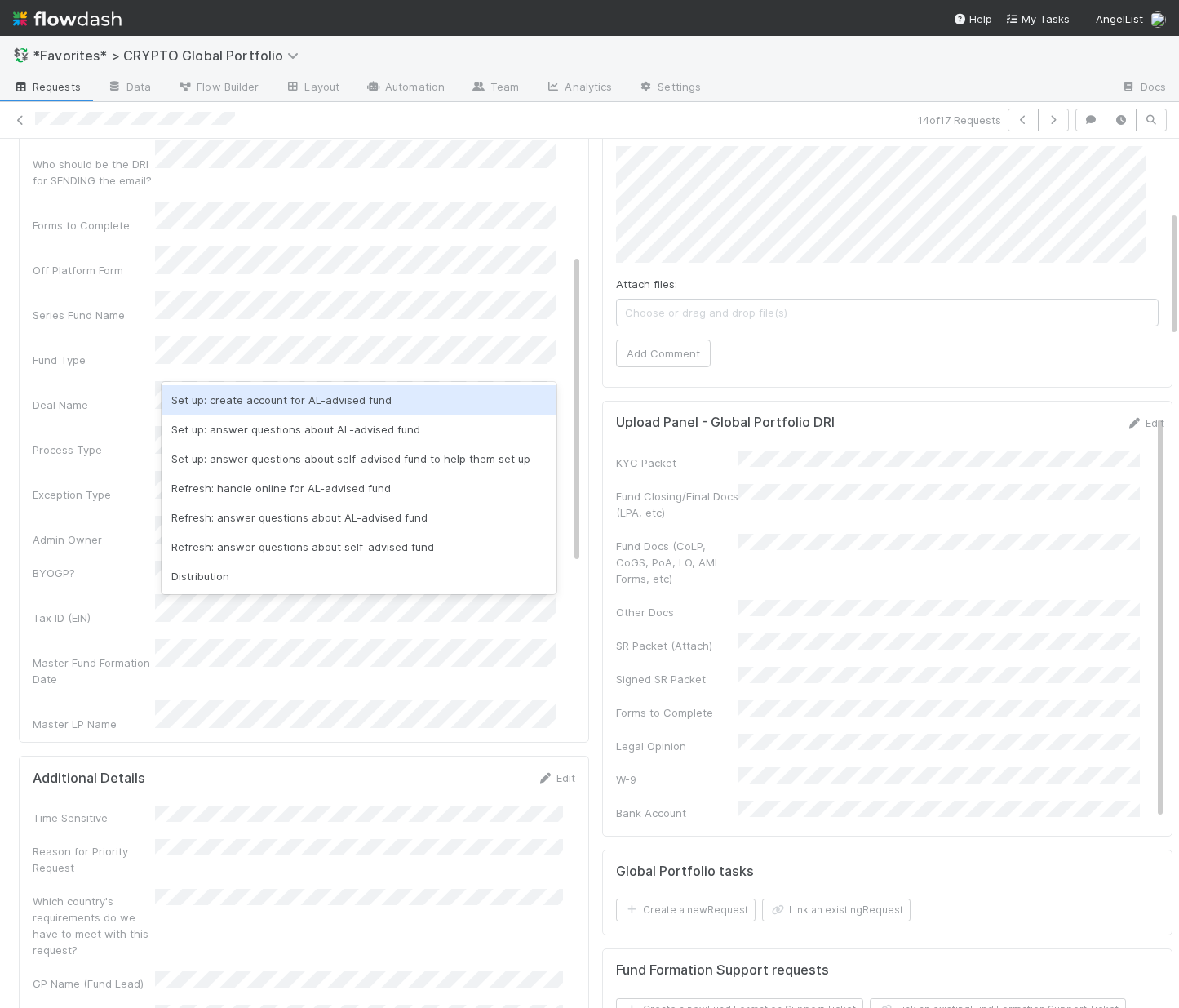
click at [235, 405] on div "Set up: create account for AL-advised fund" at bounding box center [359, 400] width 395 height 30
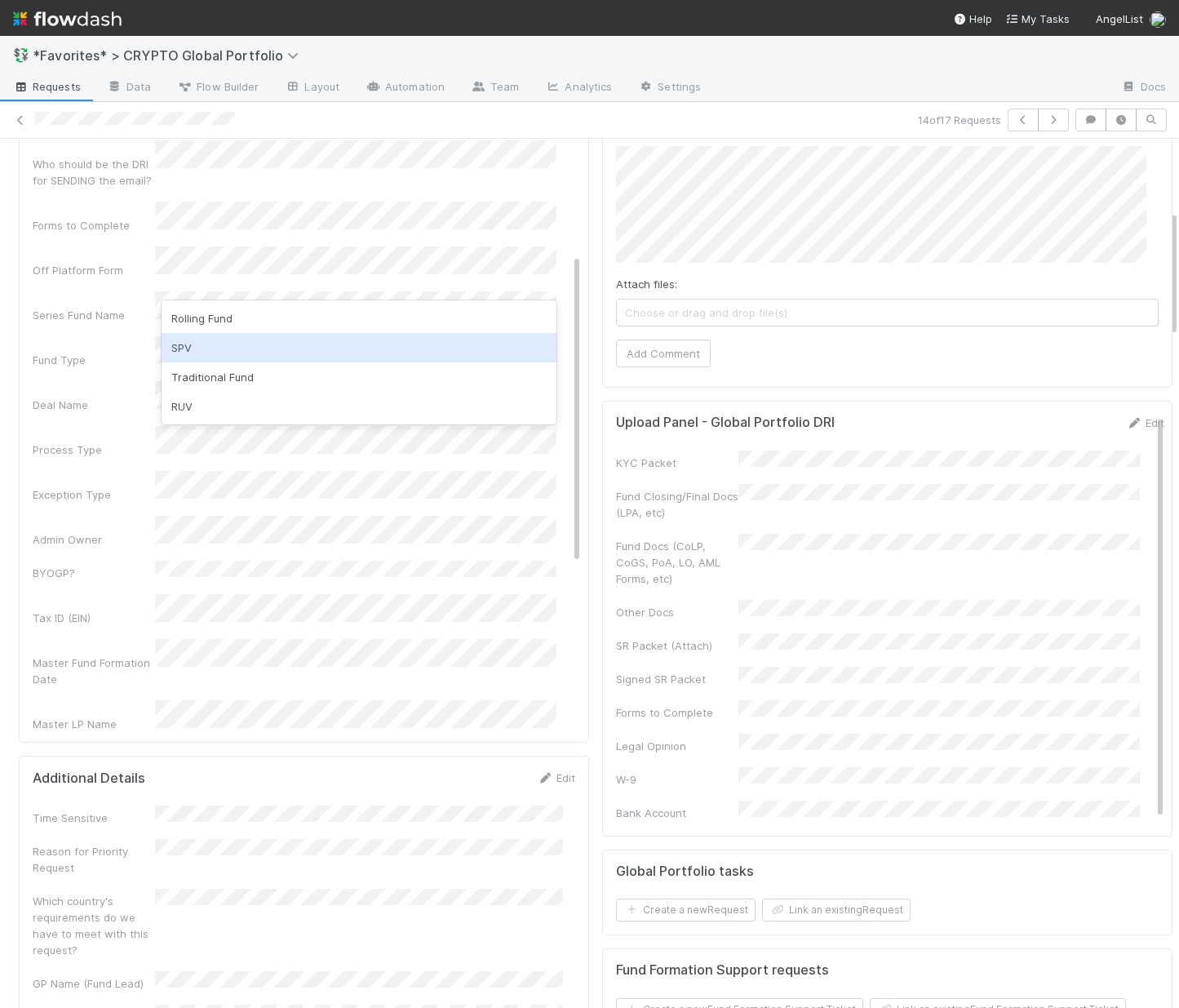
click at [212, 346] on div "SPV" at bounding box center [359, 347] width 395 height 30
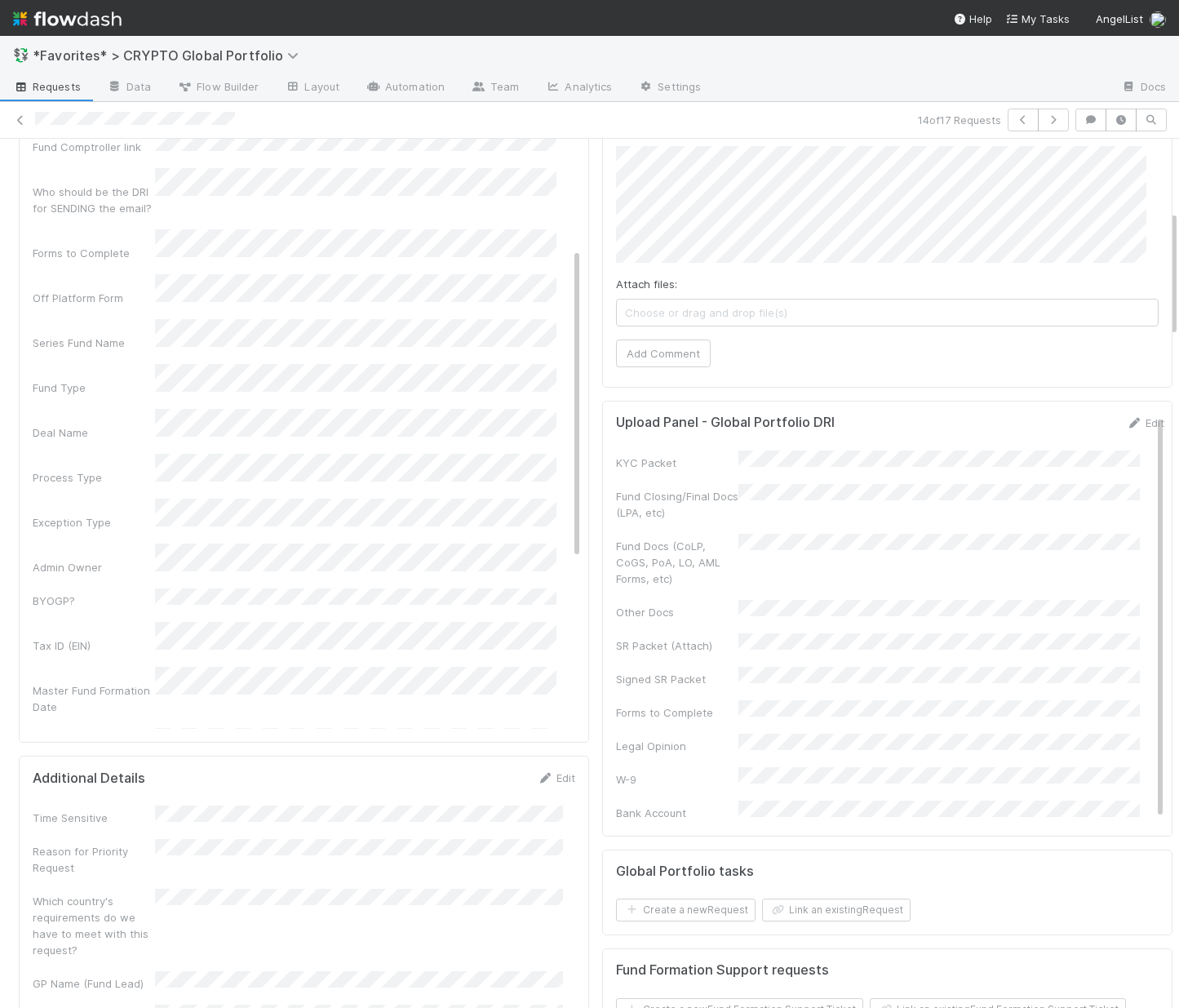
scroll to position [193, 0]
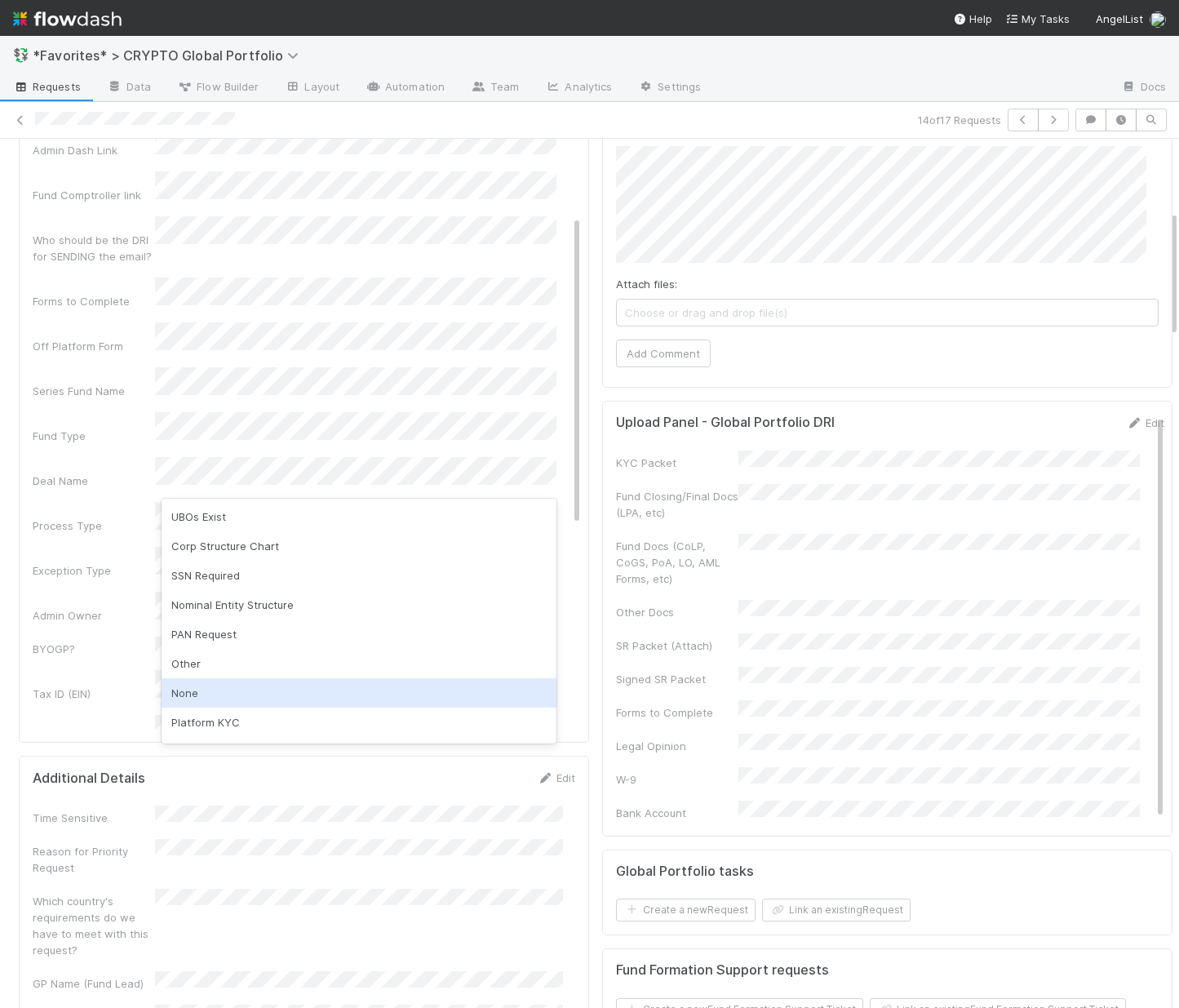
click at [273, 697] on div "None" at bounding box center [359, 693] width 395 height 30
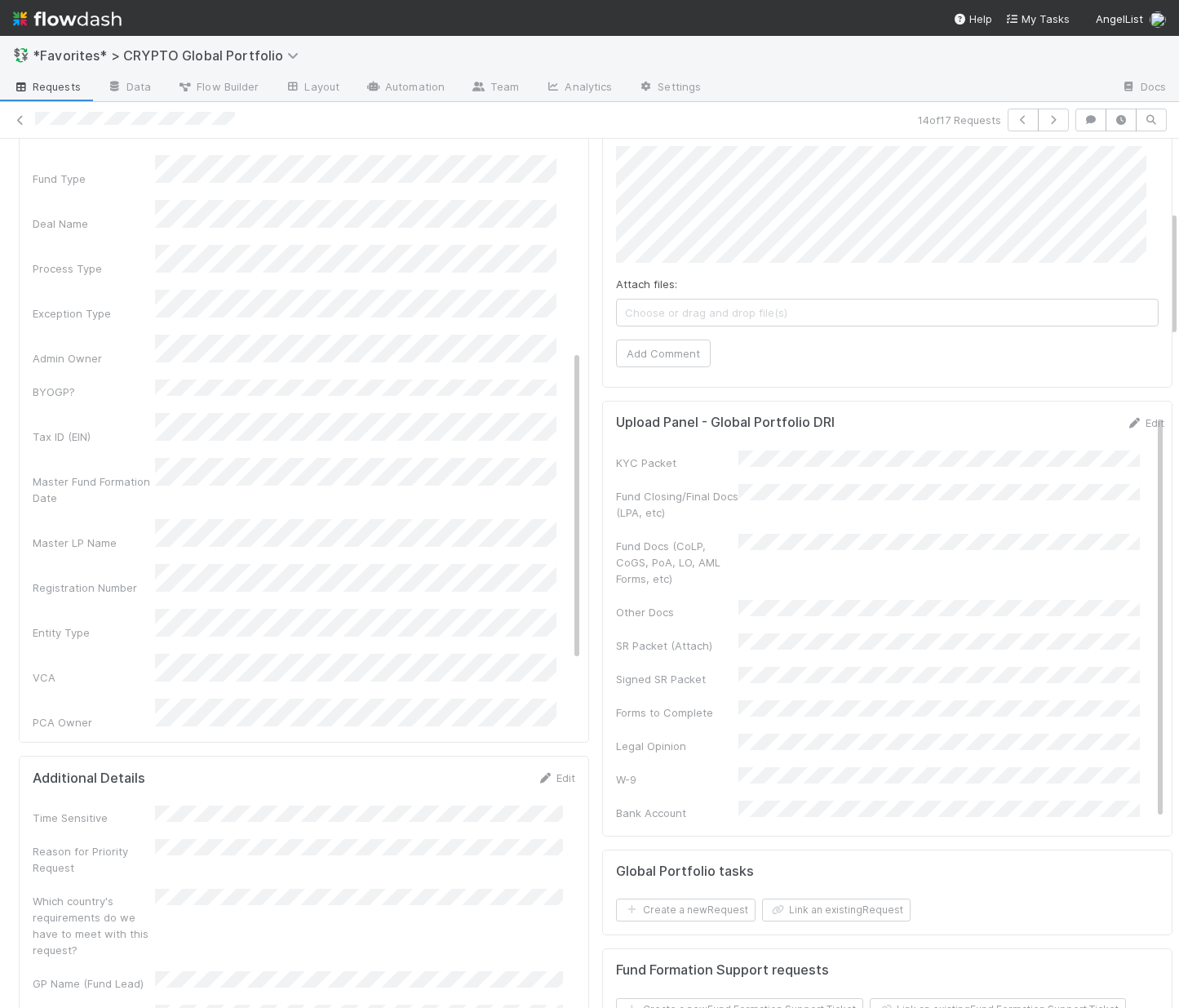
scroll to position [460, 0]
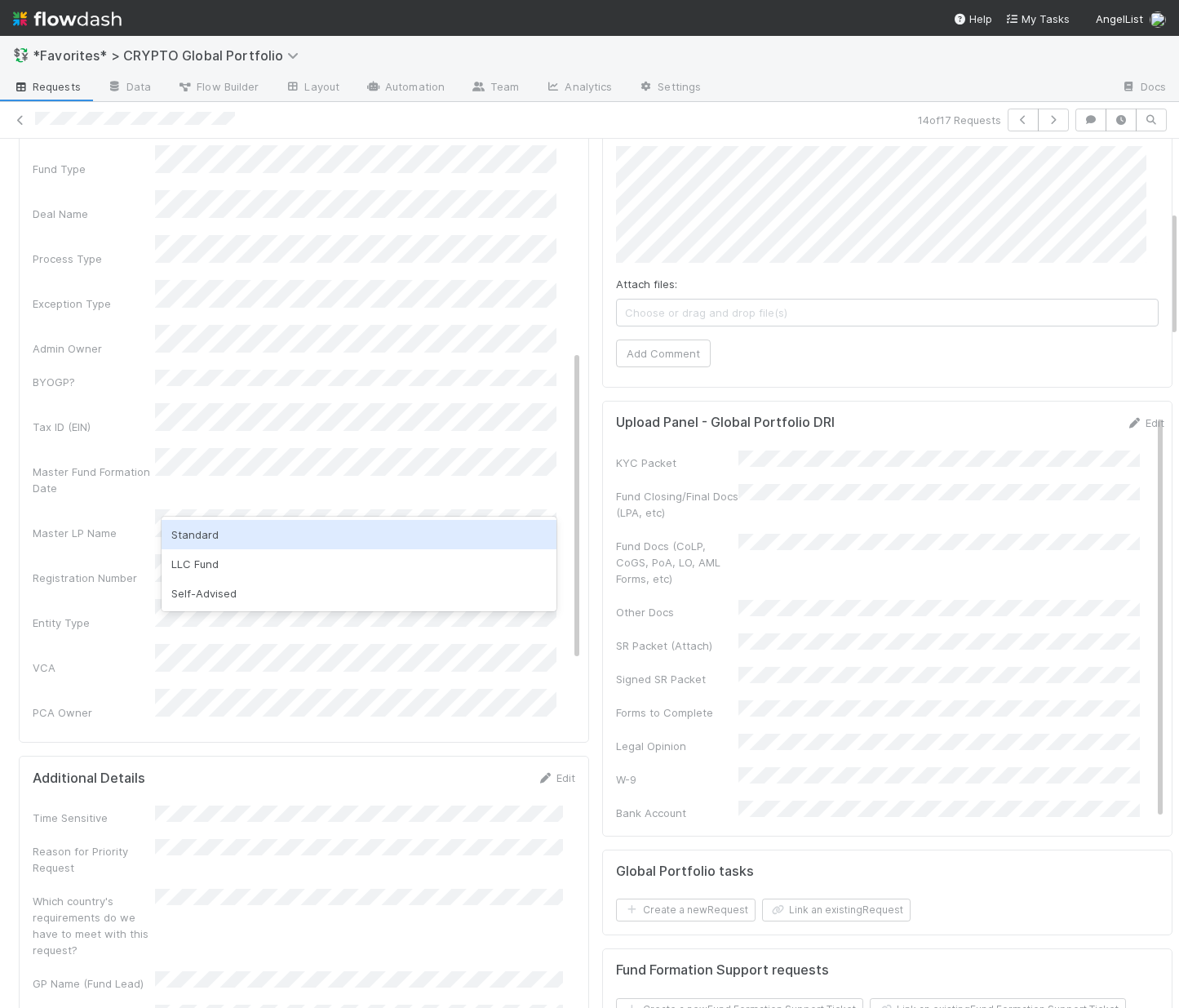
click at [204, 538] on div "Standard" at bounding box center [359, 535] width 395 height 30
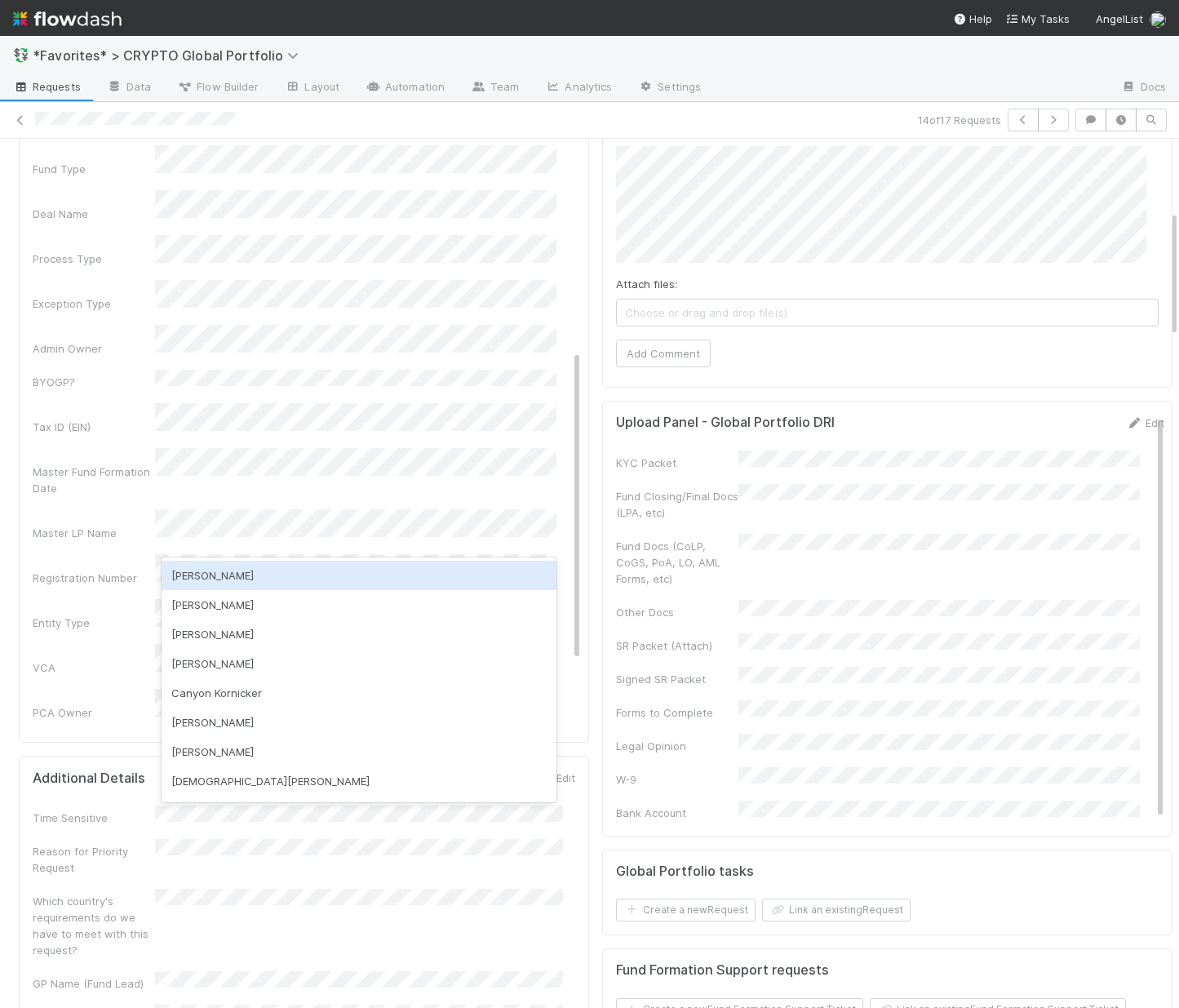
click at [205, 581] on div "Alexandra Eglow" at bounding box center [359, 575] width 395 height 30
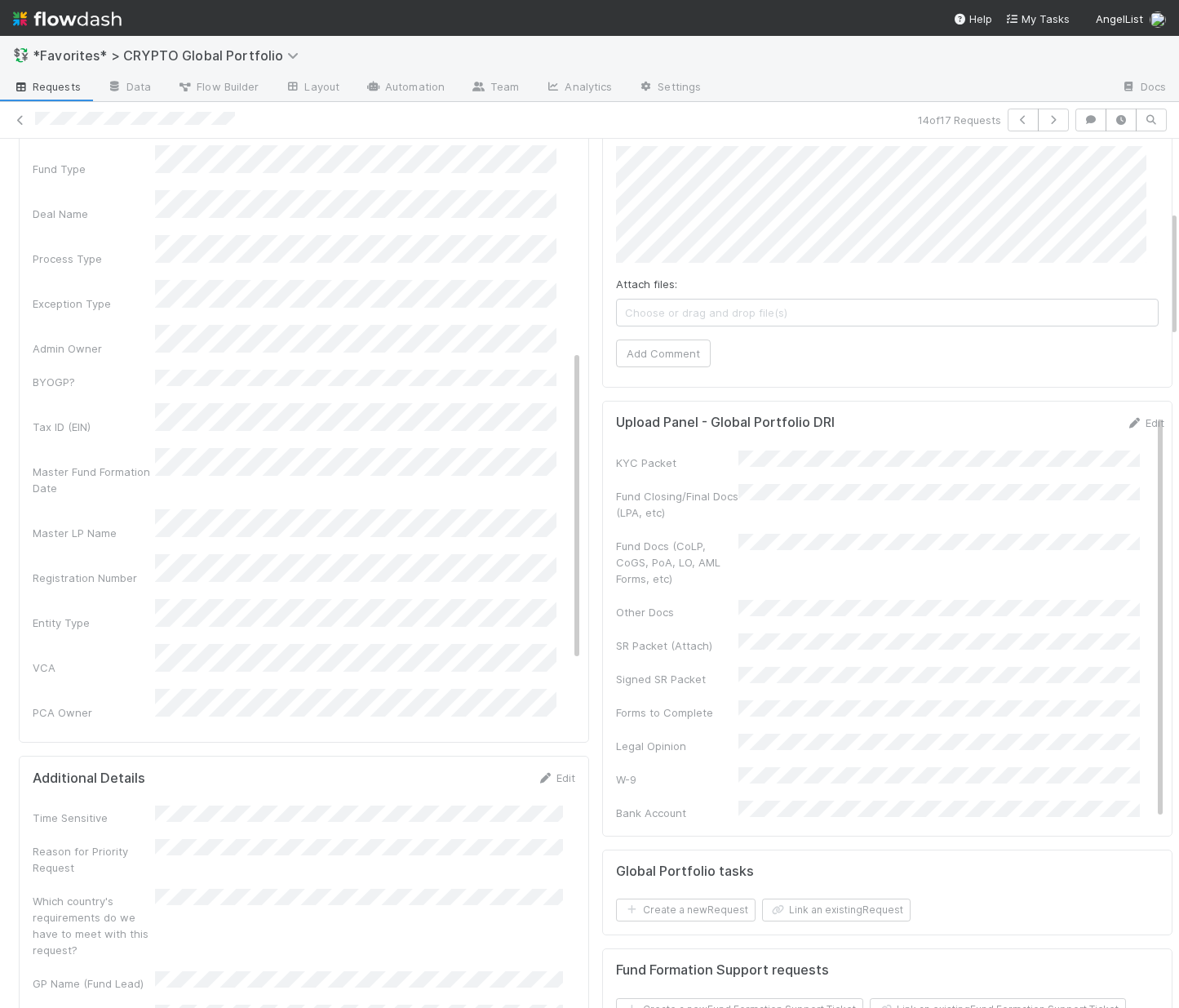
click at [138, 734] on div "Legal/Compliance Ticket" at bounding box center [307, 758] width 548 height 48
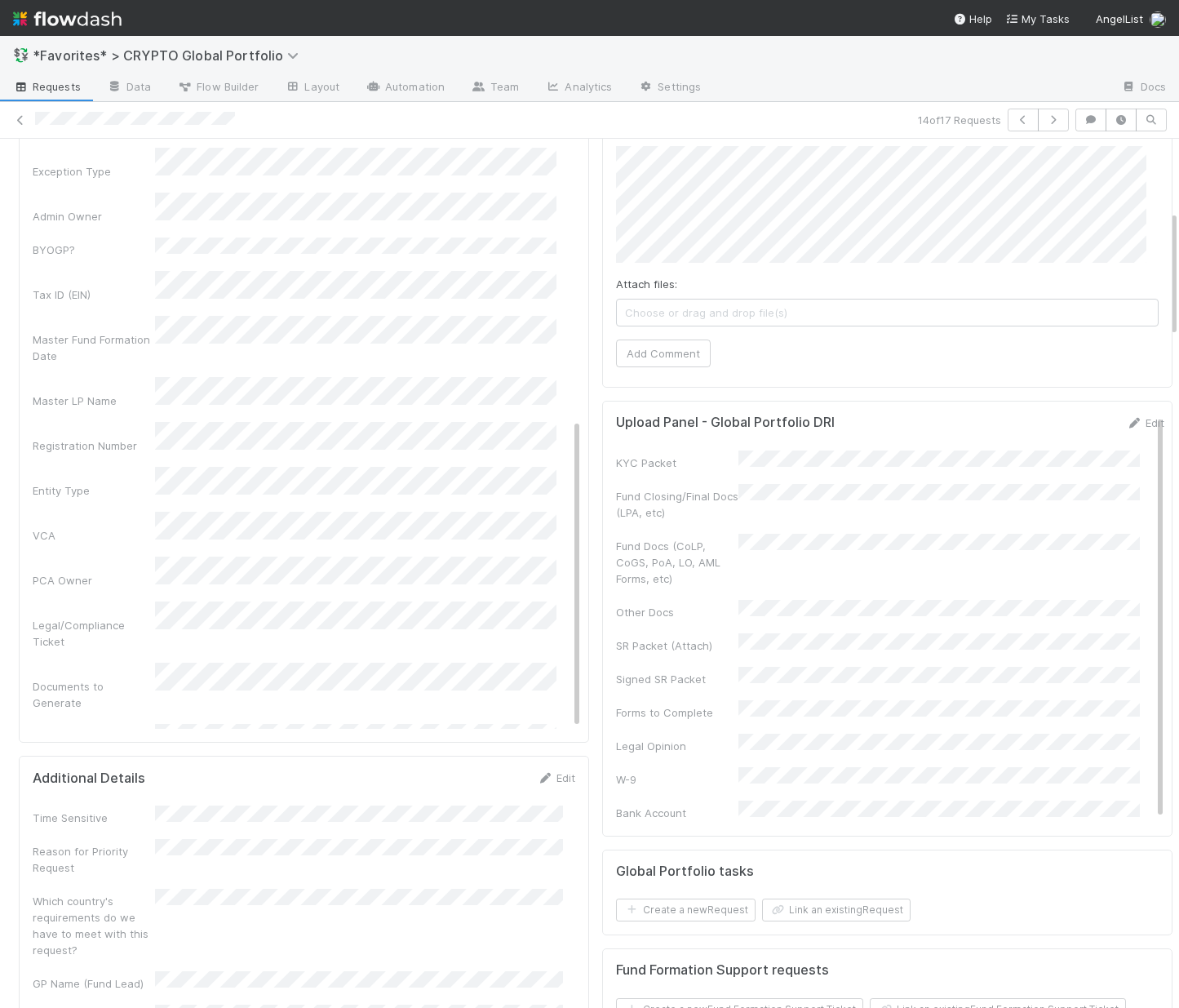
scroll to position [595, 0]
click at [205, 608] on div "Set up new account" at bounding box center [359, 615] width 395 height 30
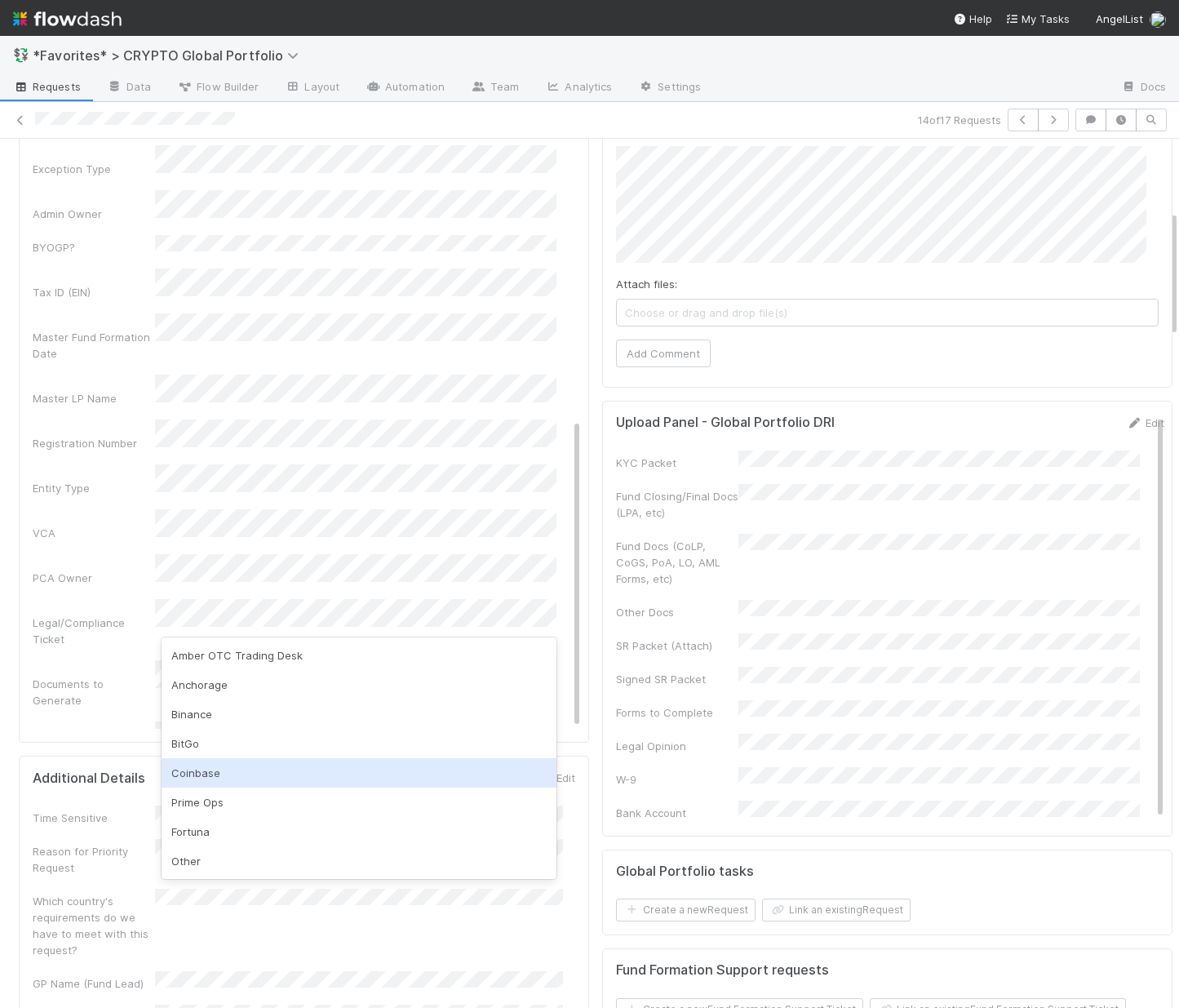
click at [218, 781] on div "Coinbase" at bounding box center [359, 773] width 395 height 30
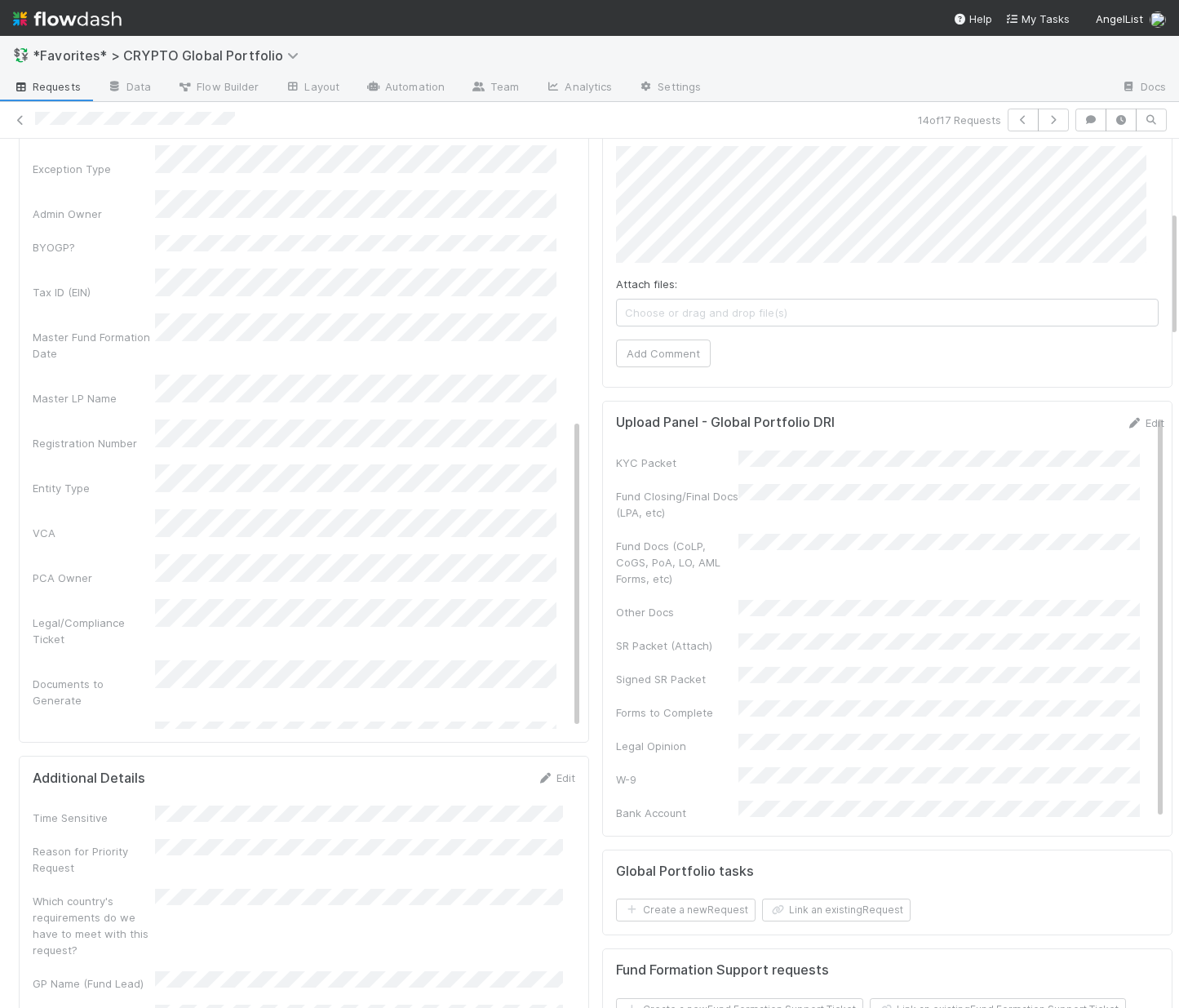
click at [82, 856] on div "Wallet Address" at bounding box center [307, 871] width 548 height 32
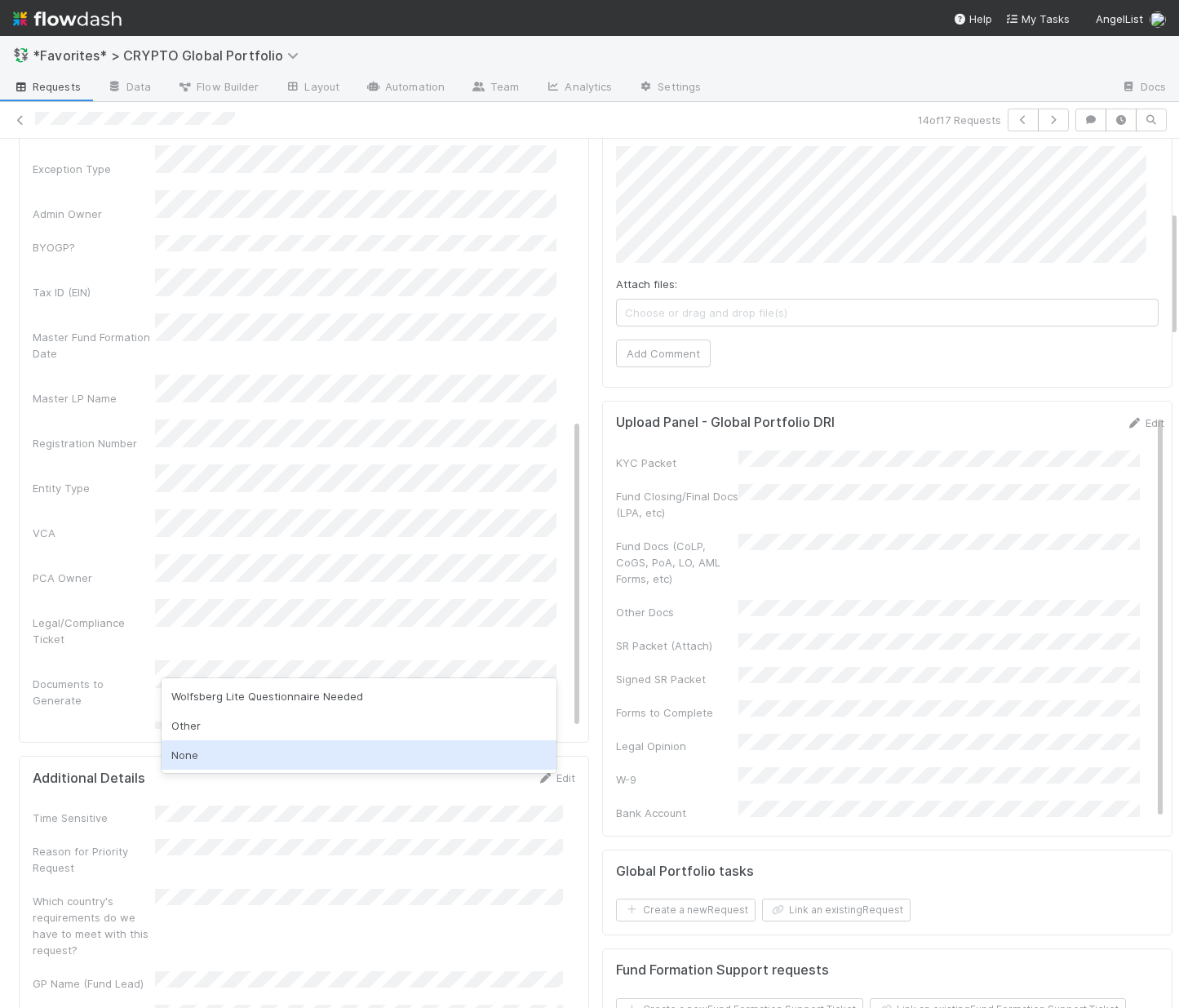
click at [242, 756] on div "None" at bounding box center [359, 755] width 395 height 30
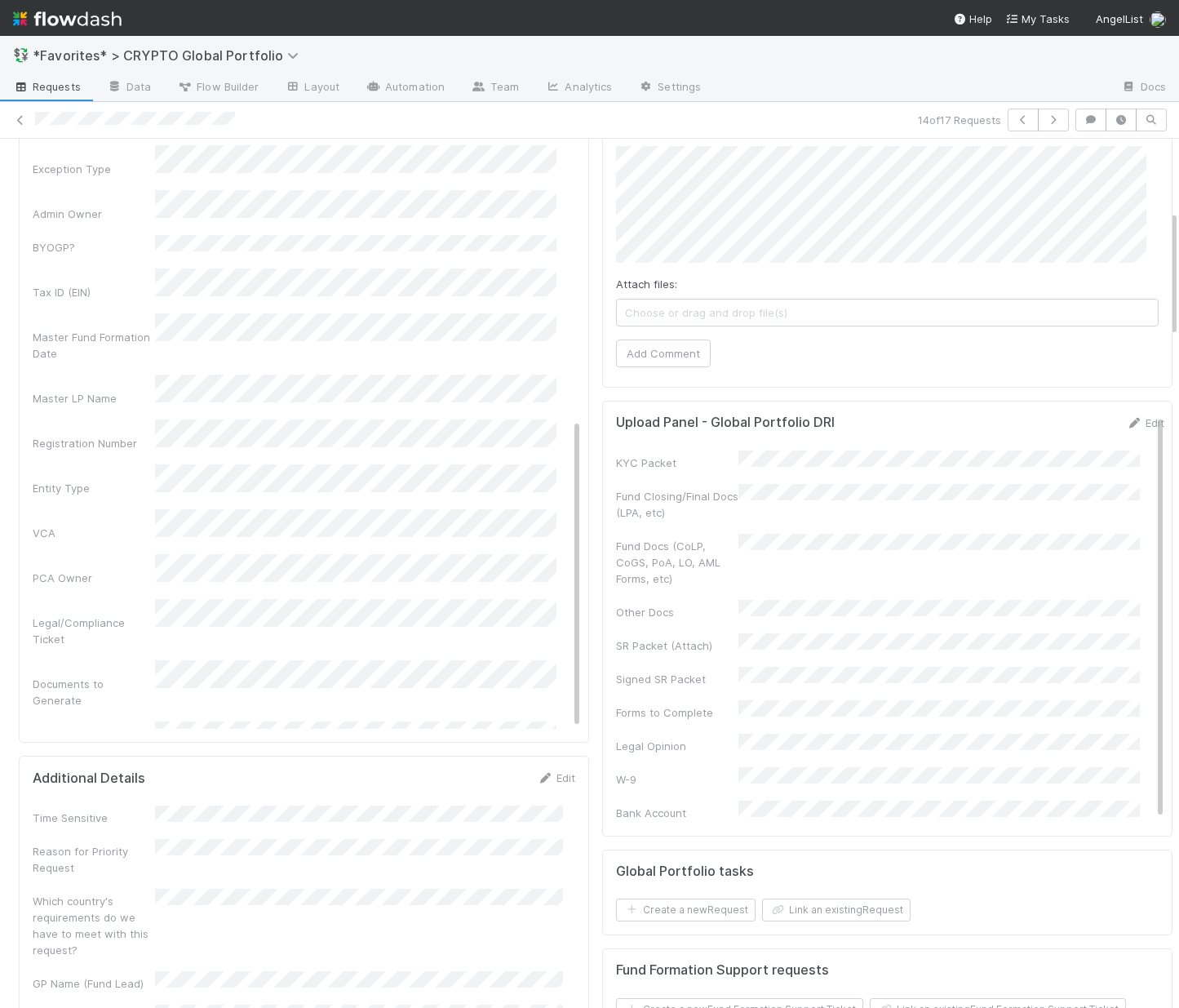
click at [86, 682] on div "Possible Duplicate task Primary Front Convo Link Additional Front Convo Links A…" at bounding box center [307, 229] width 548 height 1319
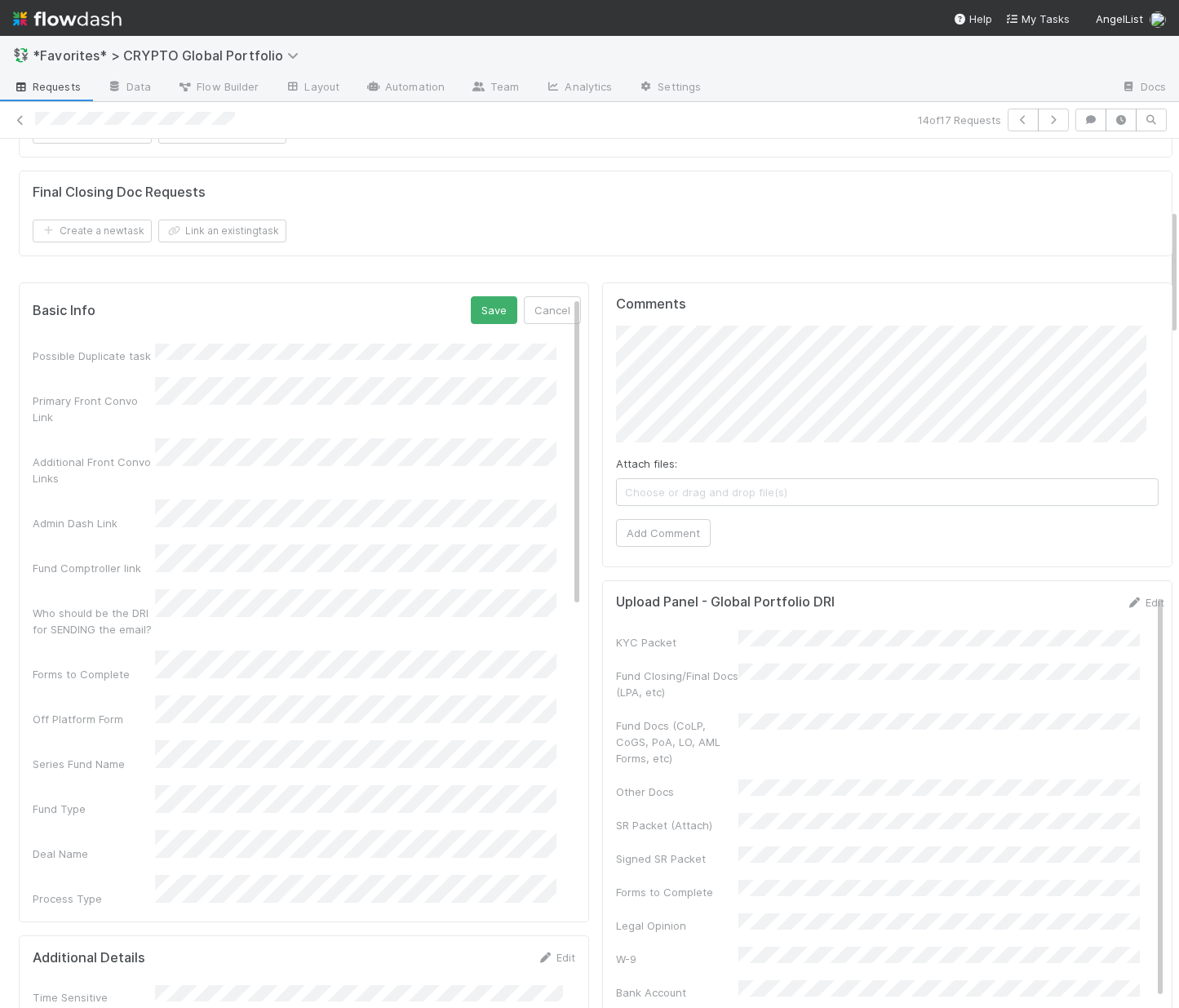
scroll to position [238, 0]
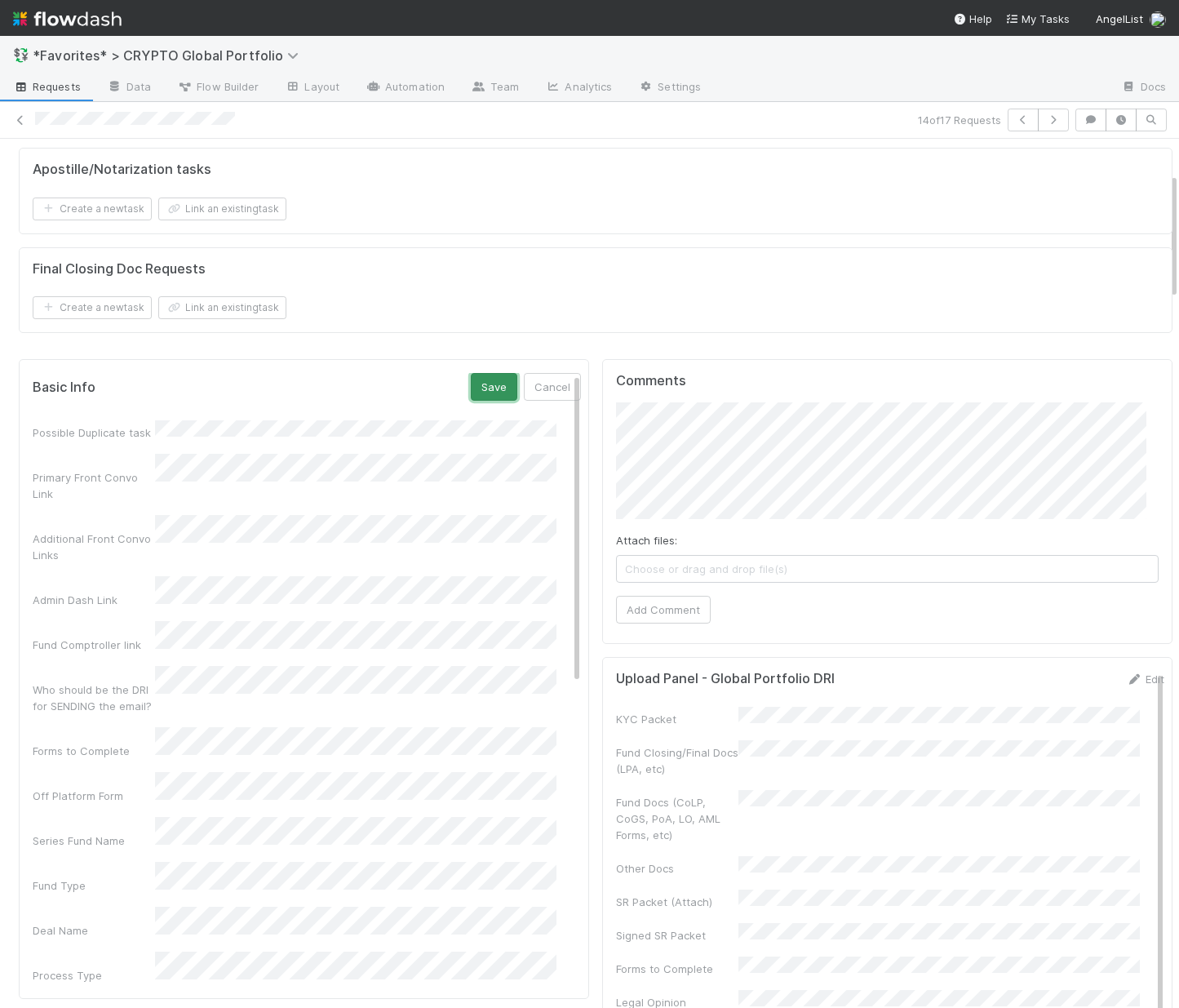
click at [471, 373] on button "Save" at bounding box center [494, 386] width 46 height 28
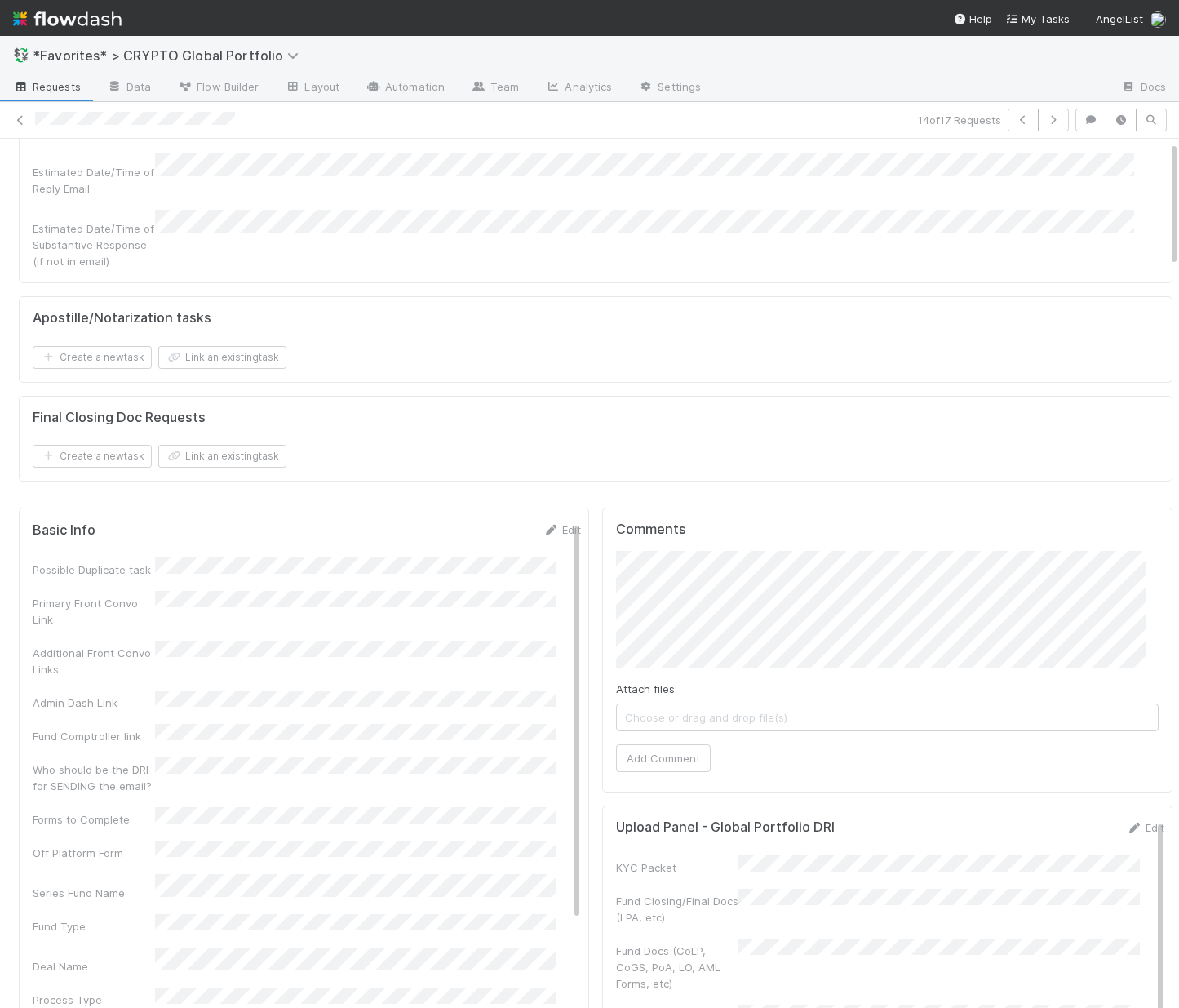
scroll to position [0, 0]
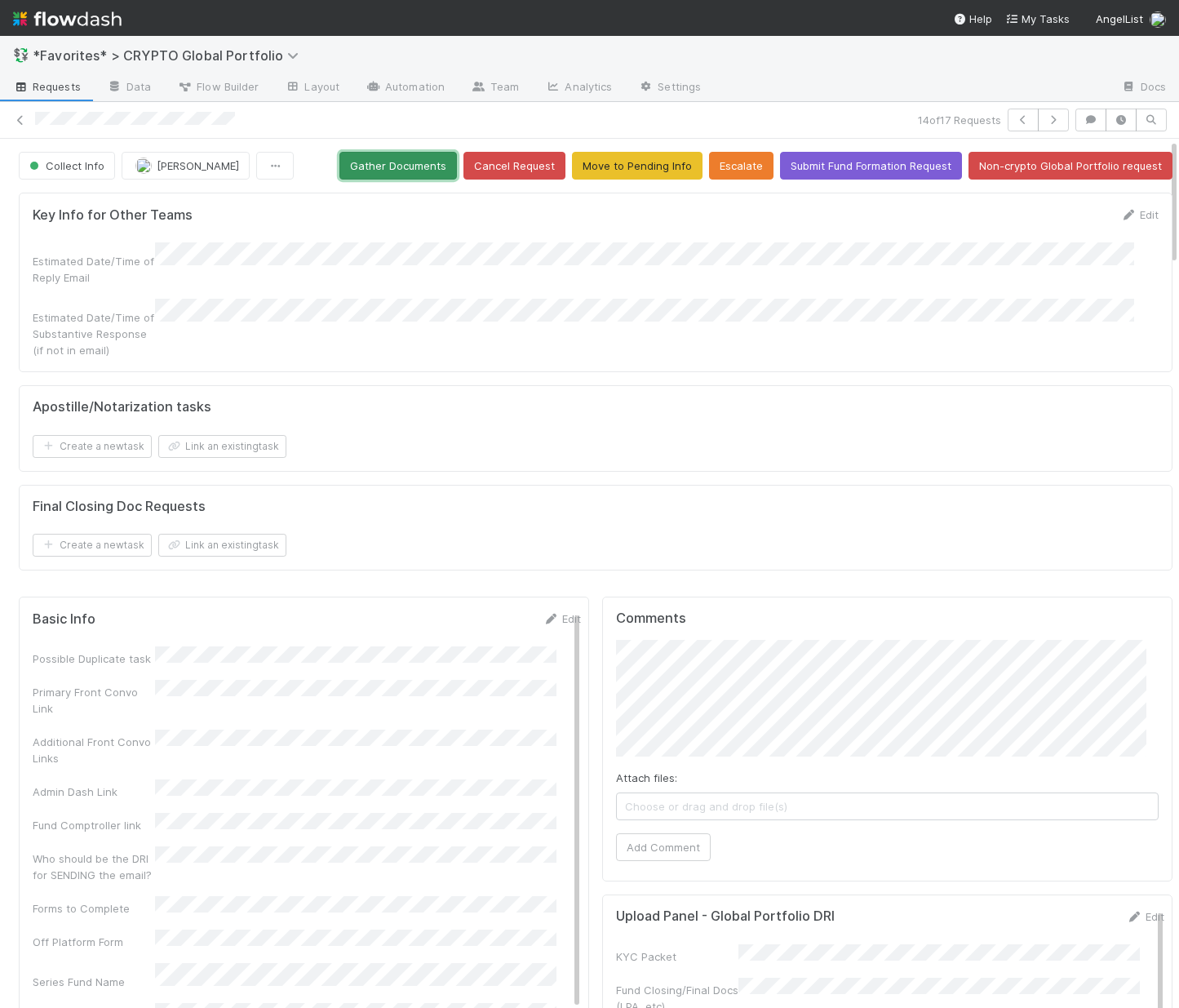
click at [402, 170] on button "Gather Documents" at bounding box center [398, 165] width 117 height 28
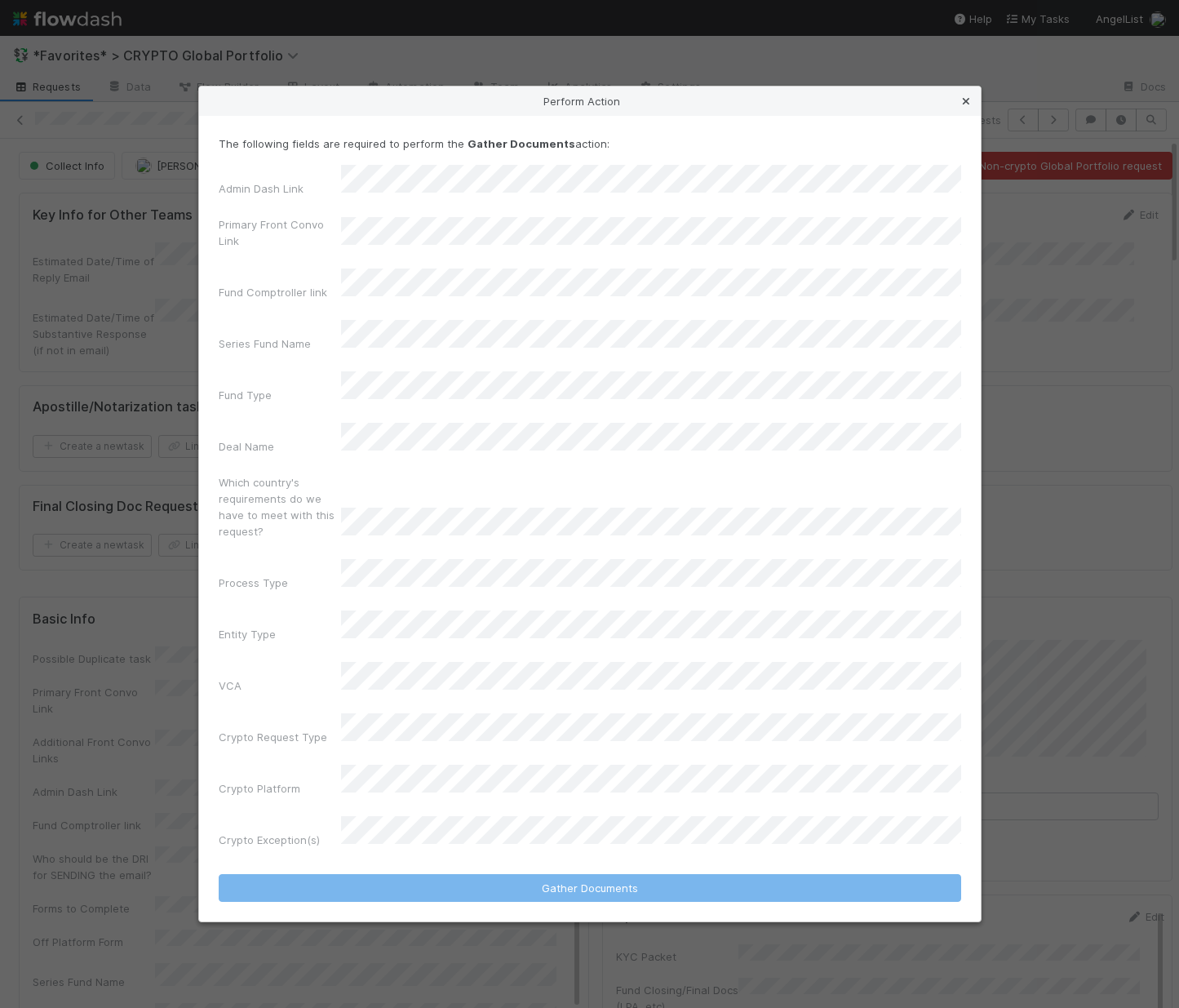
click at [921, 107] on icon at bounding box center [966, 101] width 17 height 10
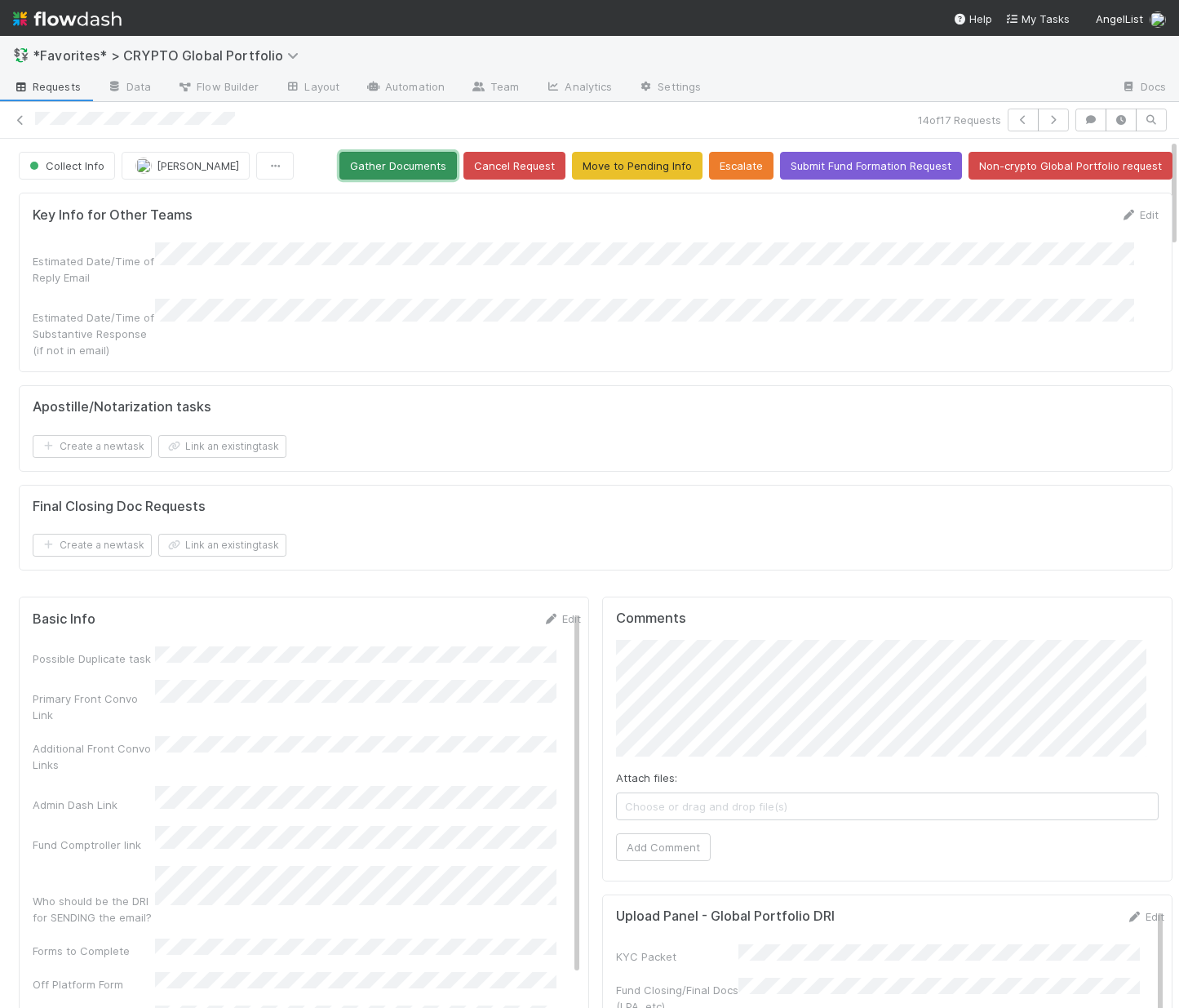
click at [364, 156] on button "Gather Documents" at bounding box center [398, 165] width 117 height 28
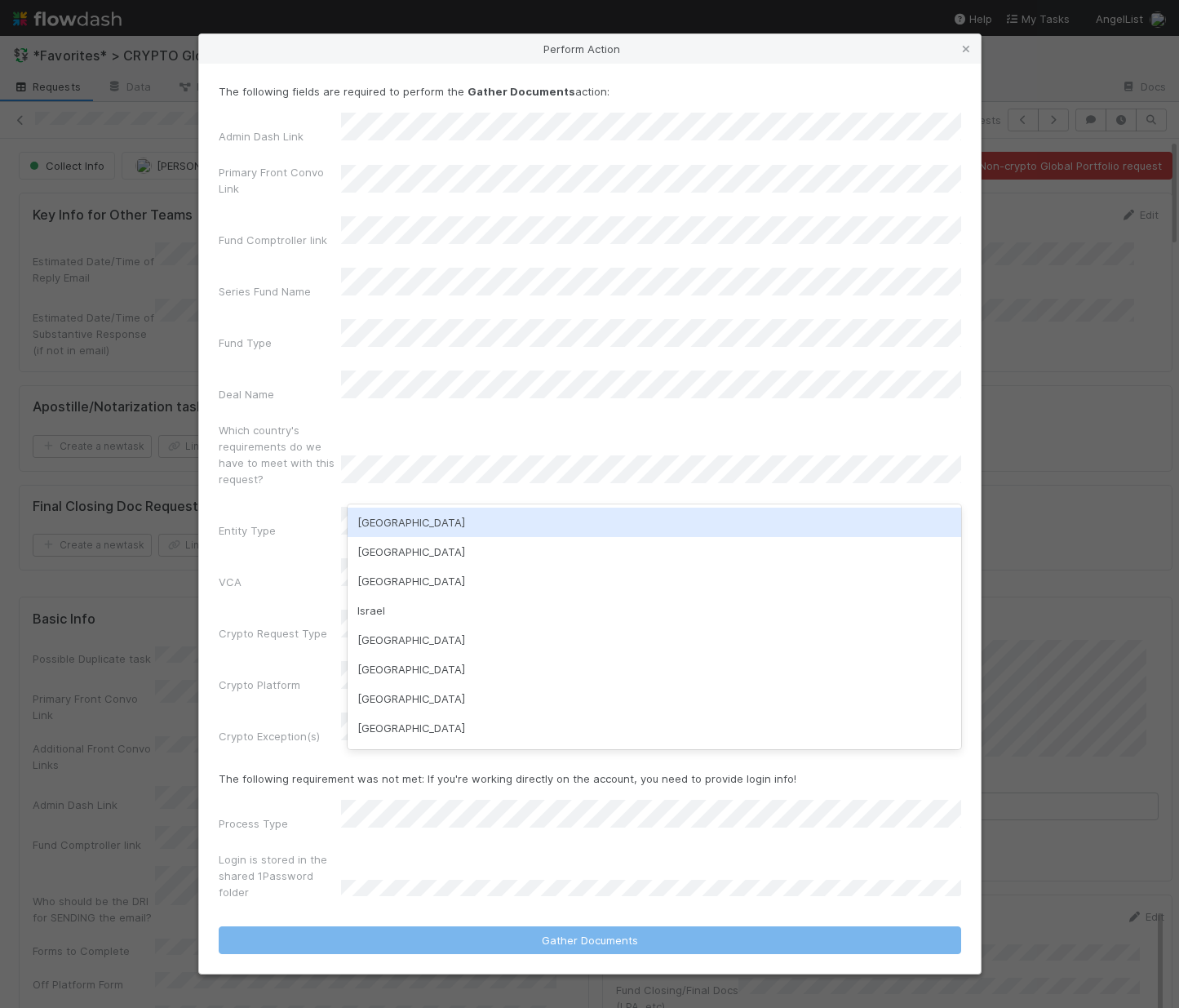
click at [413, 526] on div "USA" at bounding box center [654, 522] width 614 height 30
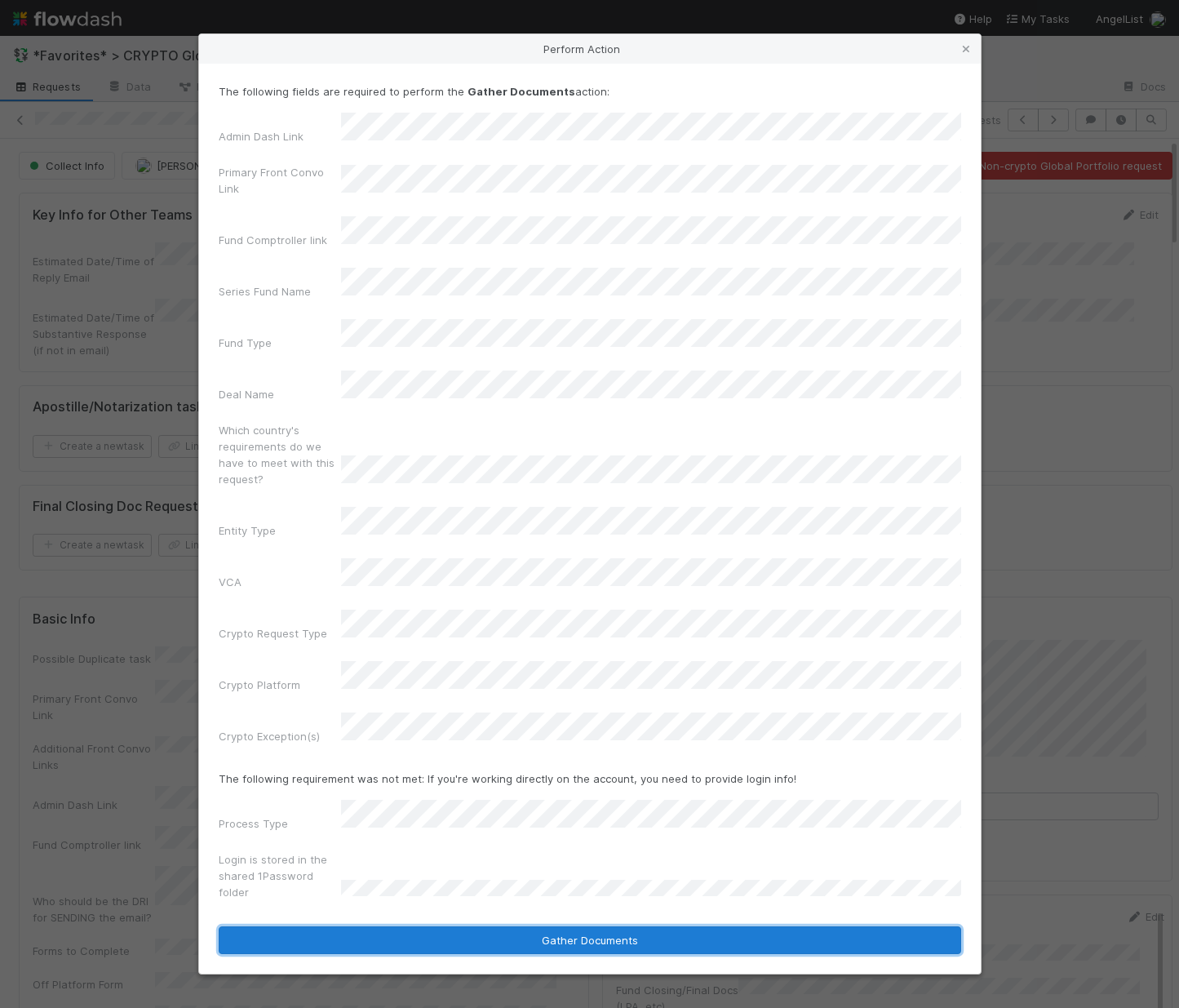
click at [442, 926] on button "Gather Documents" at bounding box center [589, 940] width 742 height 28
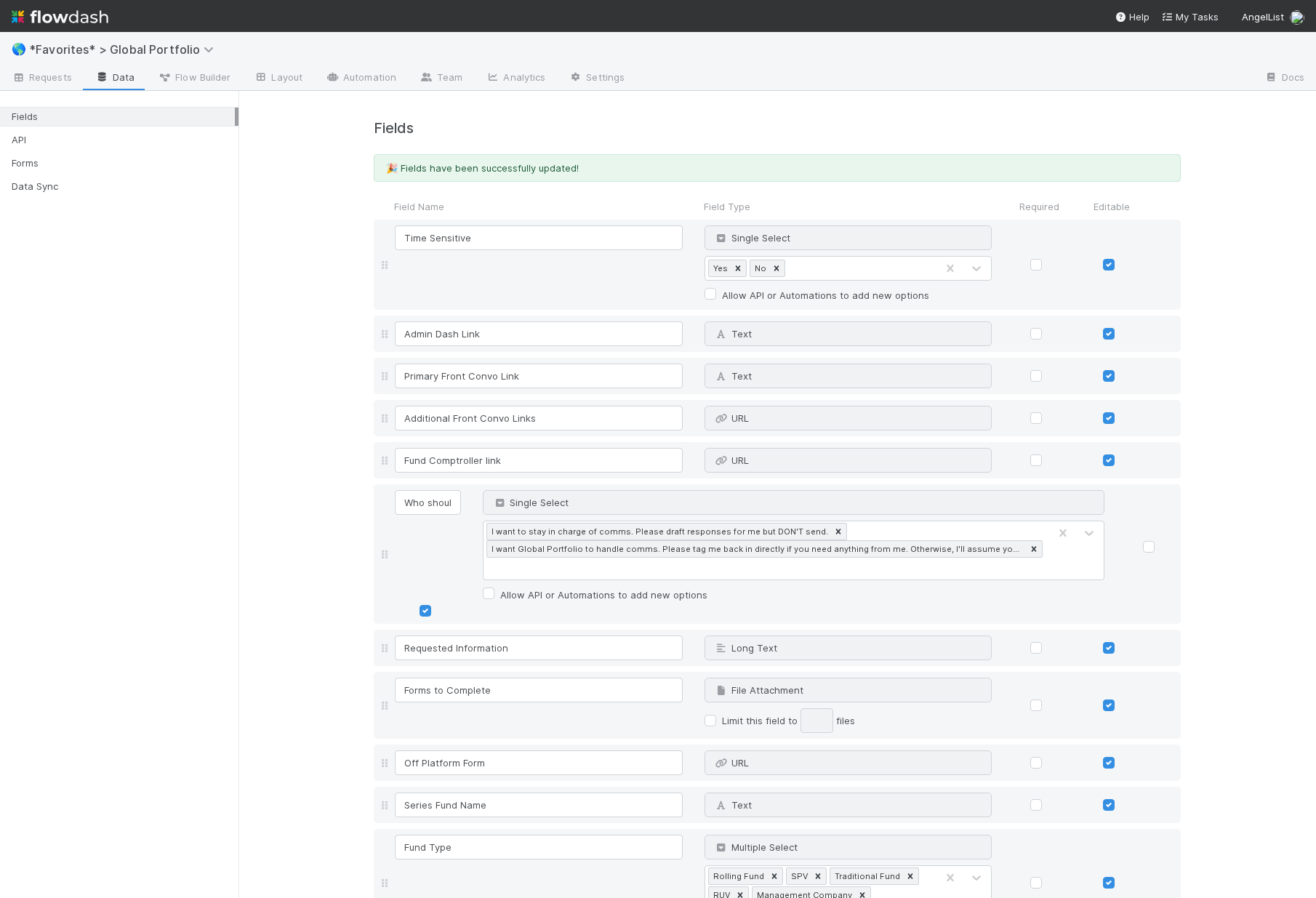
scroll to position [15317, 0]
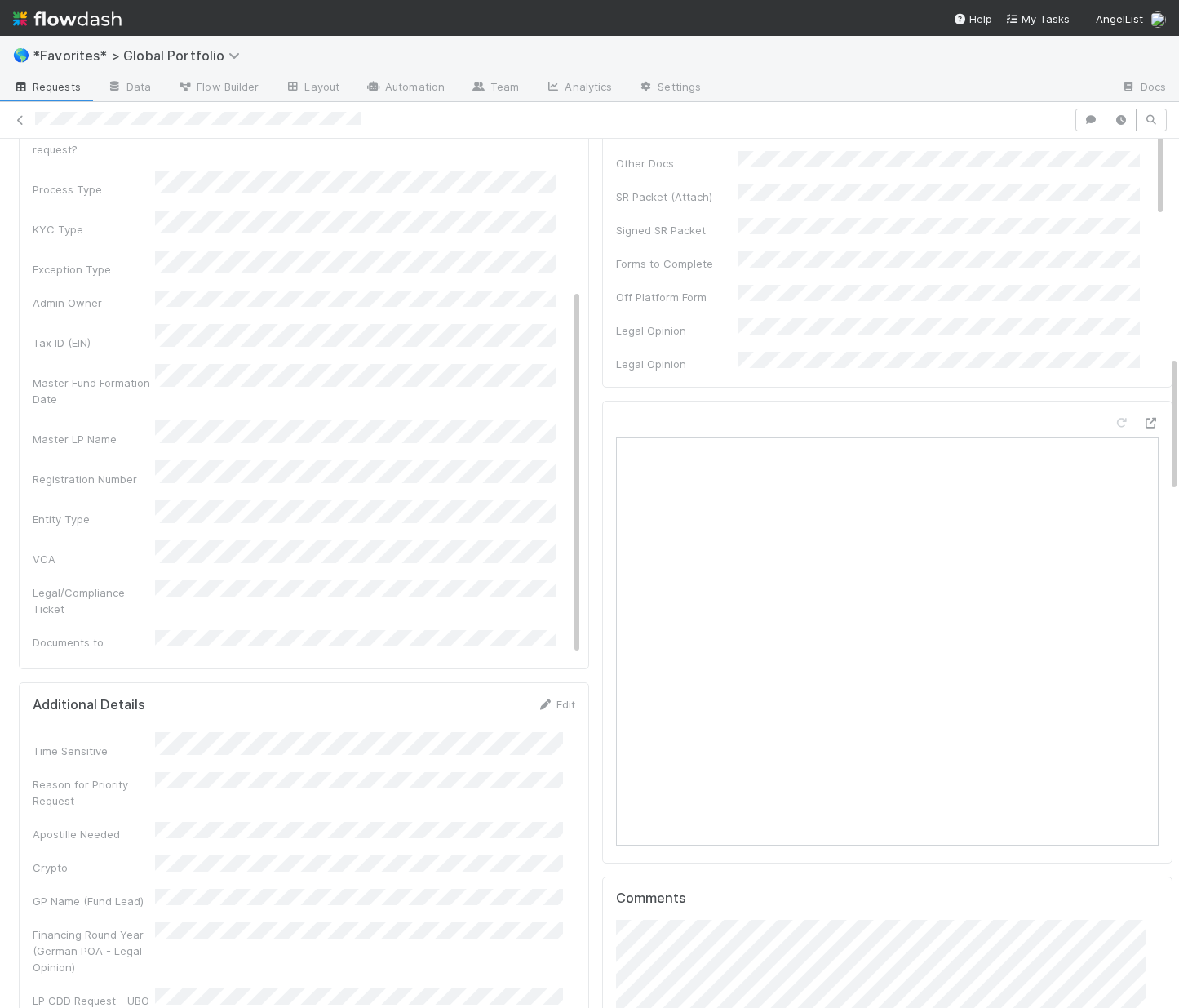
scroll to position [1668, 0]
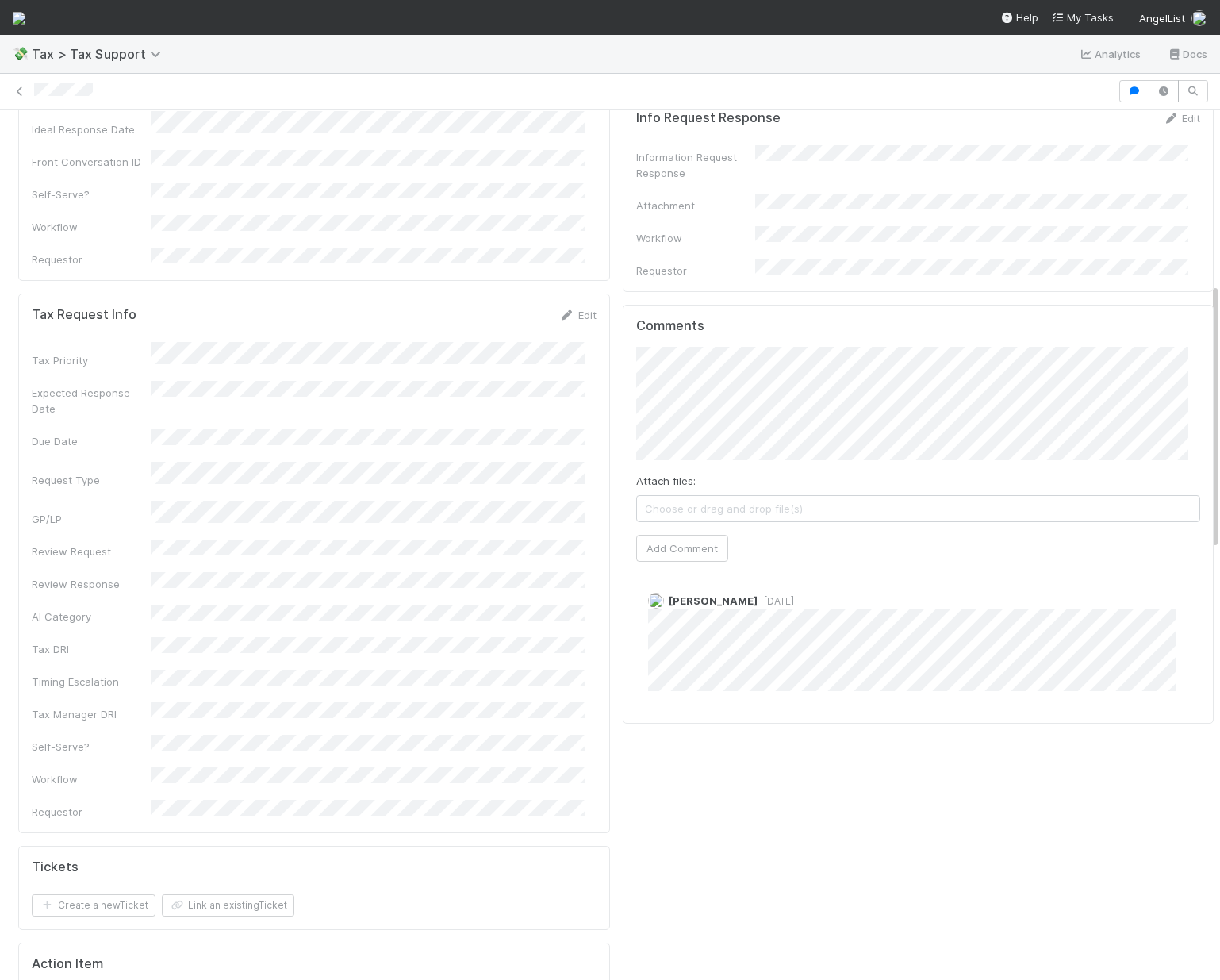
scroll to position [569, 0]
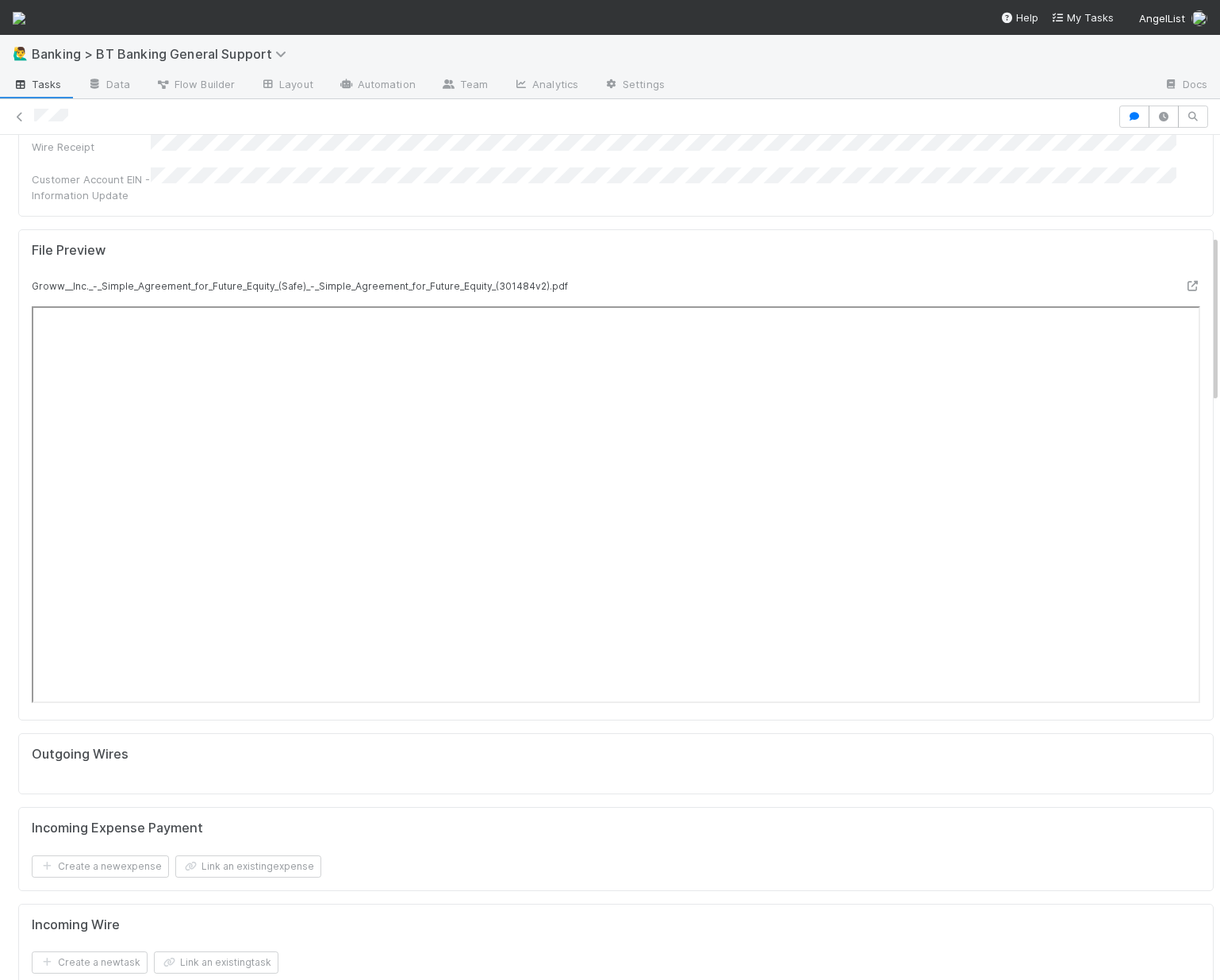
scroll to position [1377, 0]
